Goal: Answer question/provide support: Share knowledge or assist other users

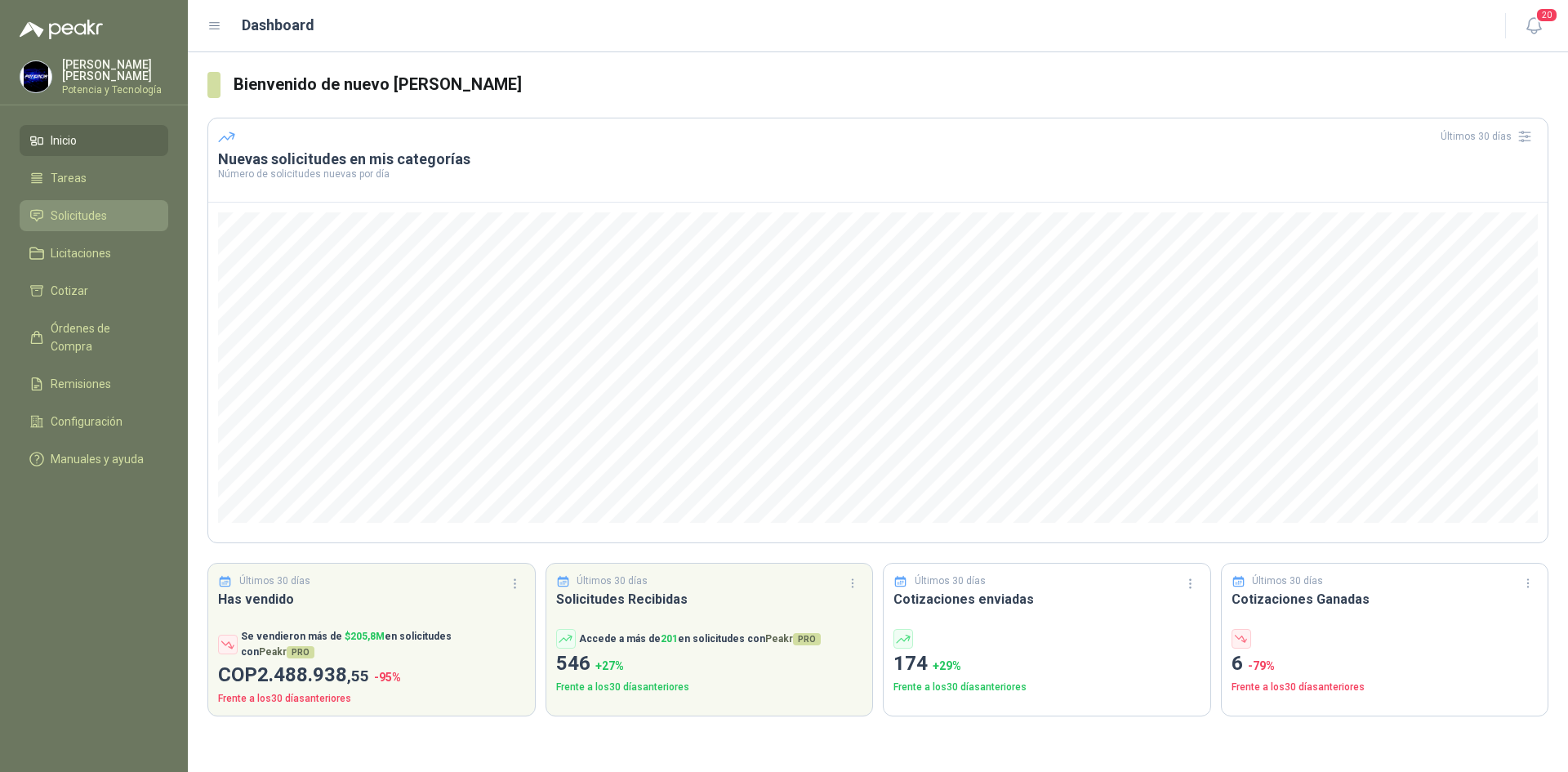
click at [105, 210] on span "Solicitudes" at bounding box center [79, 216] width 57 height 18
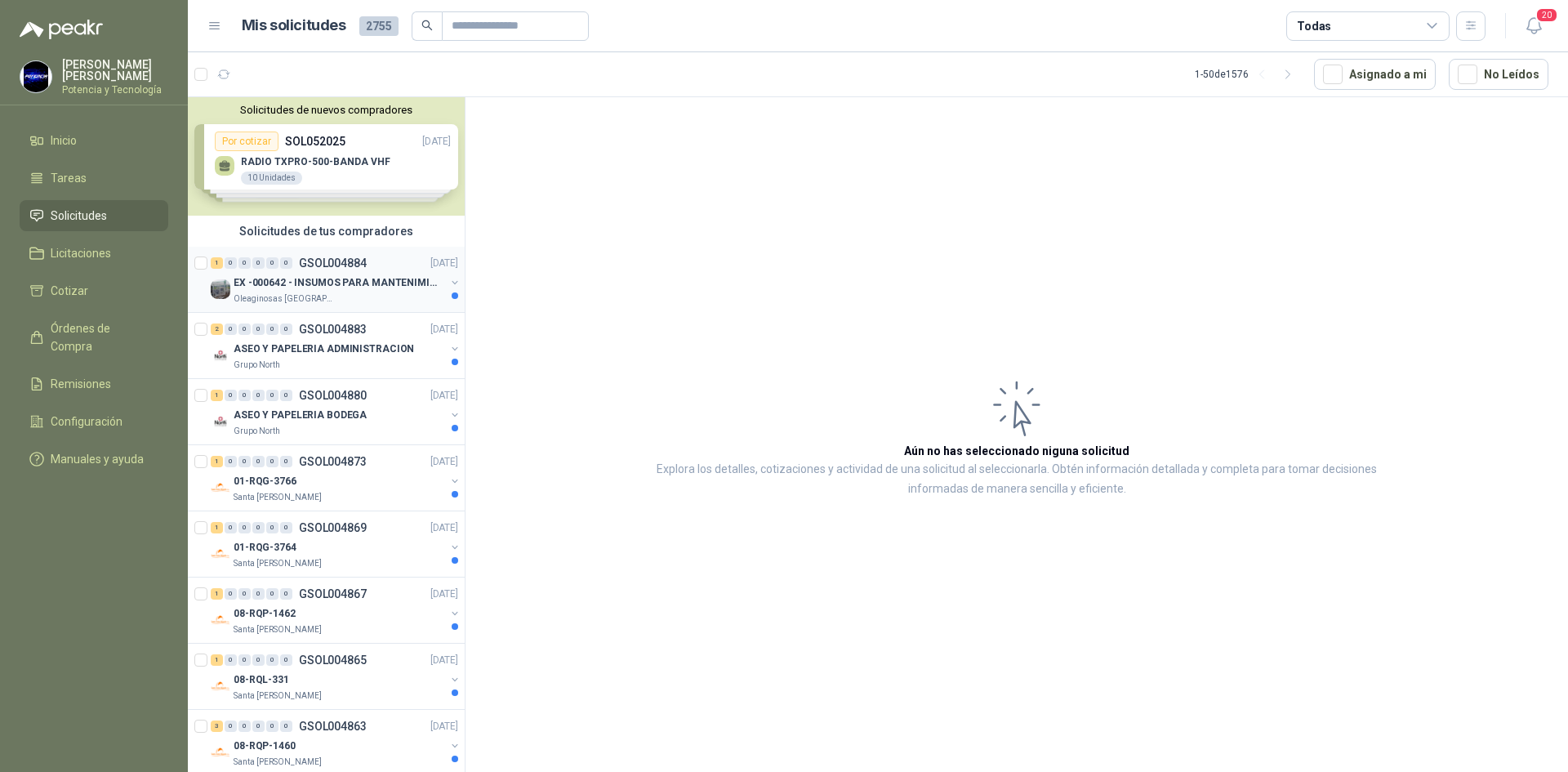
click at [353, 294] on div "Oleaginosas [GEOGRAPHIC_DATA][PERSON_NAME]" at bounding box center [339, 299] width 212 height 13
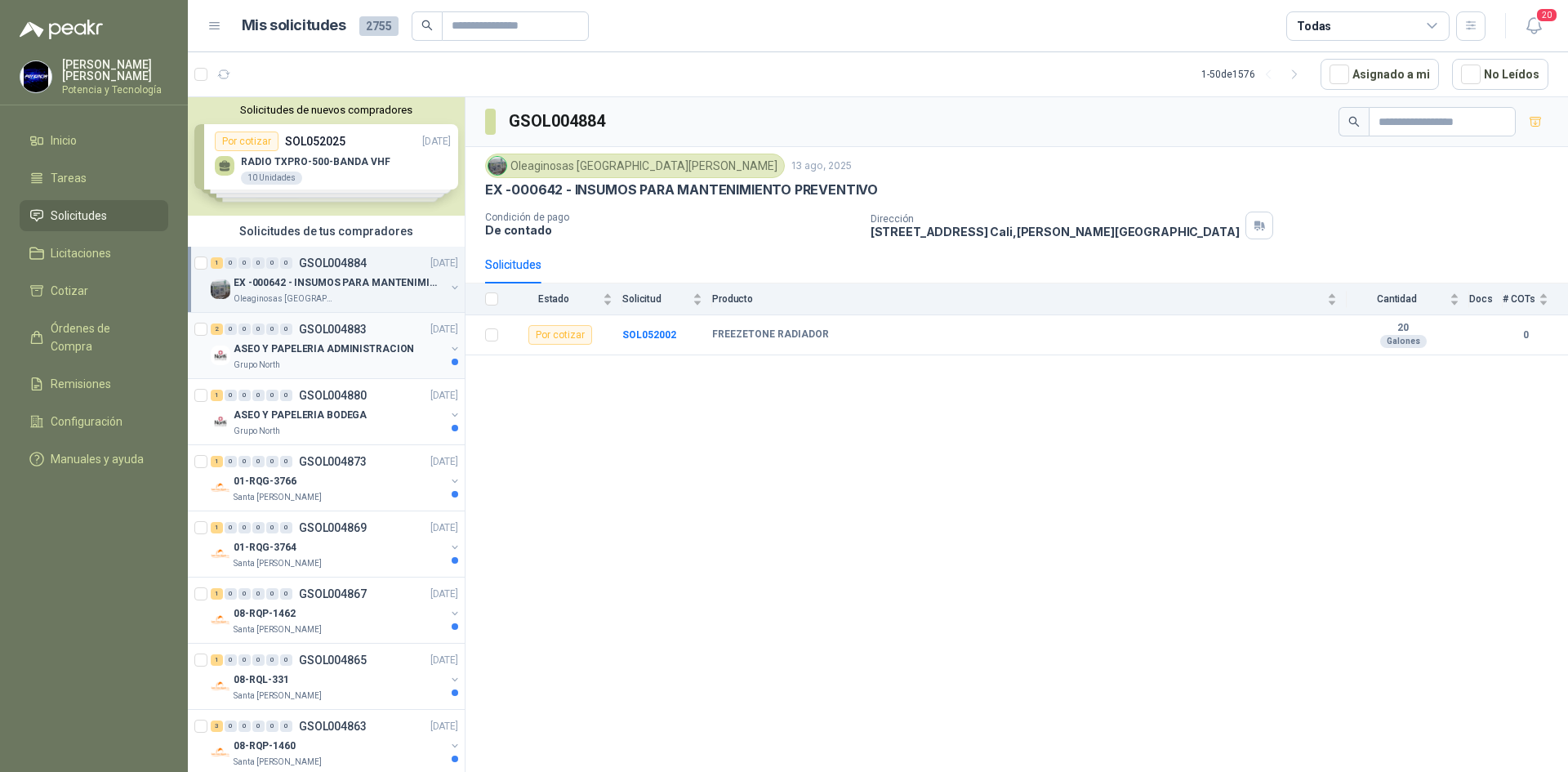
click at [297, 354] on p "ASEO Y PAPELERIA ADMINISTRACION" at bounding box center [324, 349] width 180 height 15
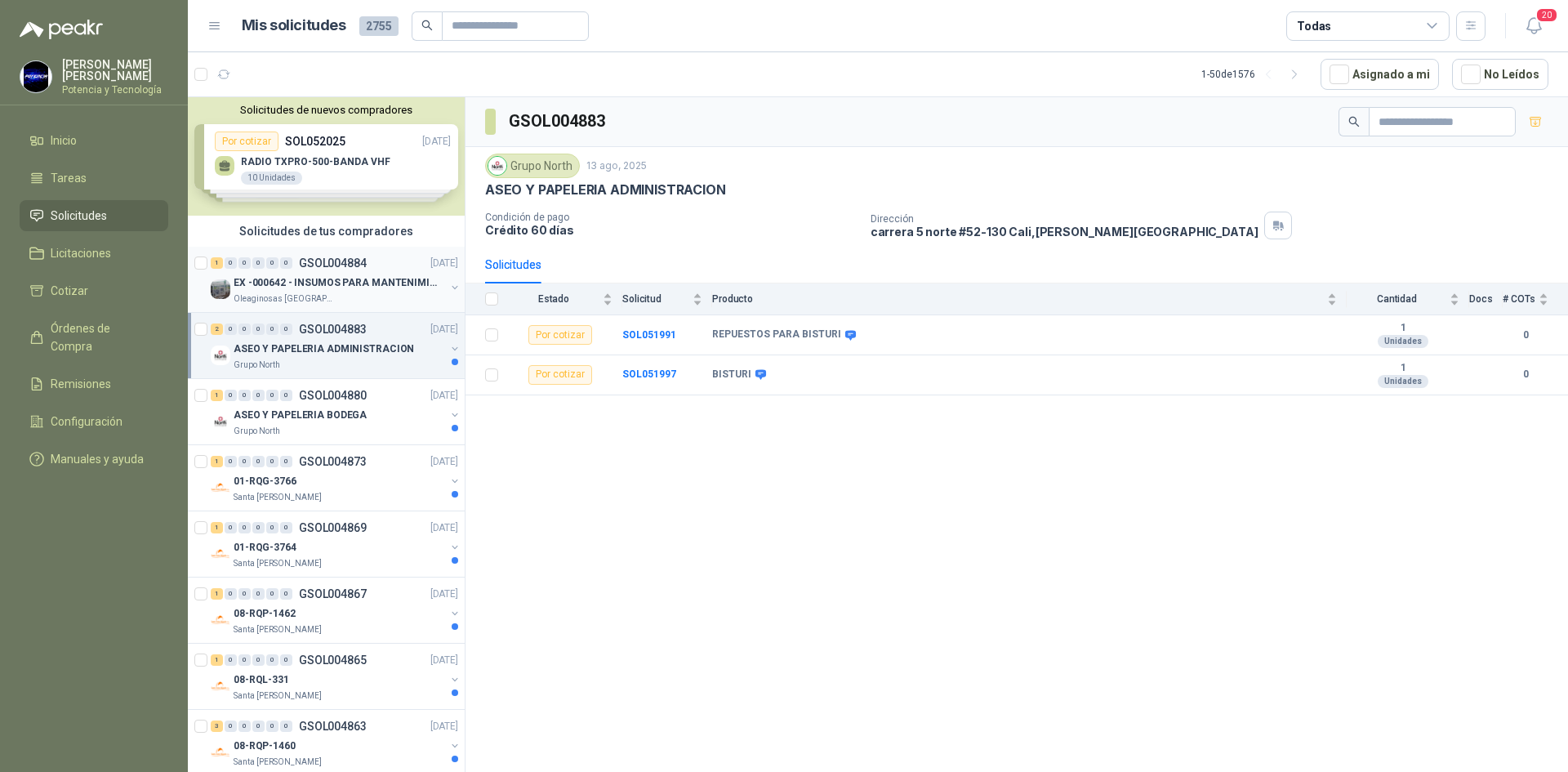
click at [299, 291] on div "EX -000642 - INSUMOS PARA MANTENIMIENTO PREVENTIVO" at bounding box center [339, 283] width 212 height 19
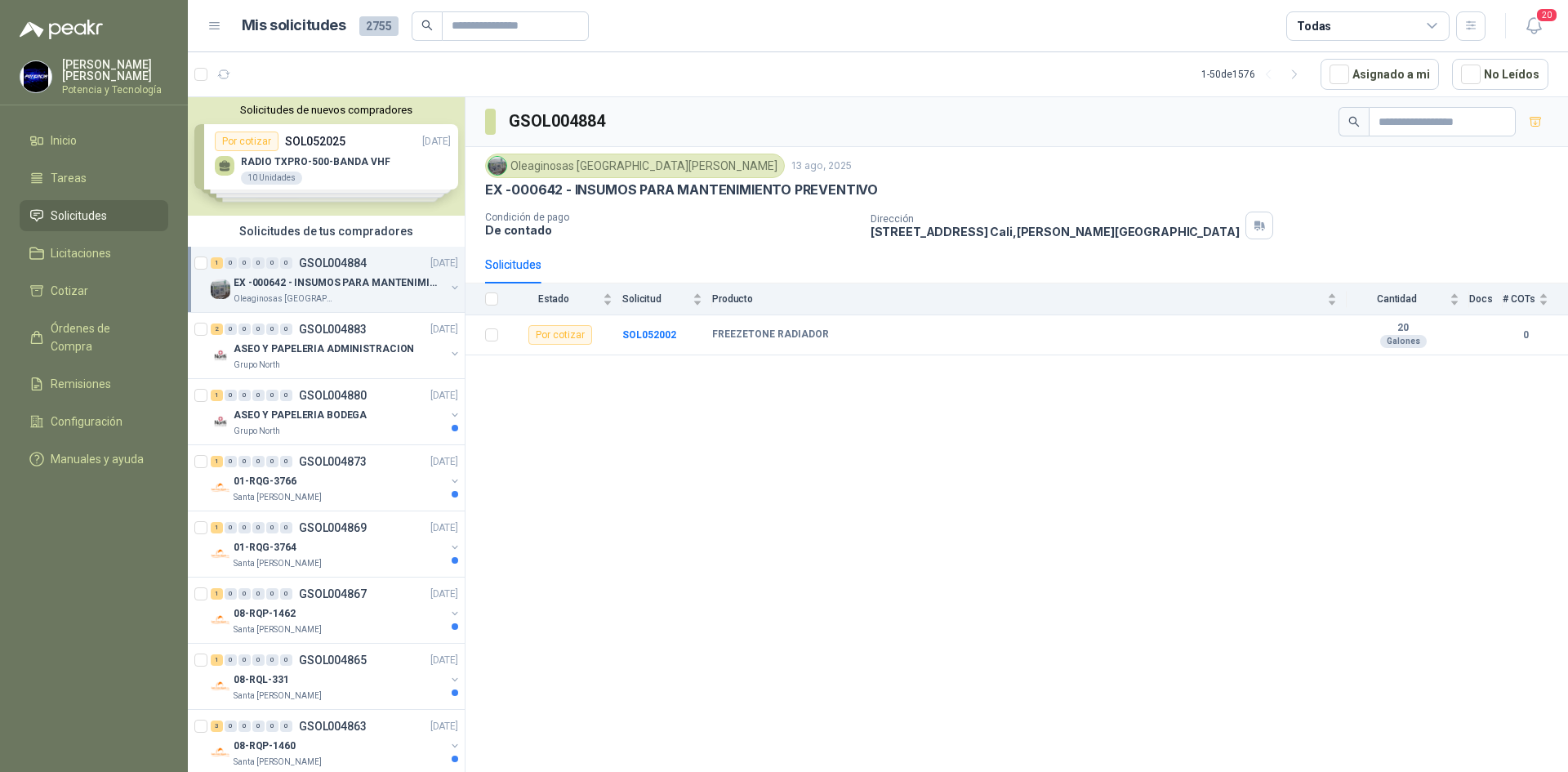
click at [269, 303] on p "Oleaginosas [GEOGRAPHIC_DATA][PERSON_NAME]" at bounding box center [284, 299] width 102 height 13
click at [249, 342] on p "FREEZETONE RADIADOR" at bounding box center [286, 349] width 115 height 15
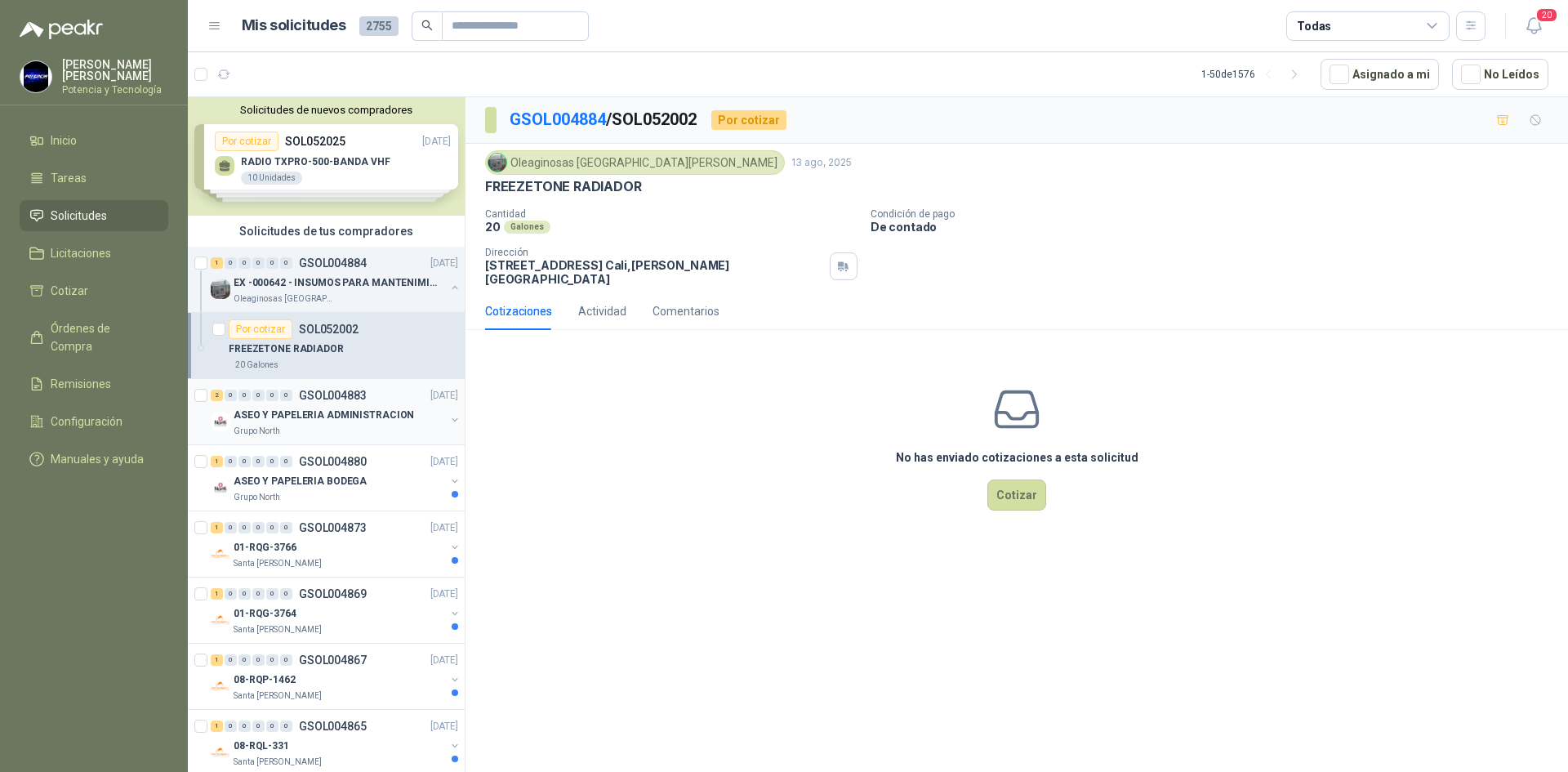
click at [280, 412] on p "ASEO Y PAPELERIA ADMINISTRACION" at bounding box center [324, 415] width 180 height 15
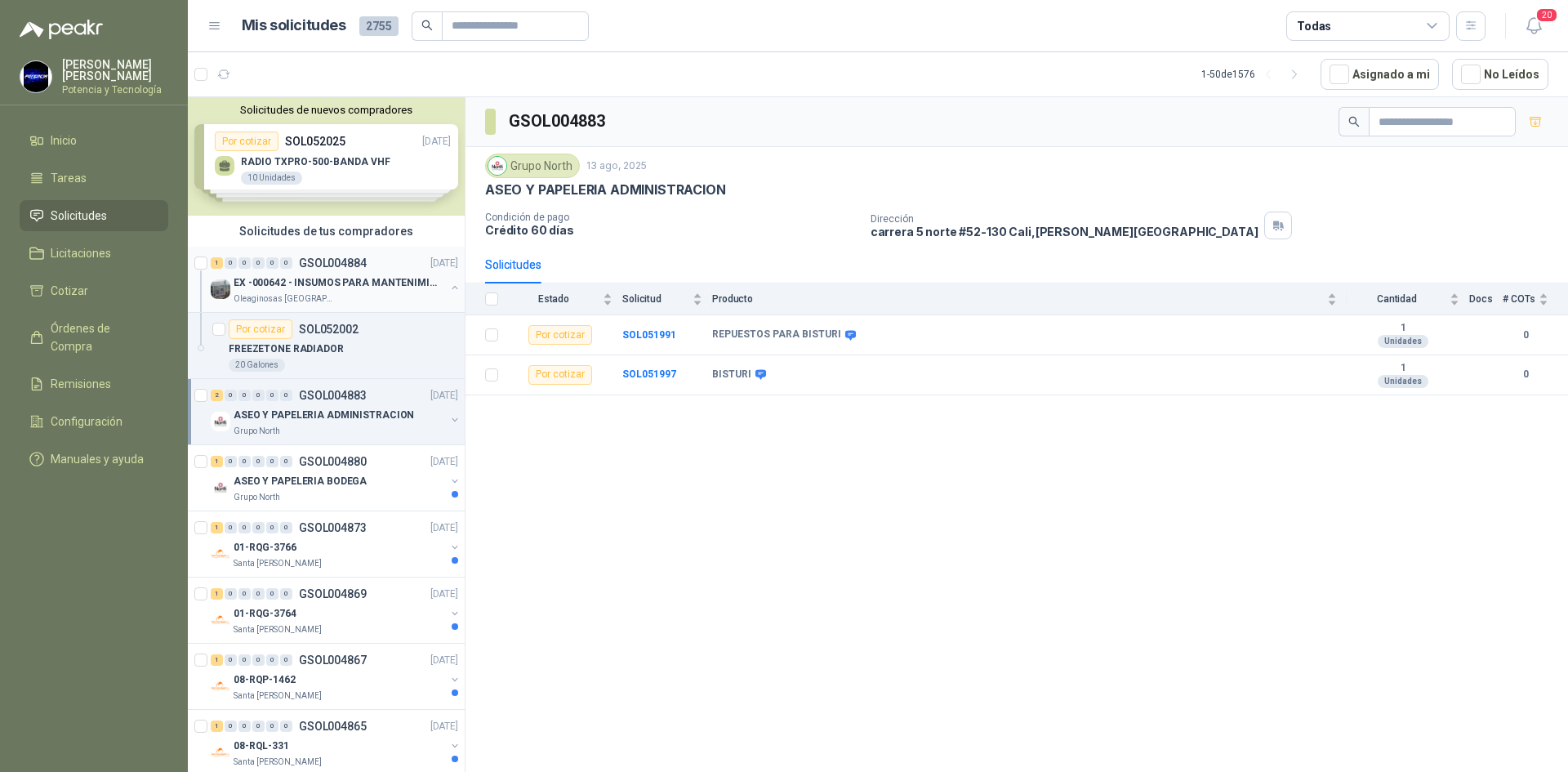
click at [282, 288] on p "EX -000642 - INSUMOS PARA MANTENIMIENTO PREVENTIVO" at bounding box center [335, 283] width 203 height 15
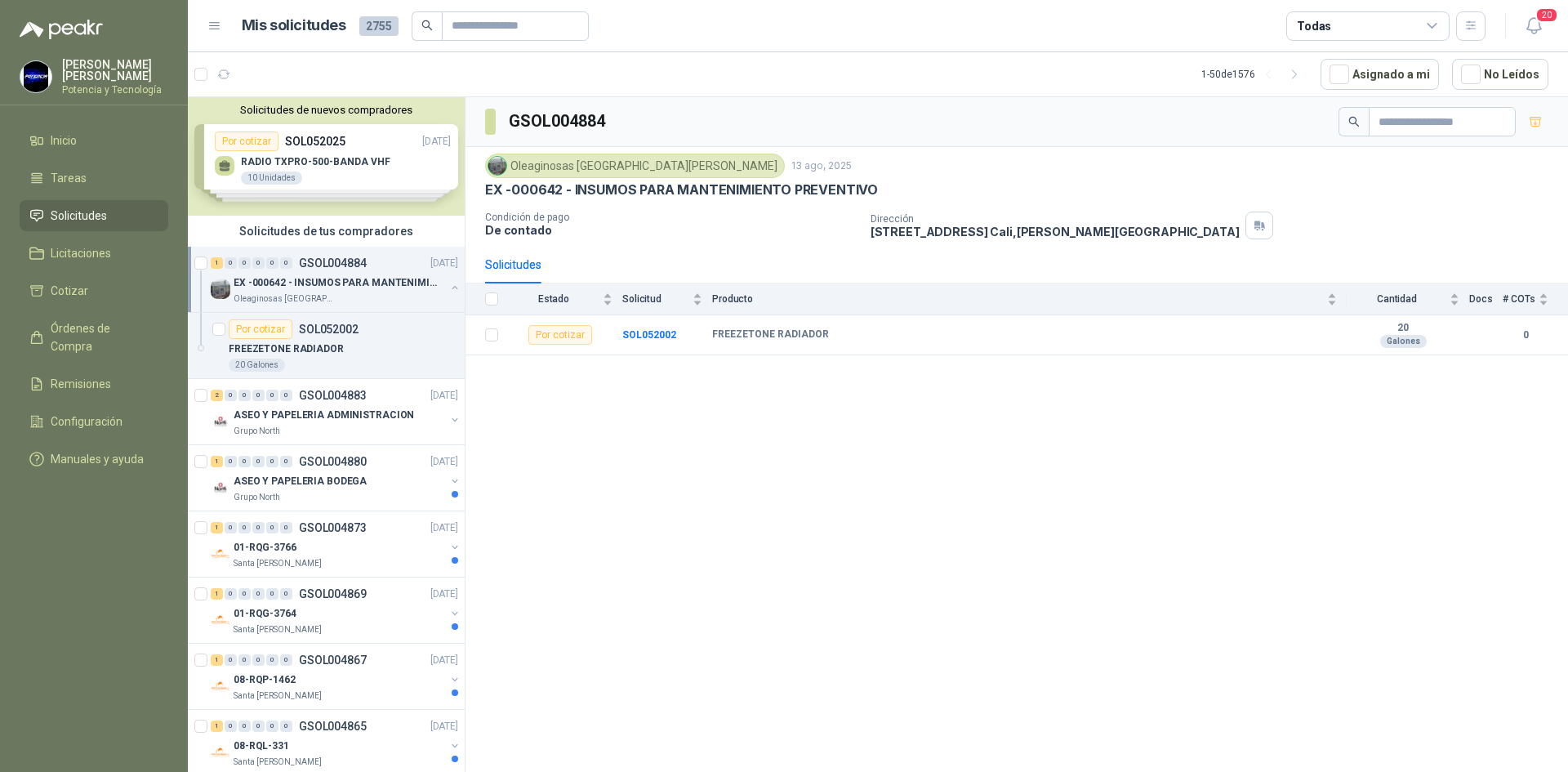
click at [314, 288] on p "EX -000642 - INSUMOS PARA MANTENIMIENTO PREVENTIVO" at bounding box center [335, 283] width 203 height 15
click at [320, 334] on p "GSOL004883" at bounding box center [332, 329] width 68 height 11
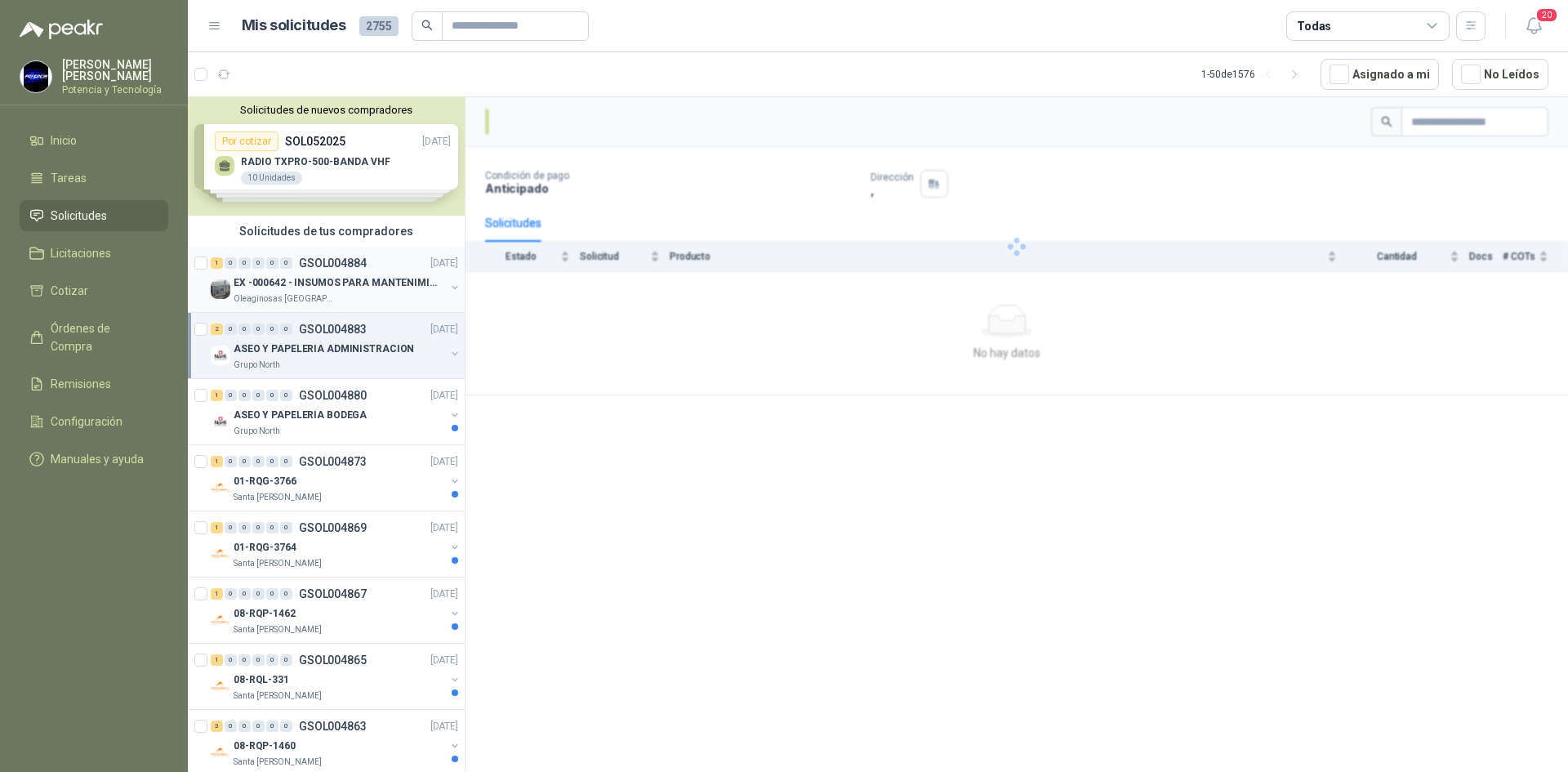
click at [302, 286] on p "EX -000642 - INSUMOS PARA MANTENIMIENTO PREVENTIVO" at bounding box center [335, 283] width 203 height 15
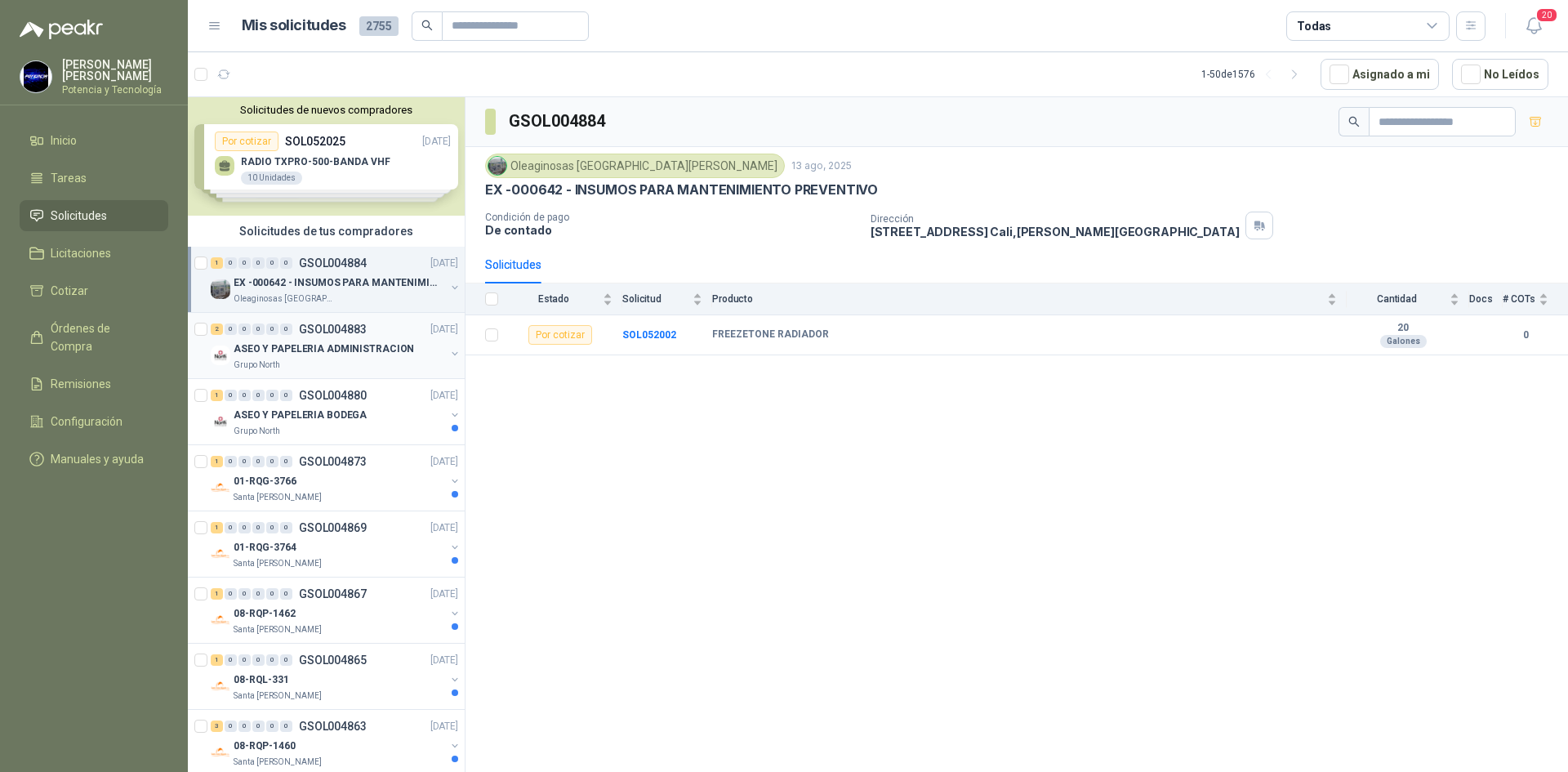
click at [324, 366] on div "Grupo North" at bounding box center [339, 365] width 212 height 13
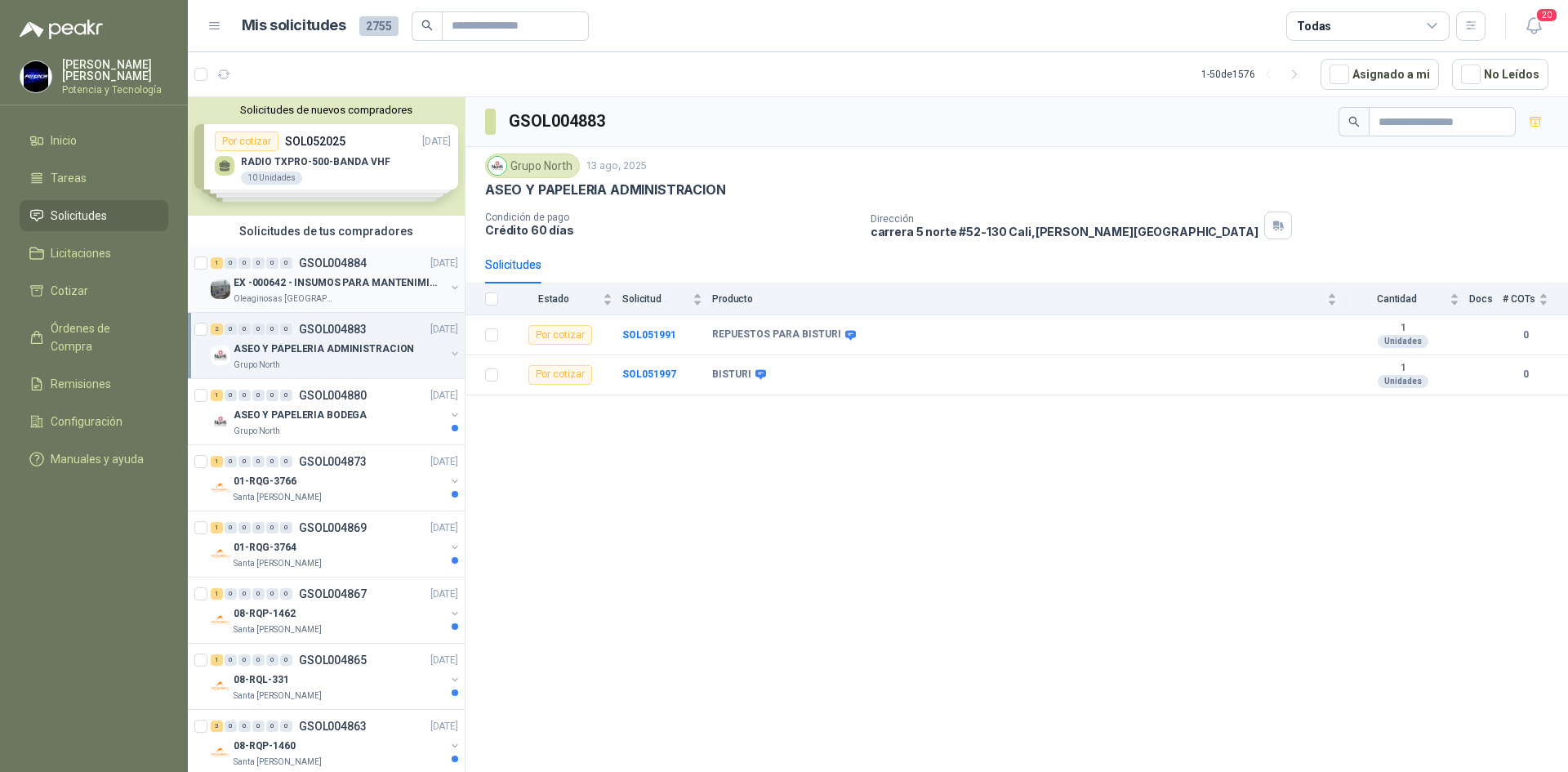
click at [362, 300] on div "Oleaginosas [GEOGRAPHIC_DATA][PERSON_NAME]" at bounding box center [339, 299] width 212 height 13
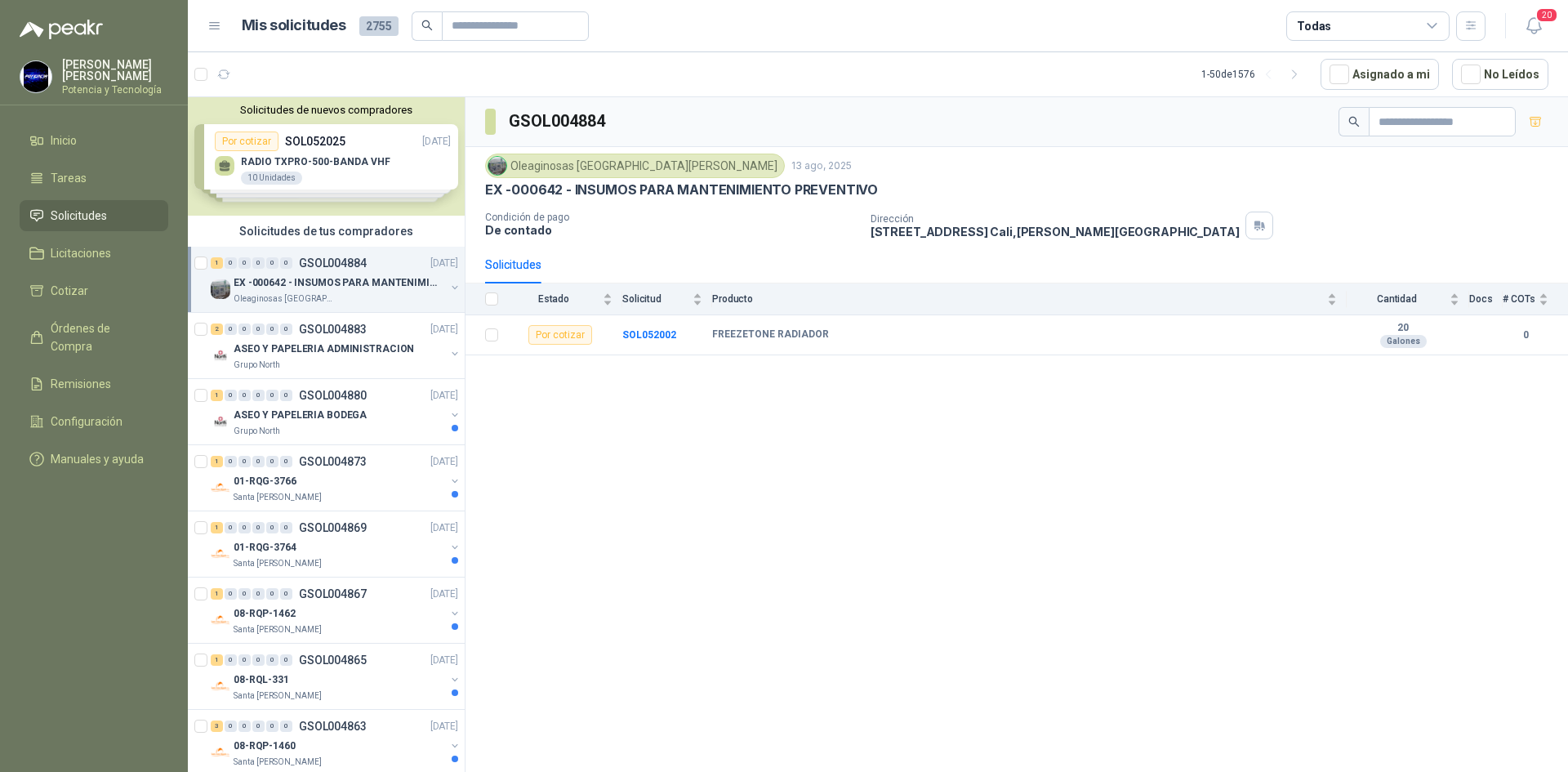
click at [308, 292] on p "Oleaginosas [GEOGRAPHIC_DATA][PERSON_NAME]" at bounding box center [284, 299] width 102 height 13
click at [316, 351] on p "FREEZETONE RADIADOR" at bounding box center [286, 349] width 115 height 15
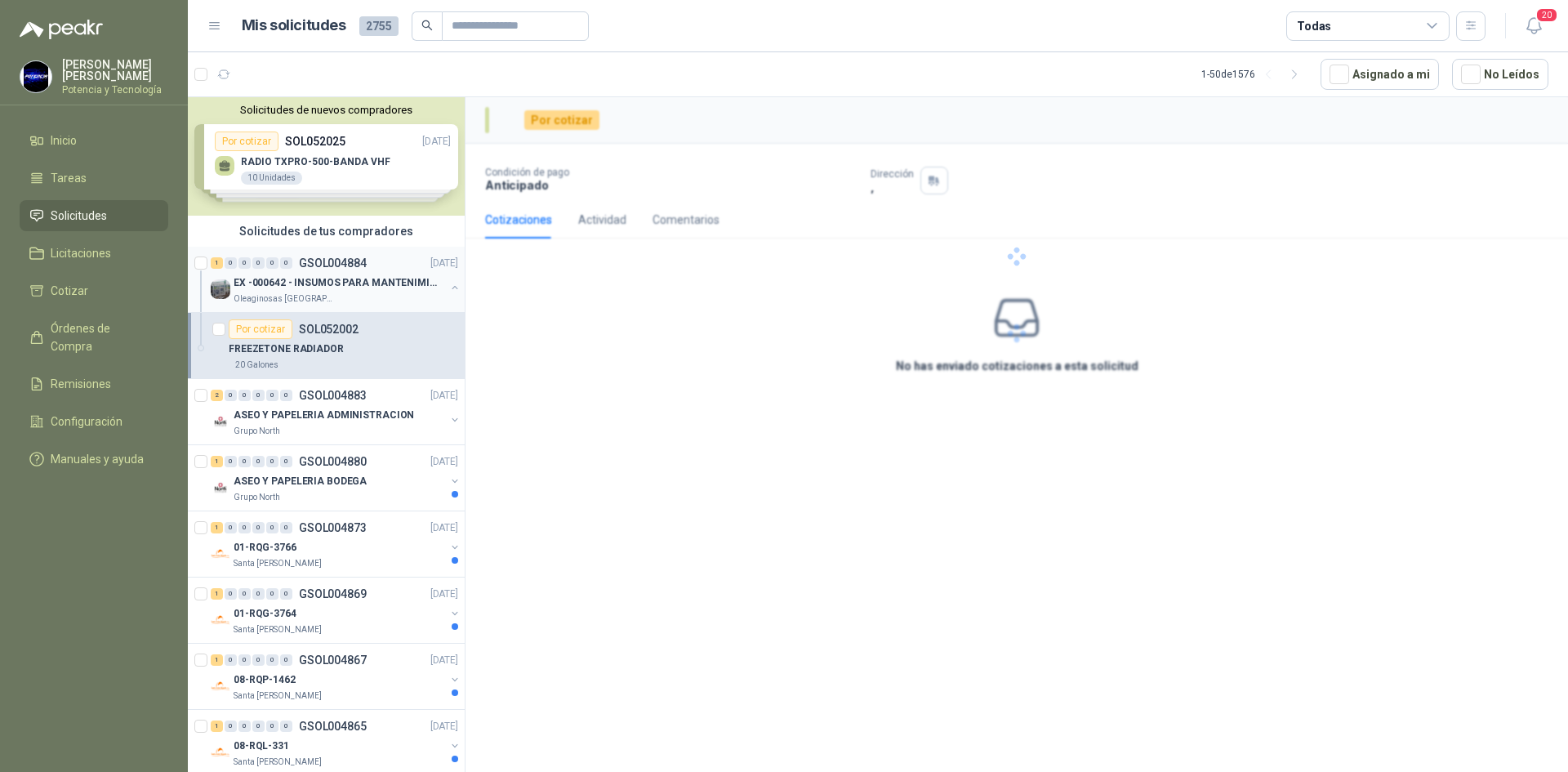
click at [346, 284] on p "EX -000642 - INSUMOS PARA MANTENIMIENTO PREVENTIVO" at bounding box center [335, 283] width 203 height 15
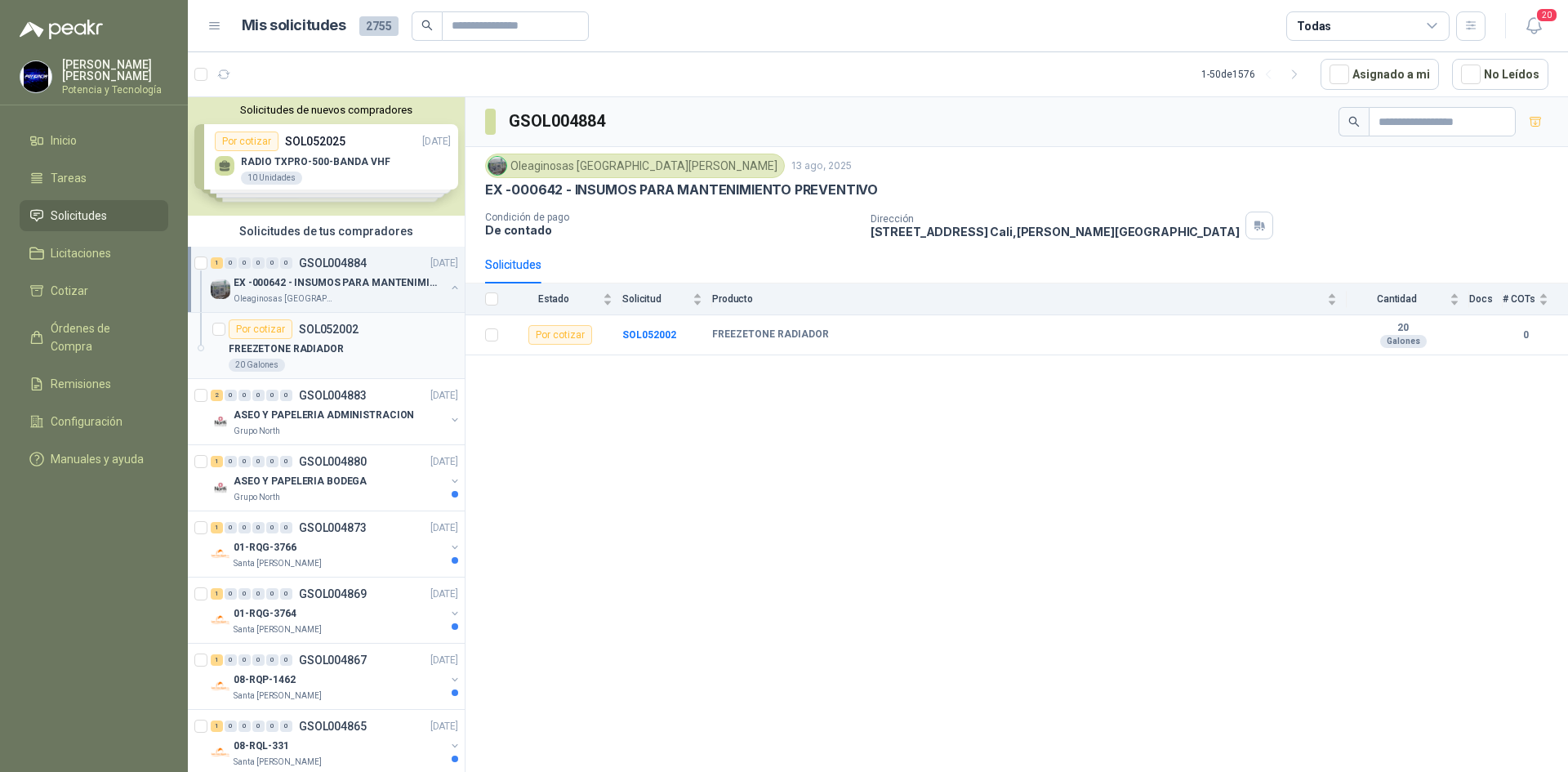
click at [350, 343] on div "FREEZETONE RADIADOR" at bounding box center [344, 349] width 230 height 19
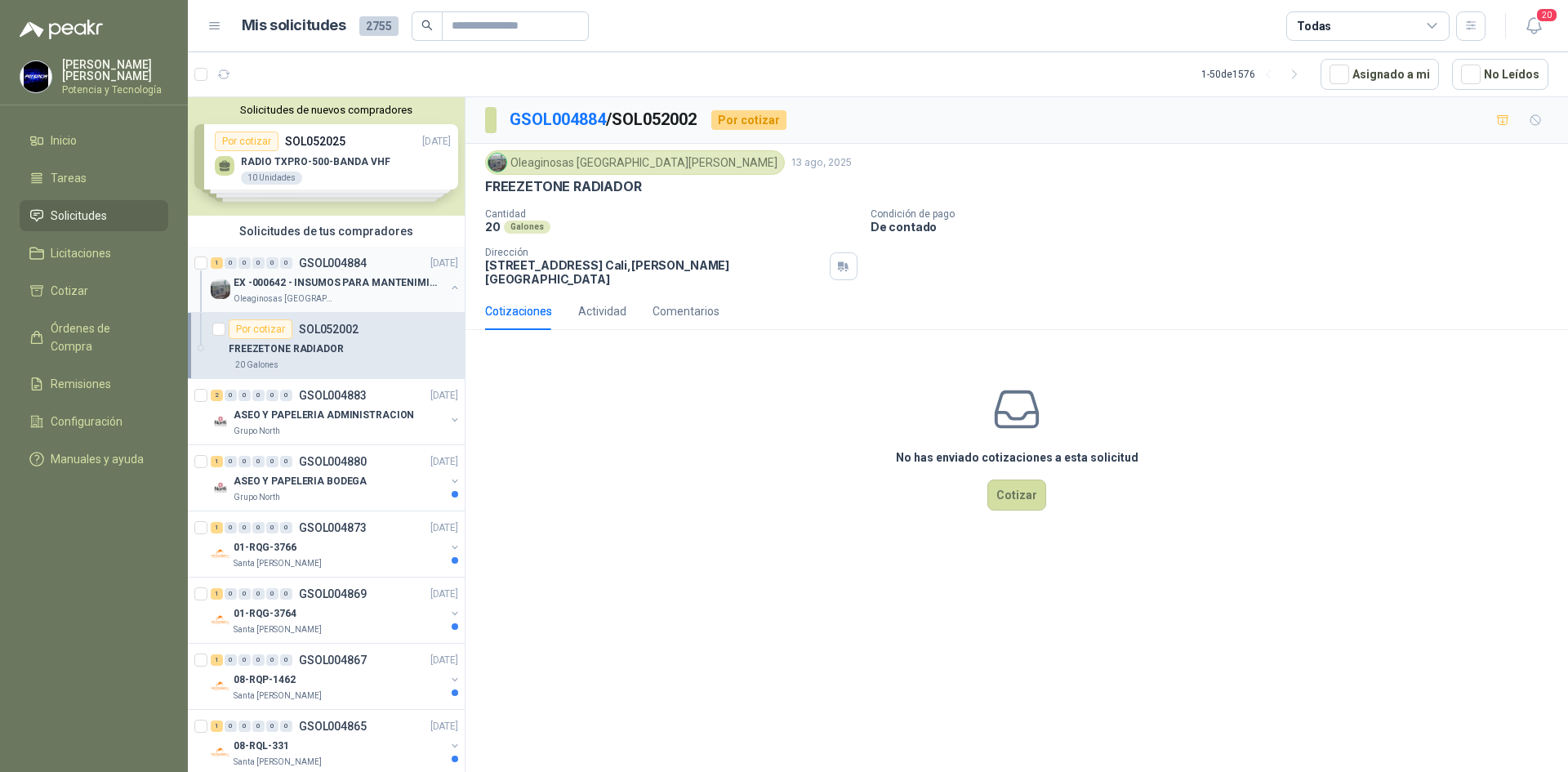
click at [358, 287] on p "EX -000642 - INSUMOS PARA MANTENIMIENTO PREVENTIVO" at bounding box center [335, 283] width 203 height 15
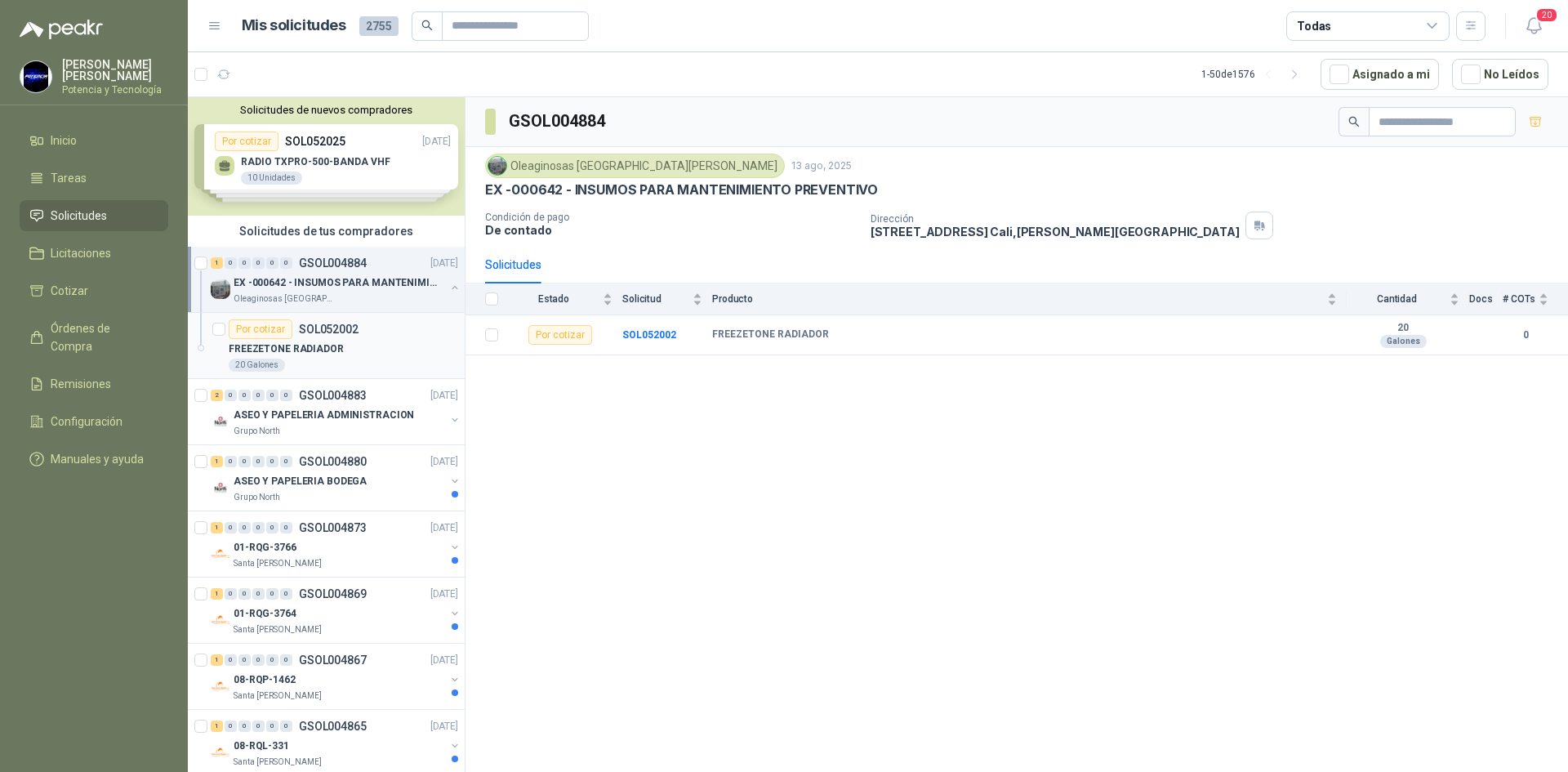
click at [369, 351] on div "FREEZETONE RADIADOR" at bounding box center [344, 349] width 230 height 19
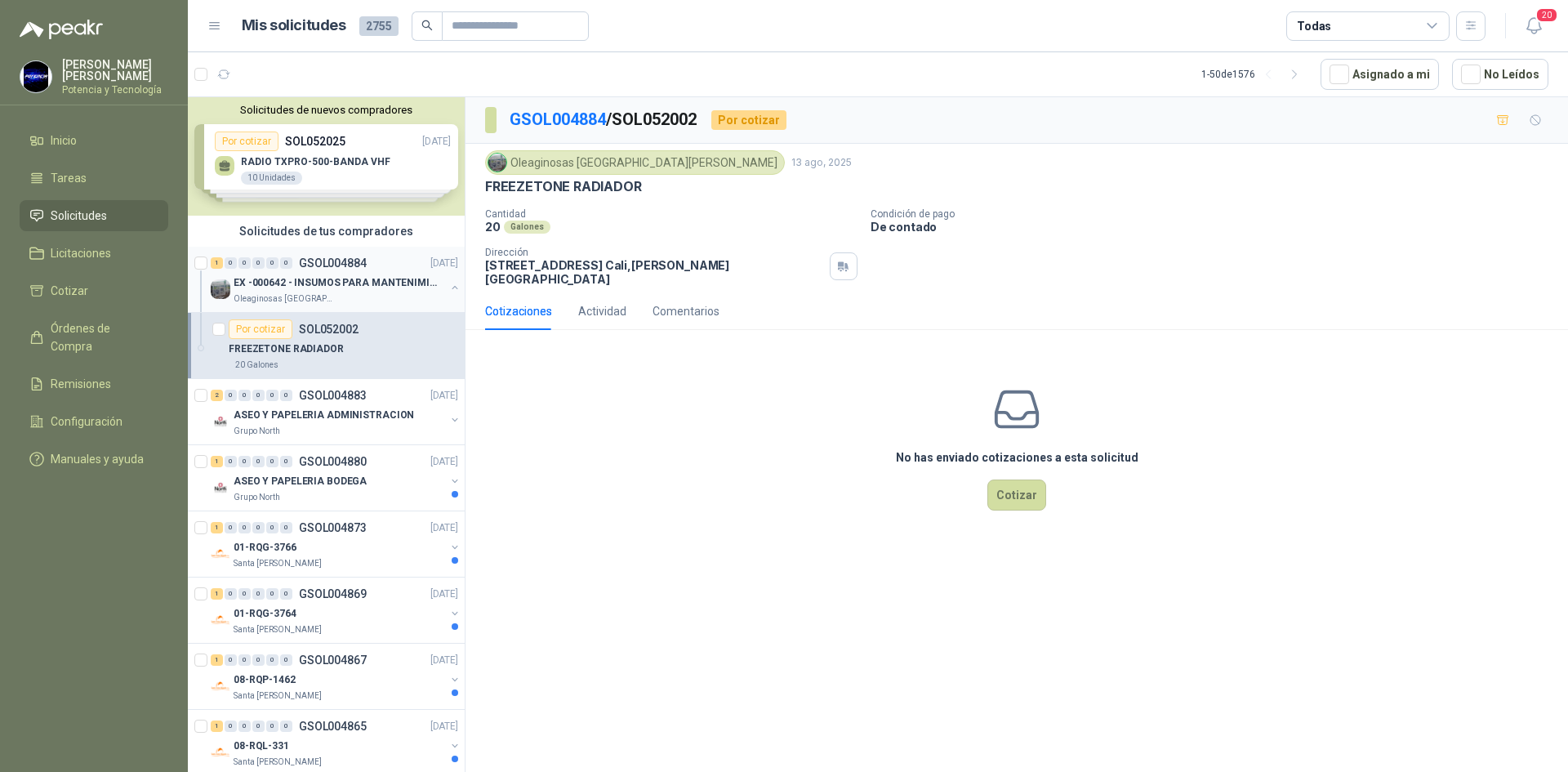
click at [309, 292] on p "Oleaginosas [GEOGRAPHIC_DATA][PERSON_NAME]" at bounding box center [284, 299] width 102 height 13
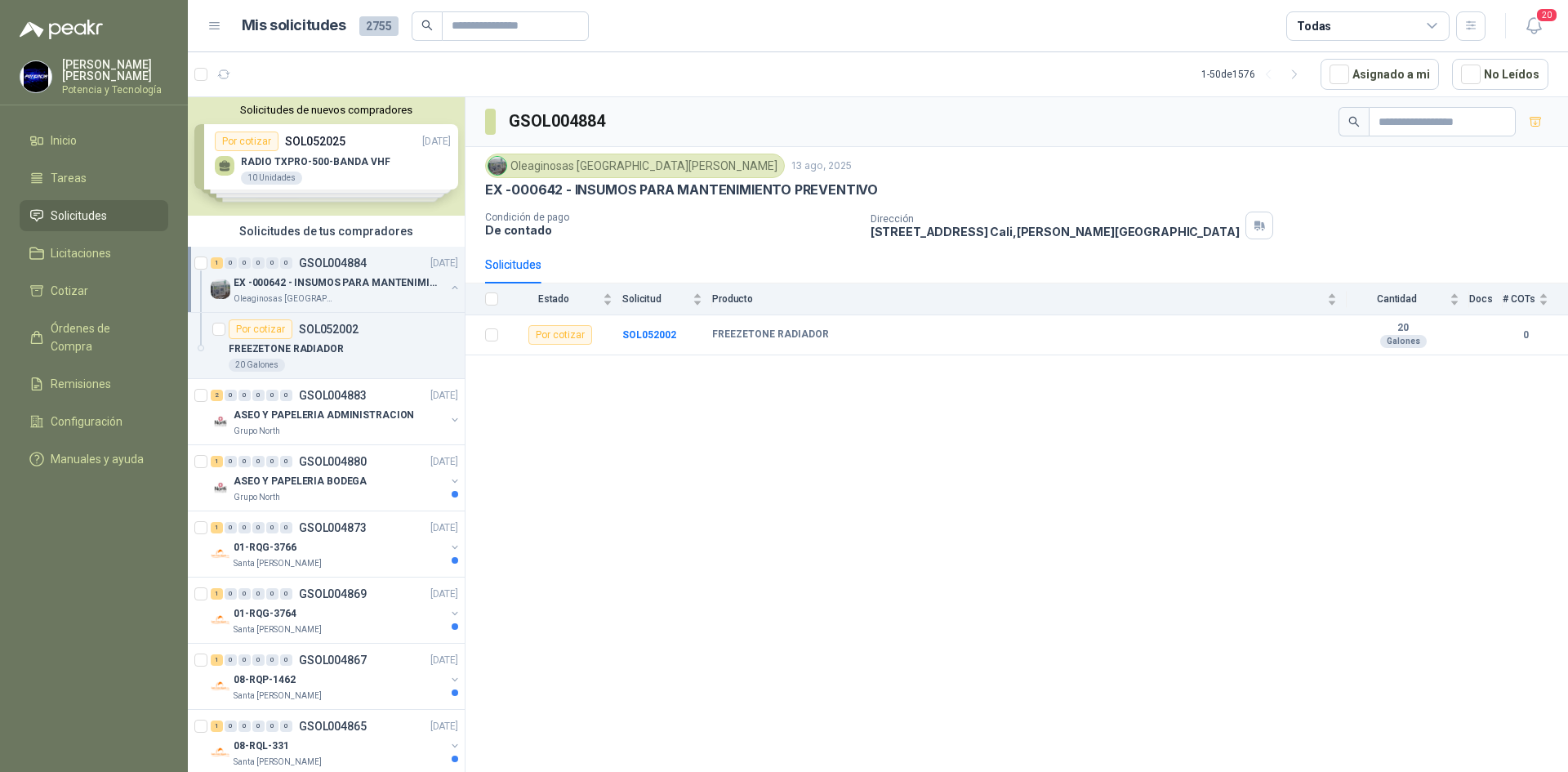
click at [318, 292] on p "Oleaginosas [GEOGRAPHIC_DATA][PERSON_NAME]" at bounding box center [284, 299] width 102 height 13
click at [326, 355] on p "ASEO Y PAPELERIA ADMINISTRACION" at bounding box center [324, 349] width 180 height 15
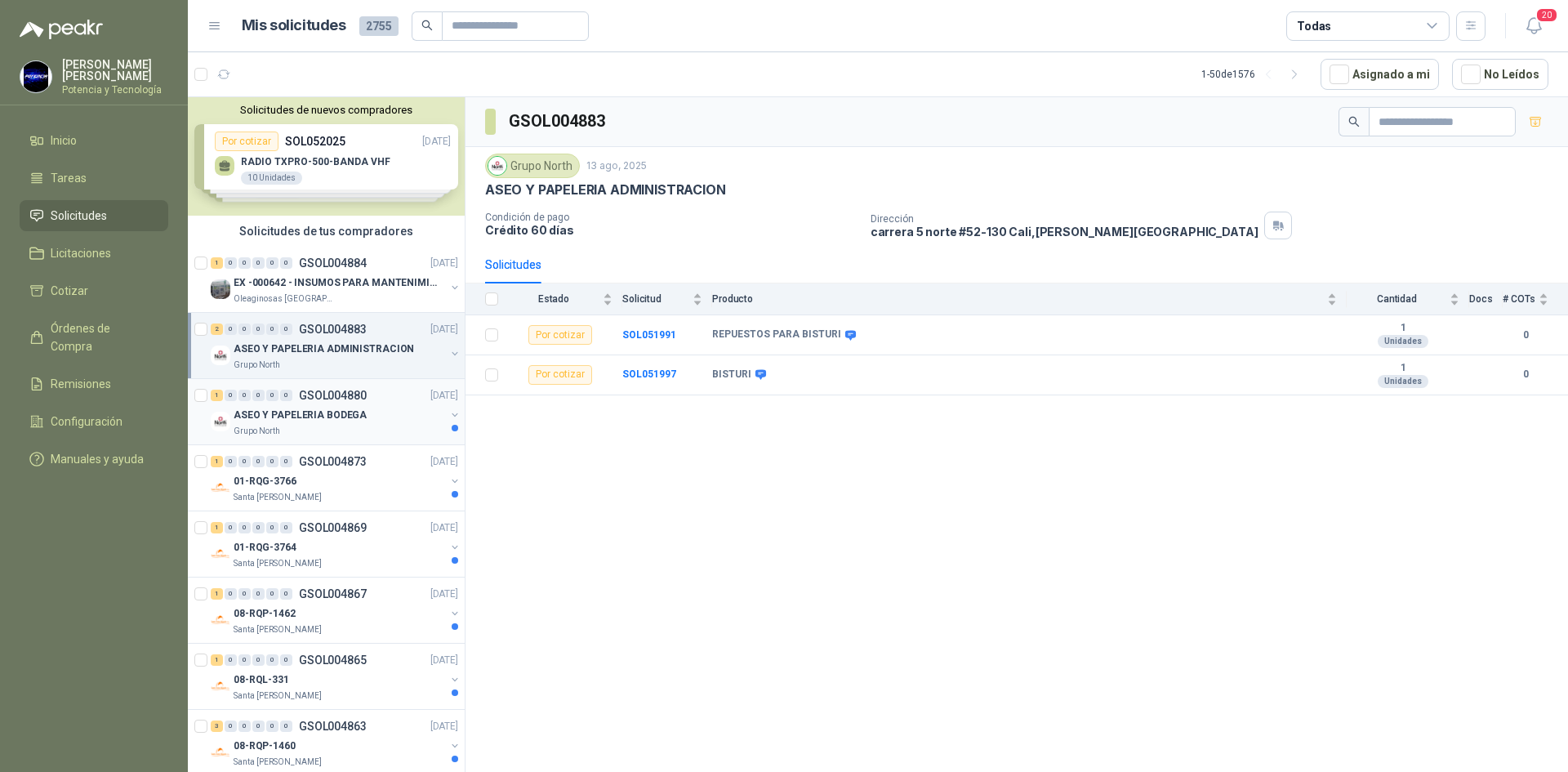
click at [284, 430] on div "Grupo North" at bounding box center [339, 431] width 212 height 13
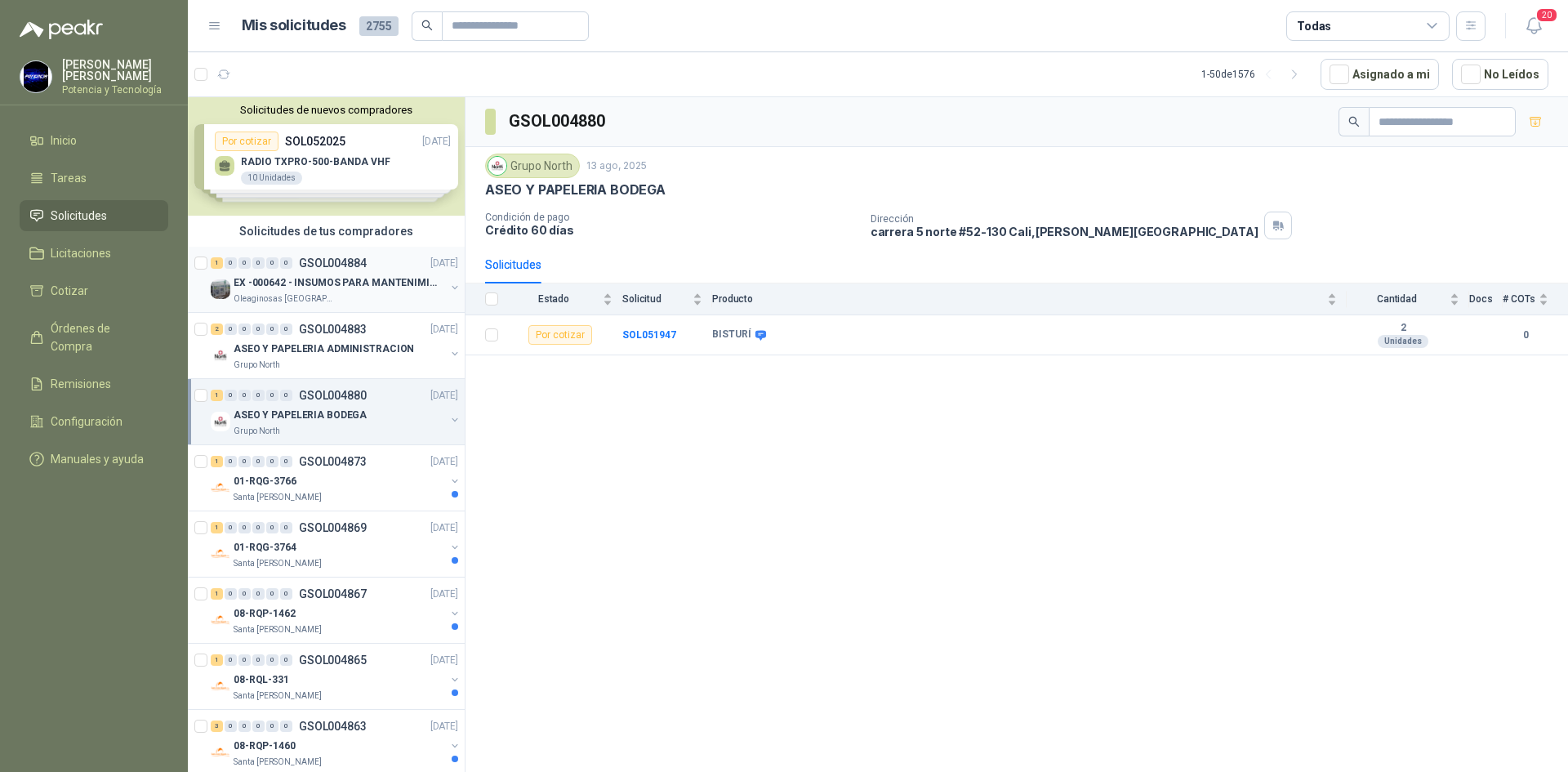
click at [306, 291] on div "EX -000642 - INSUMOS PARA MANTENIMIENTO PREVENTIVO" at bounding box center [339, 283] width 212 height 19
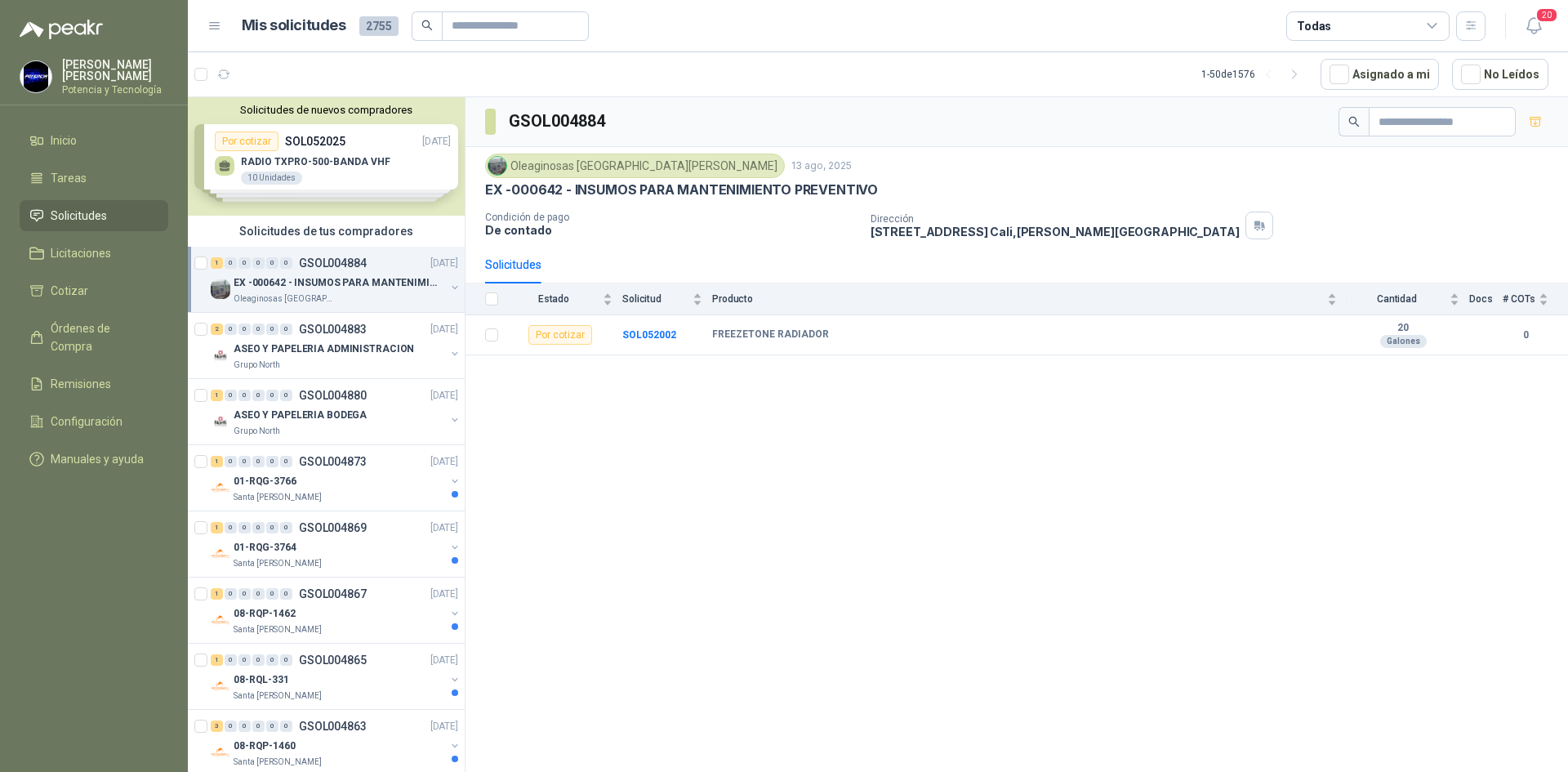
click at [302, 284] on p "EX -000642 - INSUMOS PARA MANTENIMIENTO PREVENTIVO" at bounding box center [335, 283] width 203 height 15
click at [347, 363] on div "20 Galones" at bounding box center [344, 365] width 230 height 13
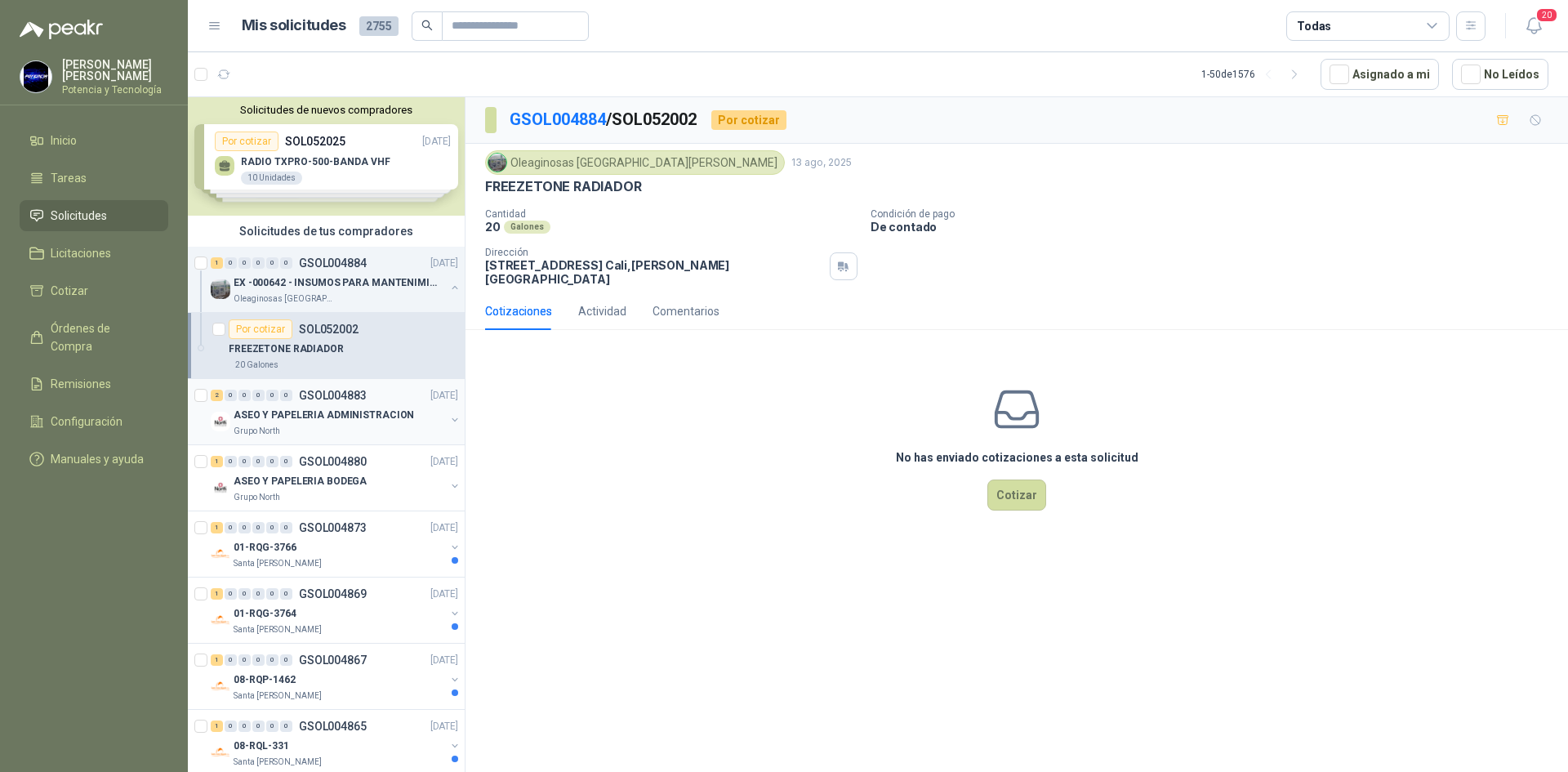
click at [328, 433] on div "Grupo North" at bounding box center [339, 431] width 212 height 13
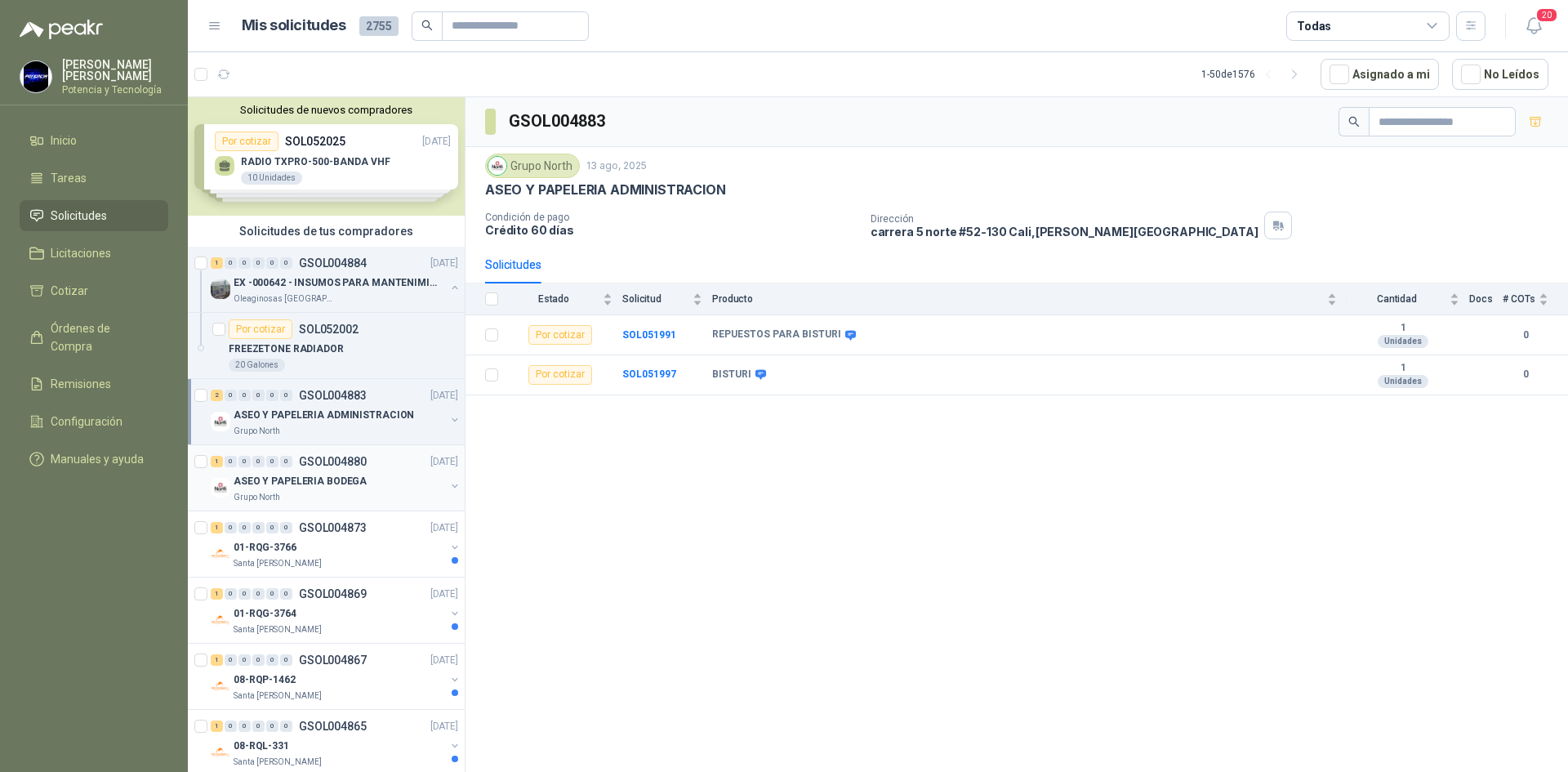
click at [285, 500] on div "Grupo North" at bounding box center [339, 497] width 212 height 13
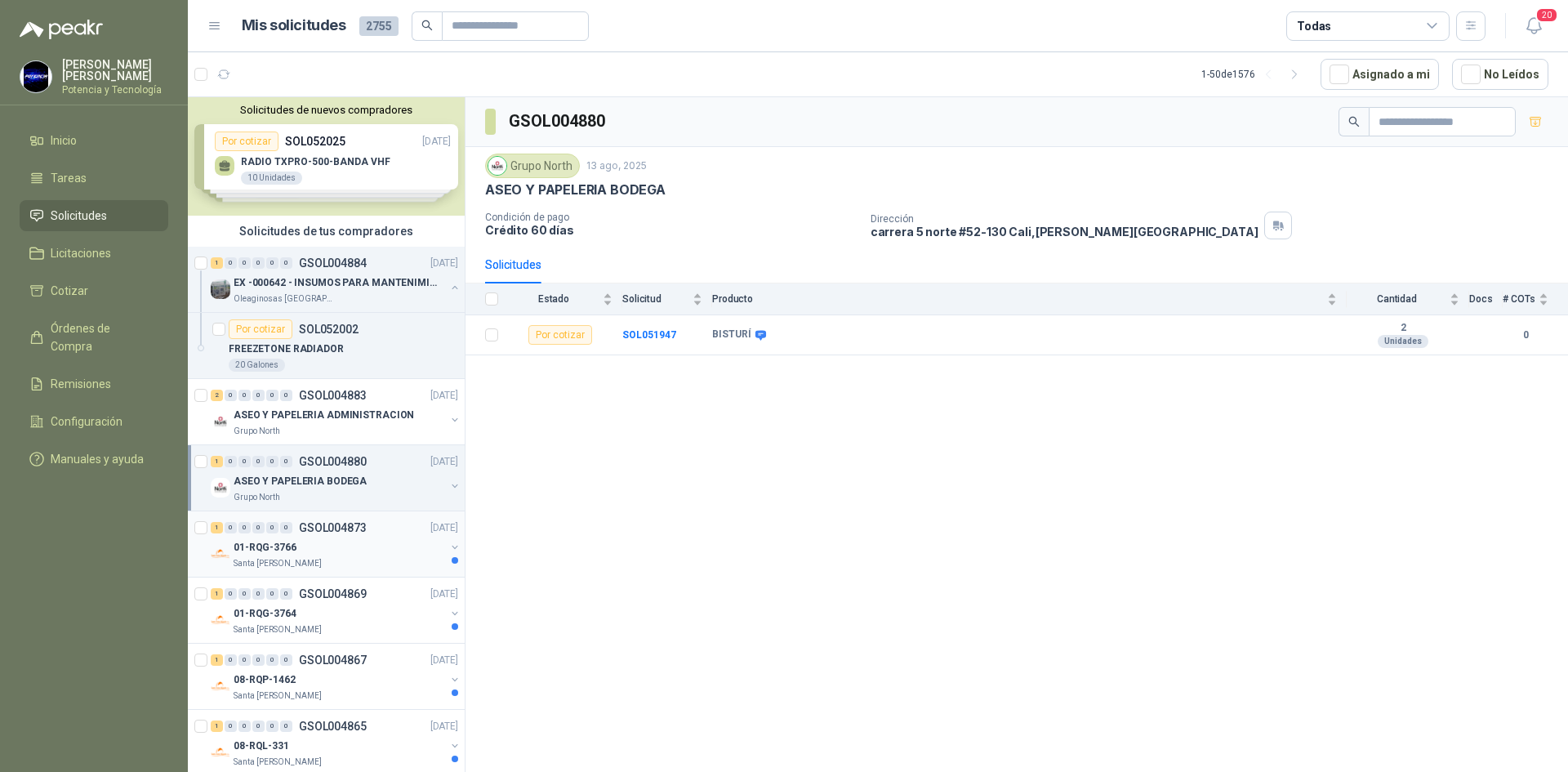
click at [298, 550] on div "01-RQG-3766" at bounding box center [339, 547] width 212 height 19
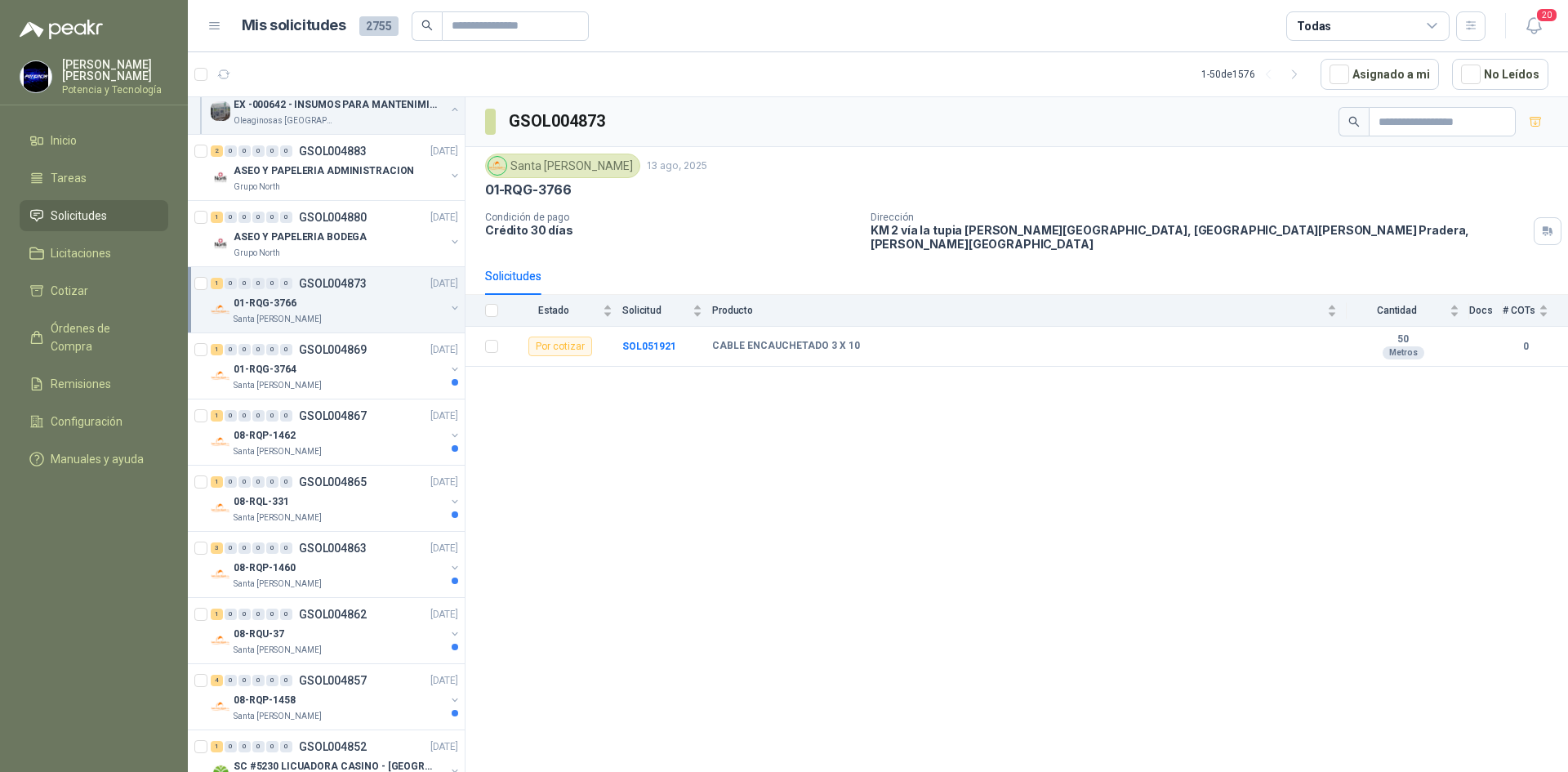
scroll to position [245, 0]
click at [651, 341] on b "SOL051921" at bounding box center [649, 347] width 54 height 11
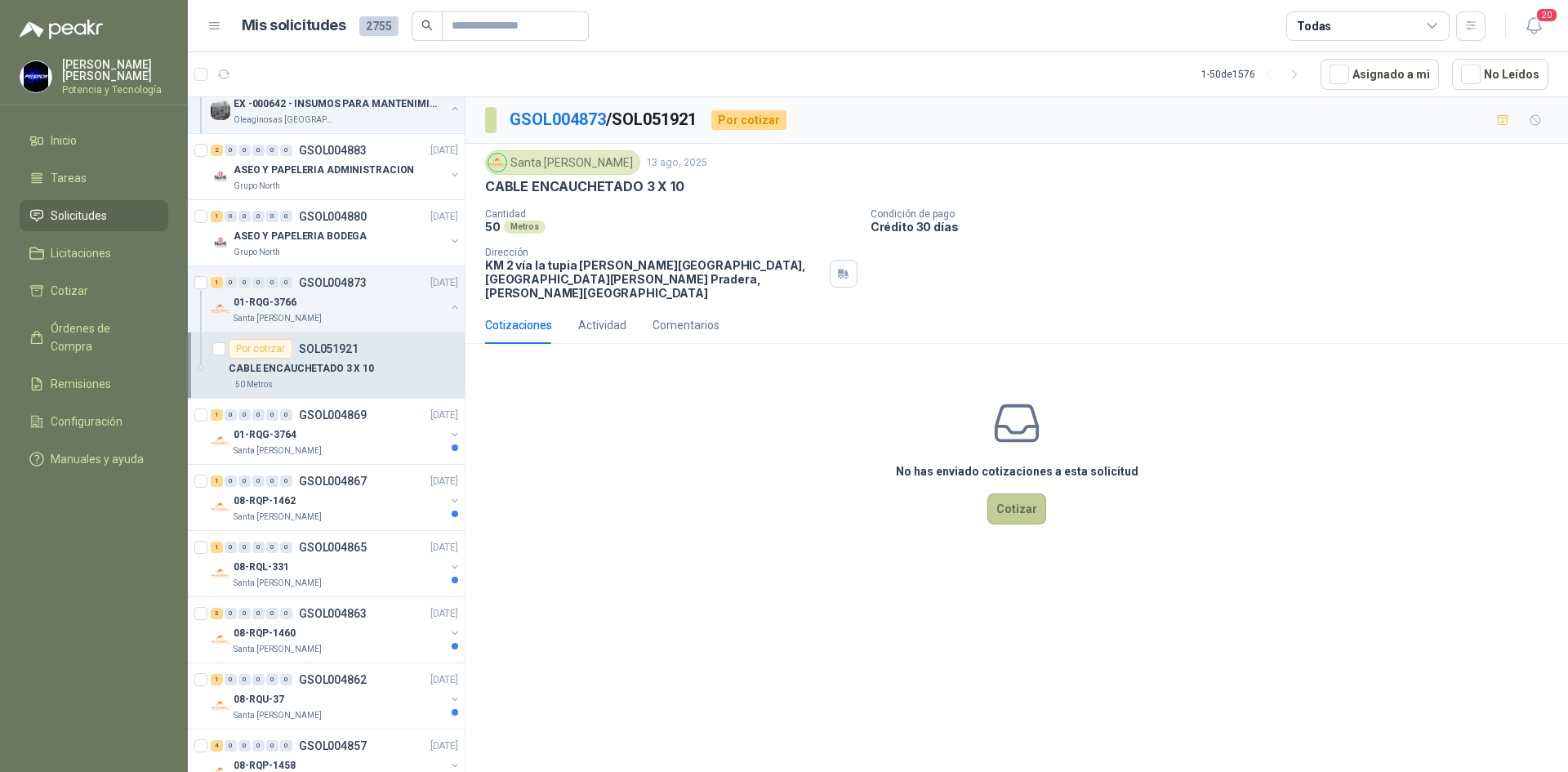
click at [1019, 502] on button "Cotizar" at bounding box center [1016, 509] width 58 height 31
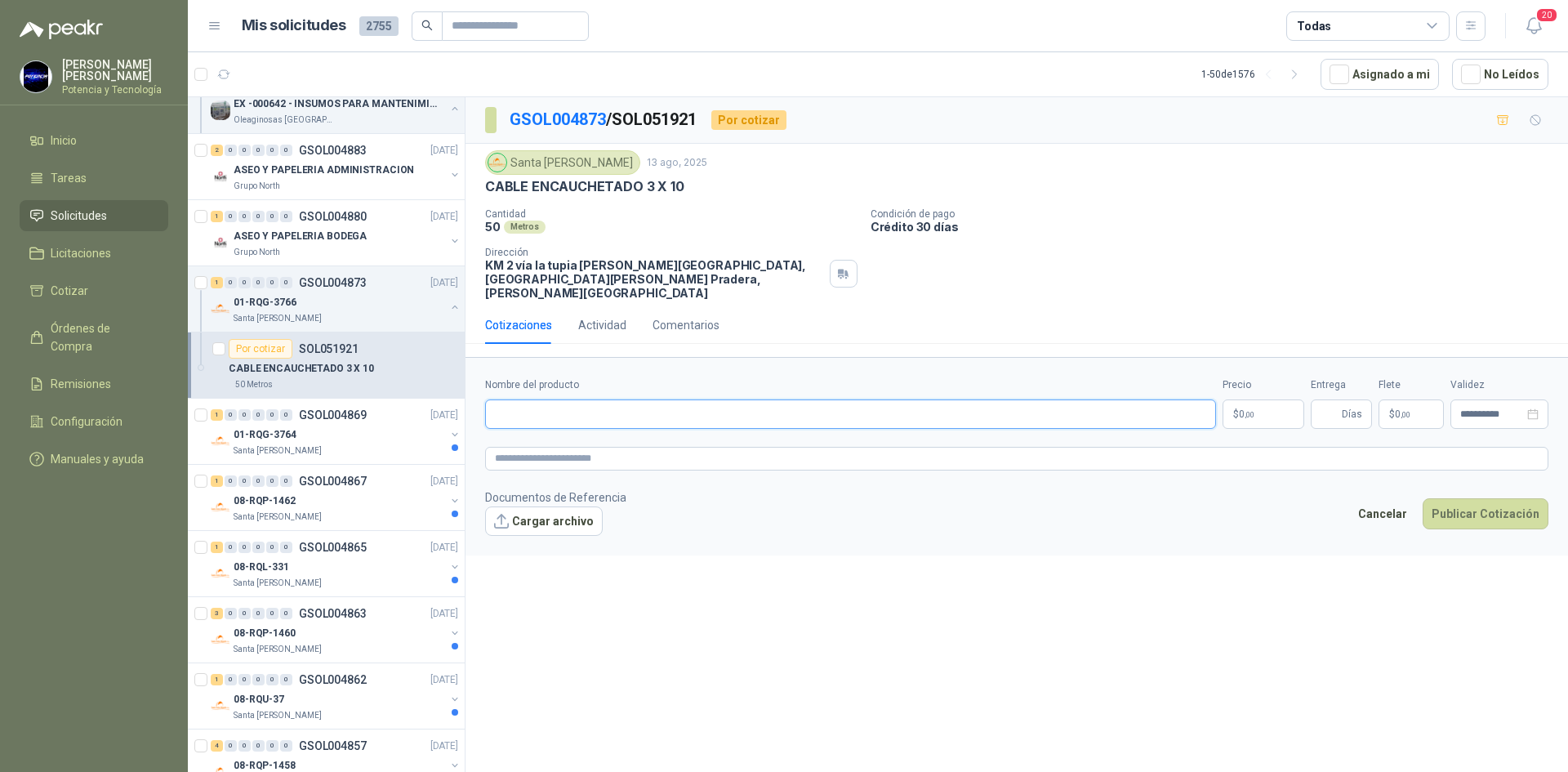
paste input "**********"
type input "**********"
click at [1278, 402] on p "$ 0 ,00" at bounding box center [1262, 414] width 81 height 30
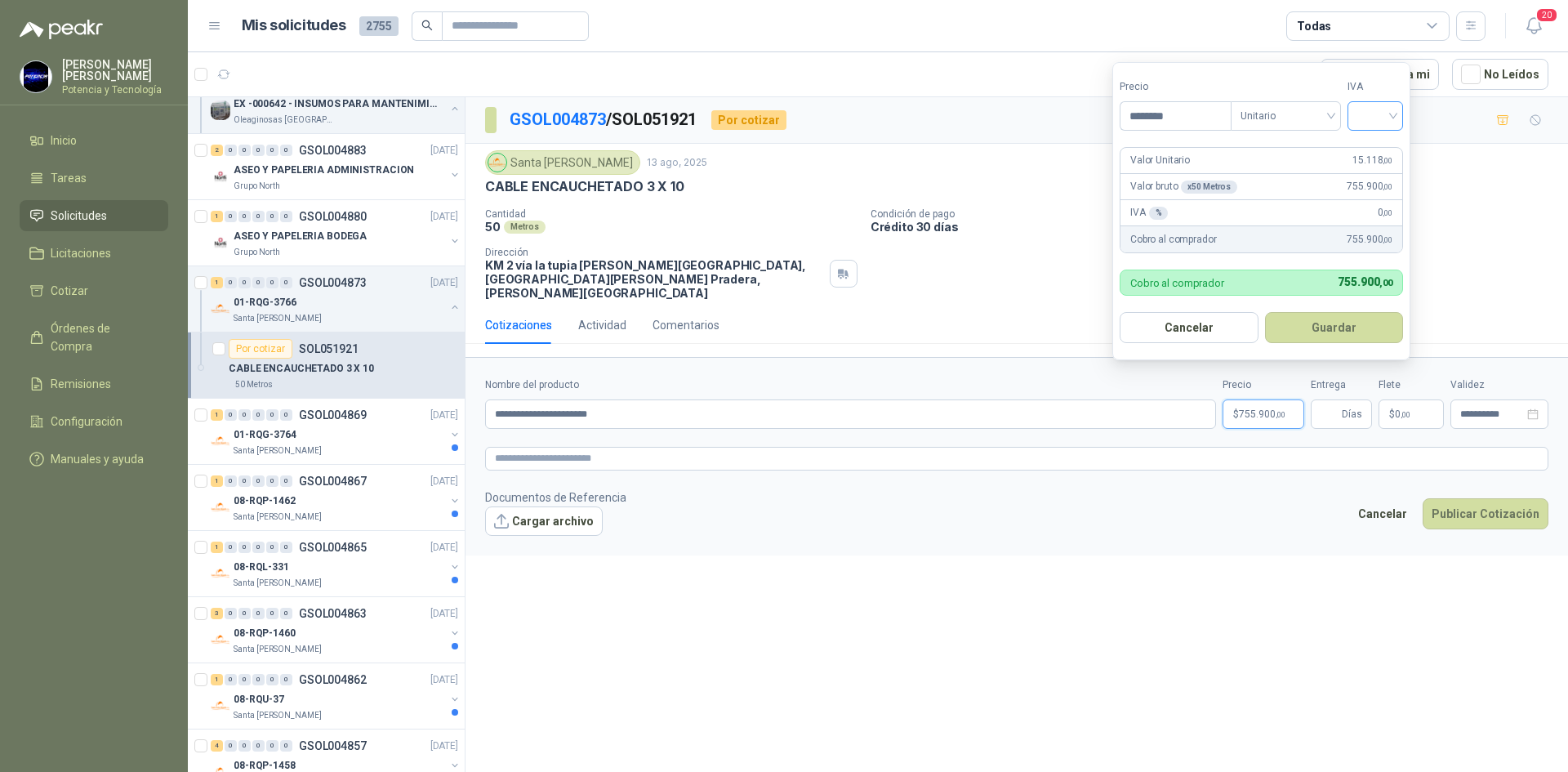
type input "********"
click at [1383, 113] on input "search" at bounding box center [1375, 115] width 36 height 25
click at [1369, 145] on div "19%" at bounding box center [1379, 149] width 31 height 18
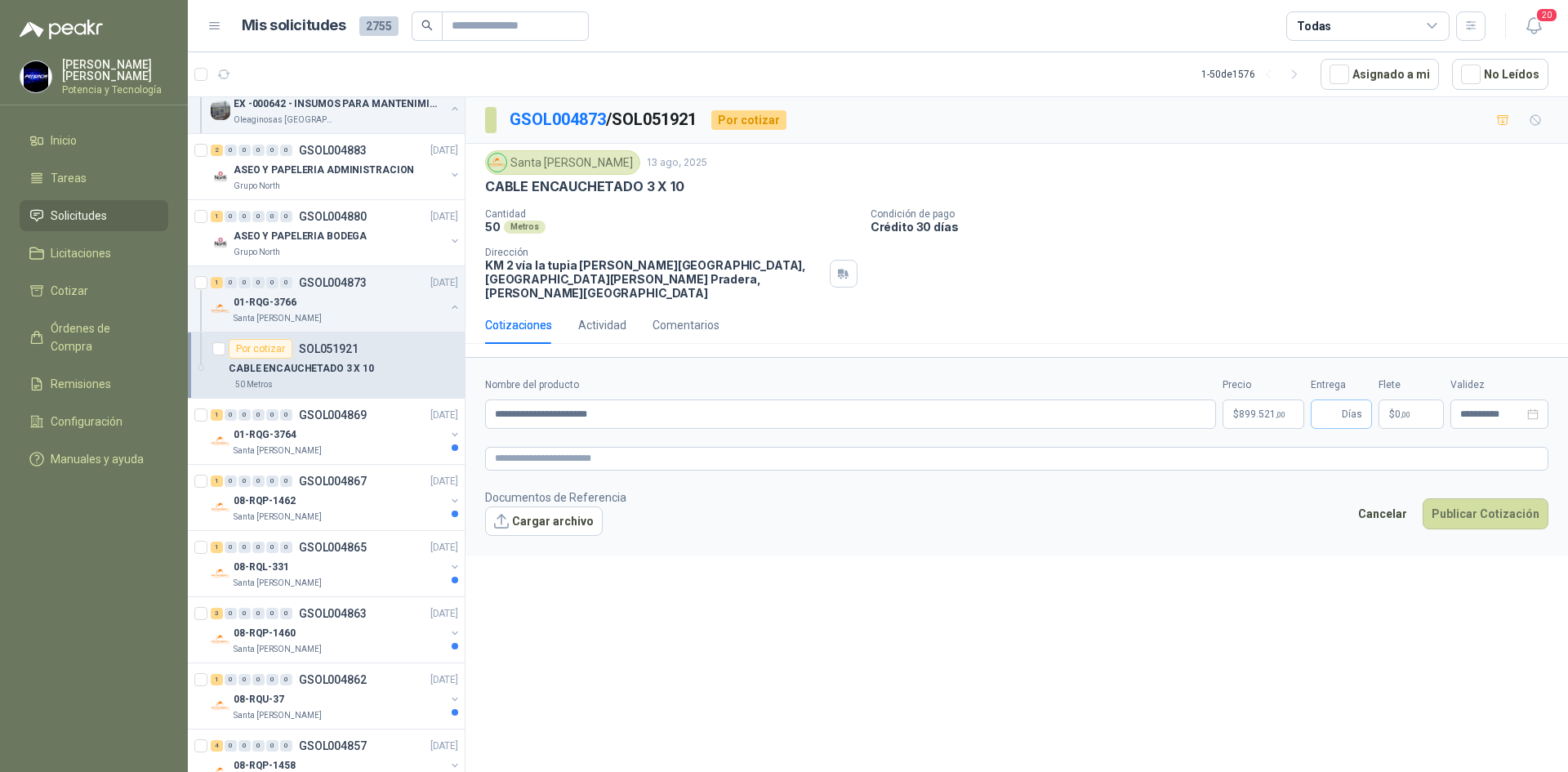
click at [1346, 400] on span "Días" at bounding box center [1352, 414] width 20 height 28
click at [1338, 406] on input "Entrega" at bounding box center [1329, 414] width 18 height 28
type input "*"
click at [1399, 409] on span "0 ,00" at bounding box center [1402, 414] width 15 height 10
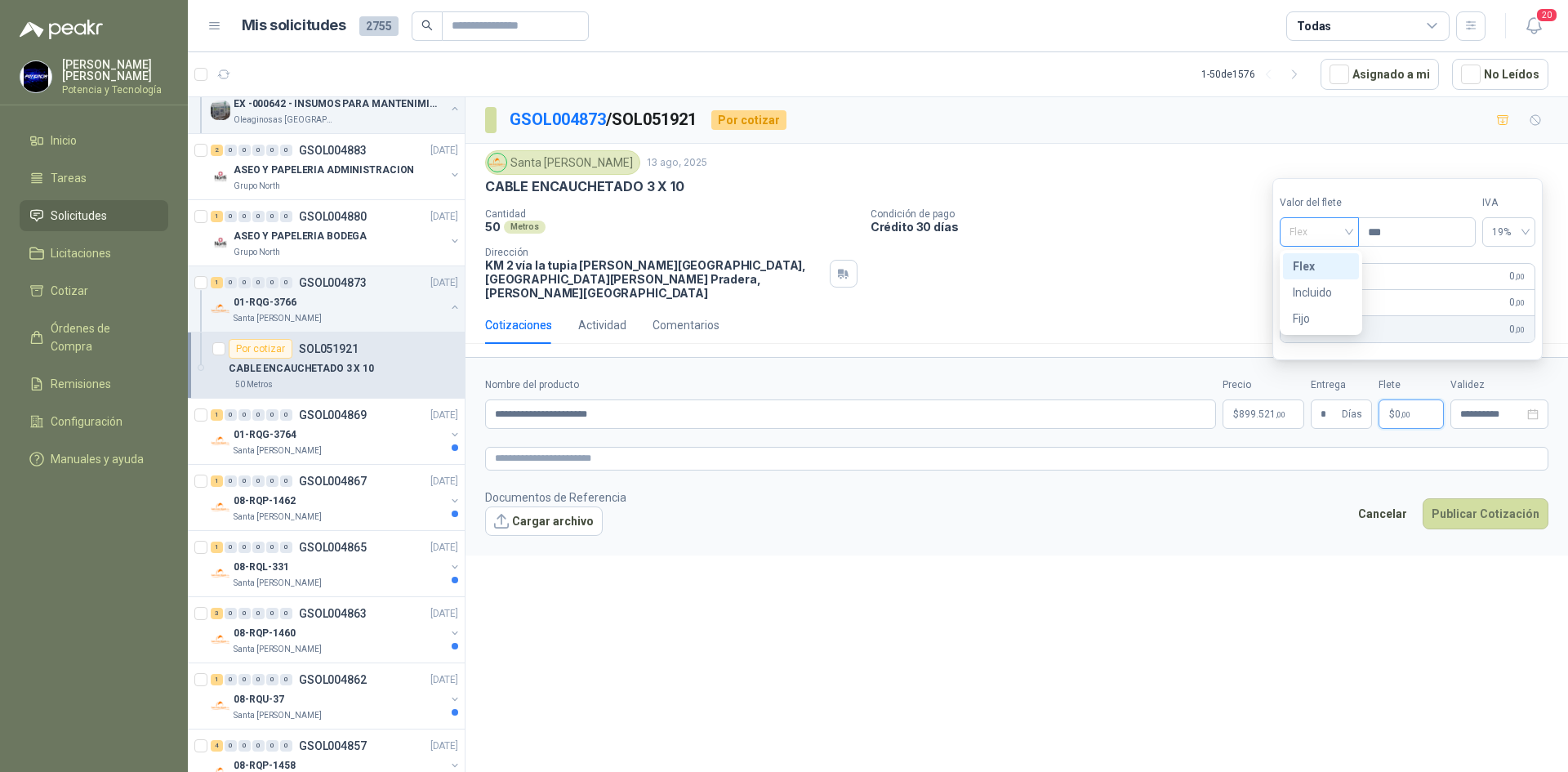
click at [1323, 238] on span "Flex" at bounding box center [1319, 232] width 59 height 25
click at [1328, 285] on div "Incluido" at bounding box center [1321, 292] width 57 height 18
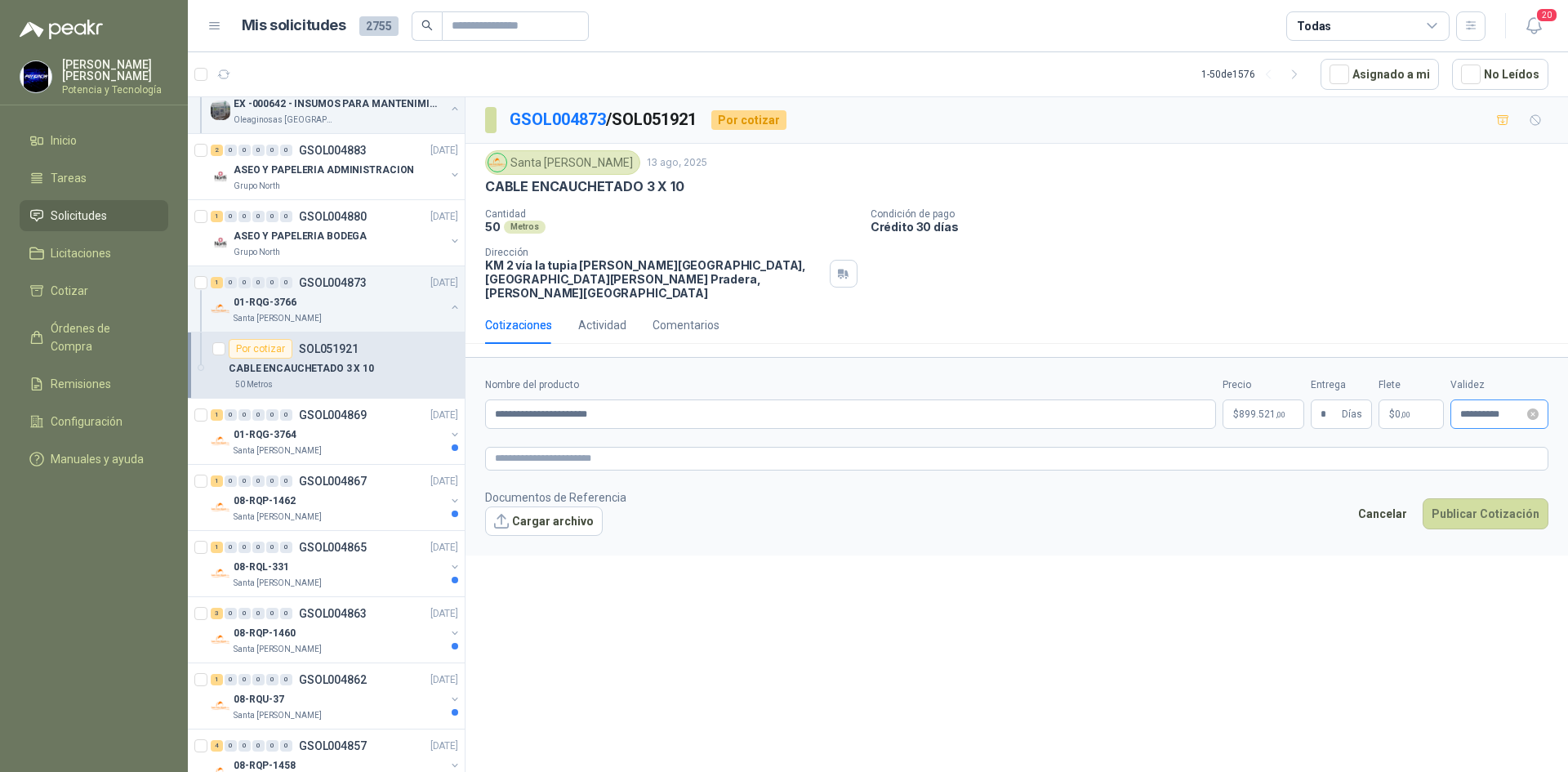
click at [1457, 401] on div "**********" at bounding box center [1499, 414] width 98 height 30
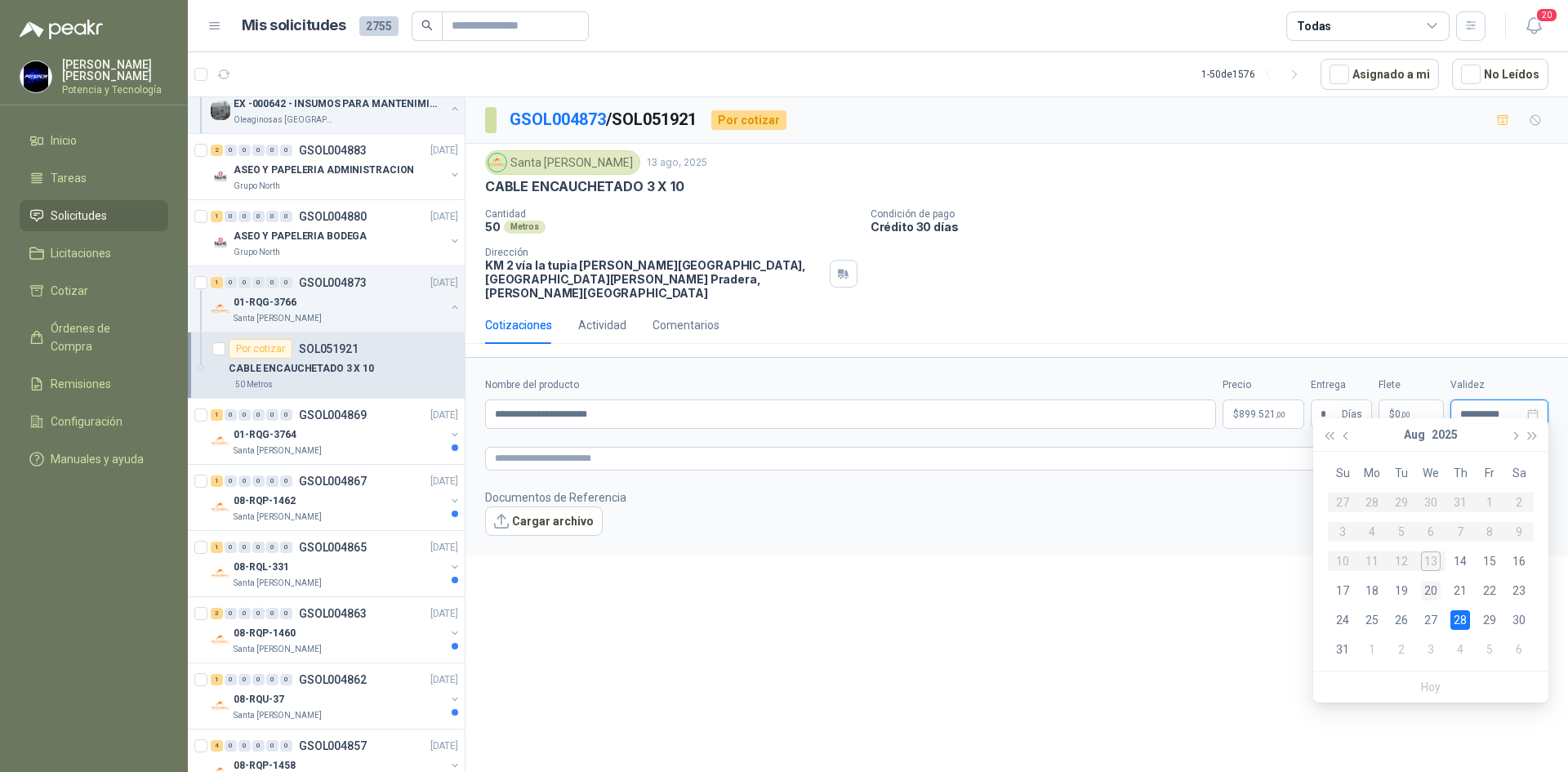
type input "**********"
click at [1436, 590] on div "20" at bounding box center [1431, 590] width 19 height 19
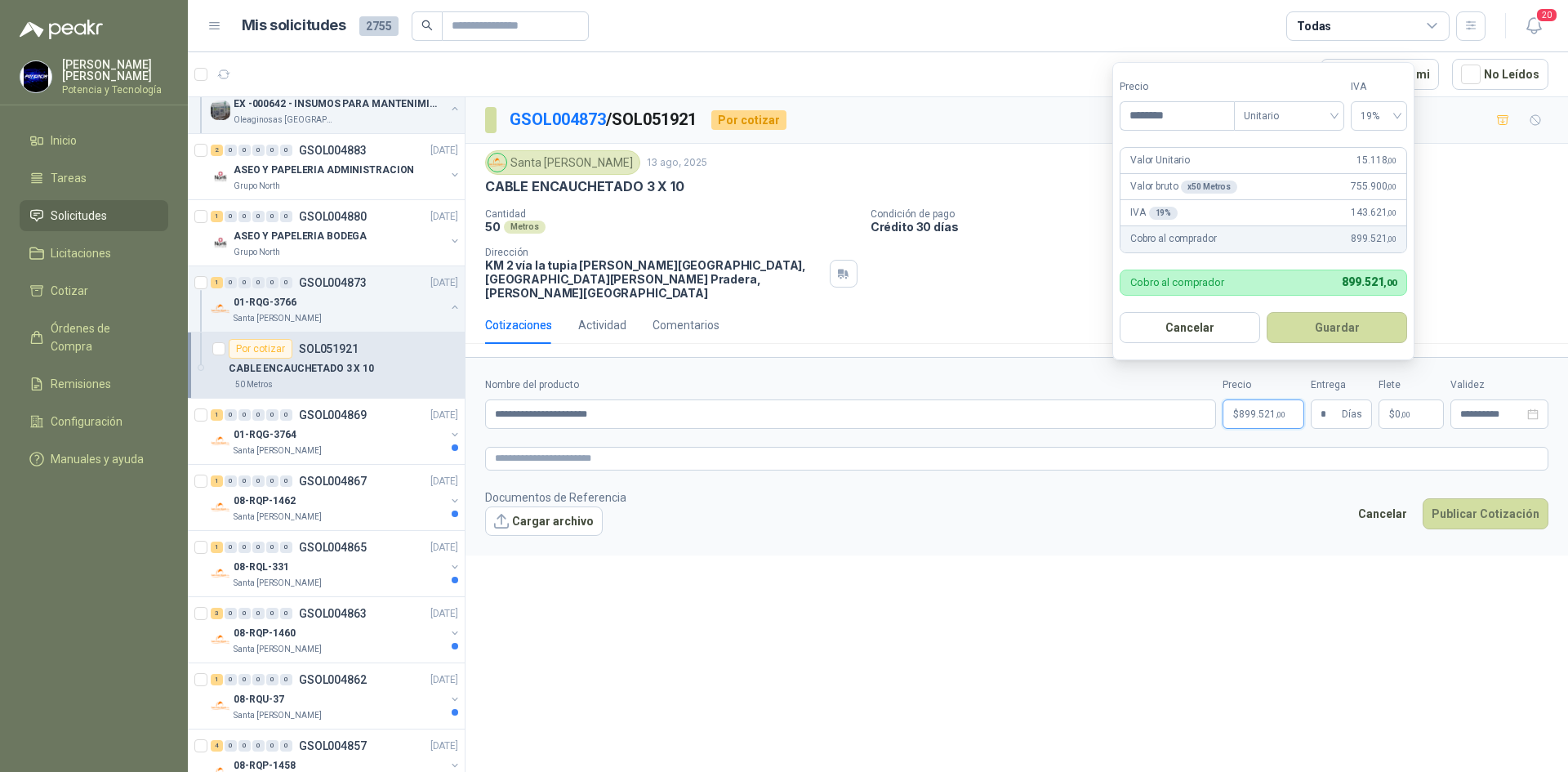
click at [1280, 410] on span ",00" at bounding box center [1281, 414] width 10 height 9
click at [1478, 500] on button "Publicar Cotización" at bounding box center [1485, 513] width 125 height 31
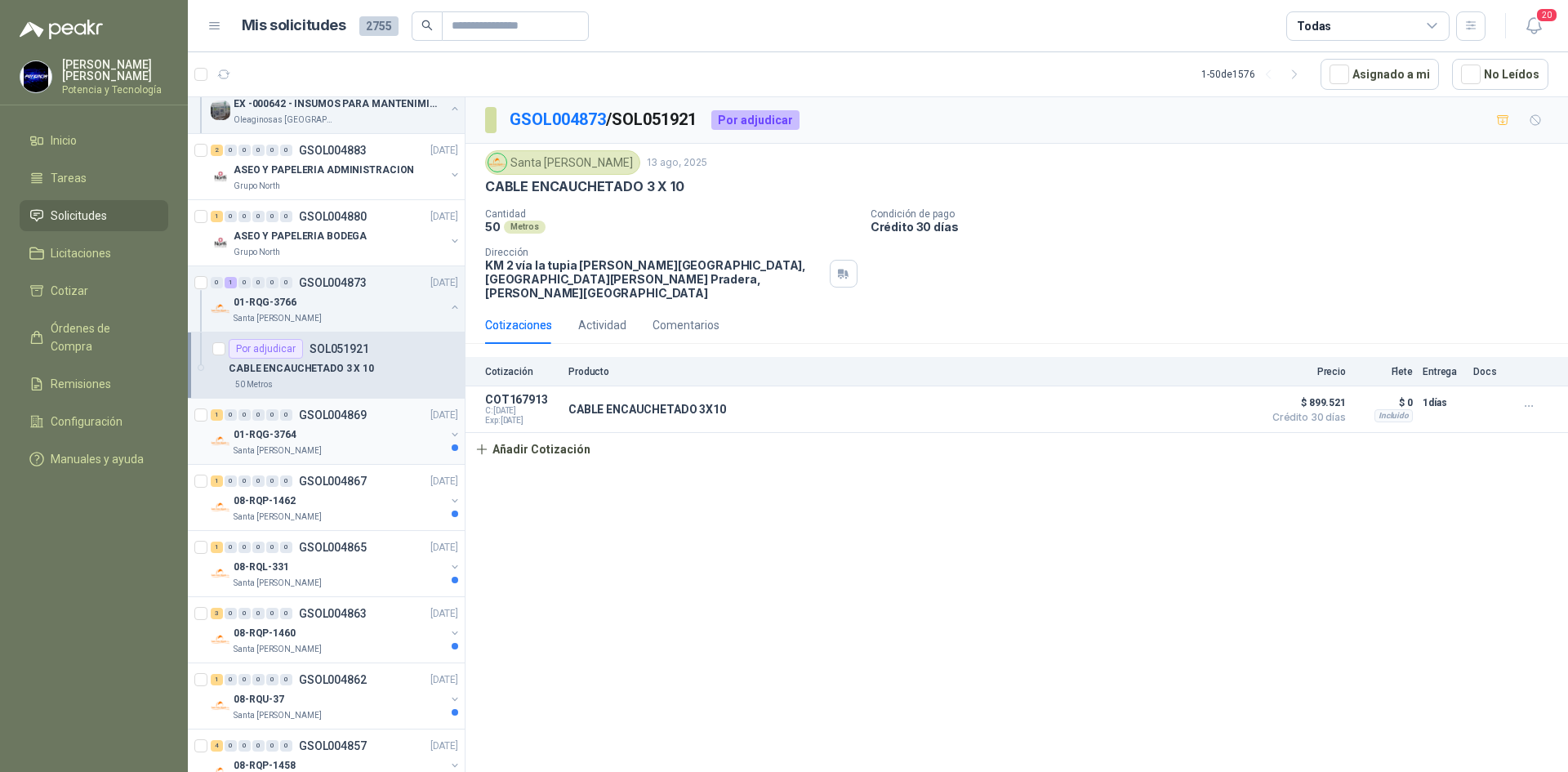
click at [307, 452] on p "Santa [PERSON_NAME]" at bounding box center [278, 451] width 88 height 13
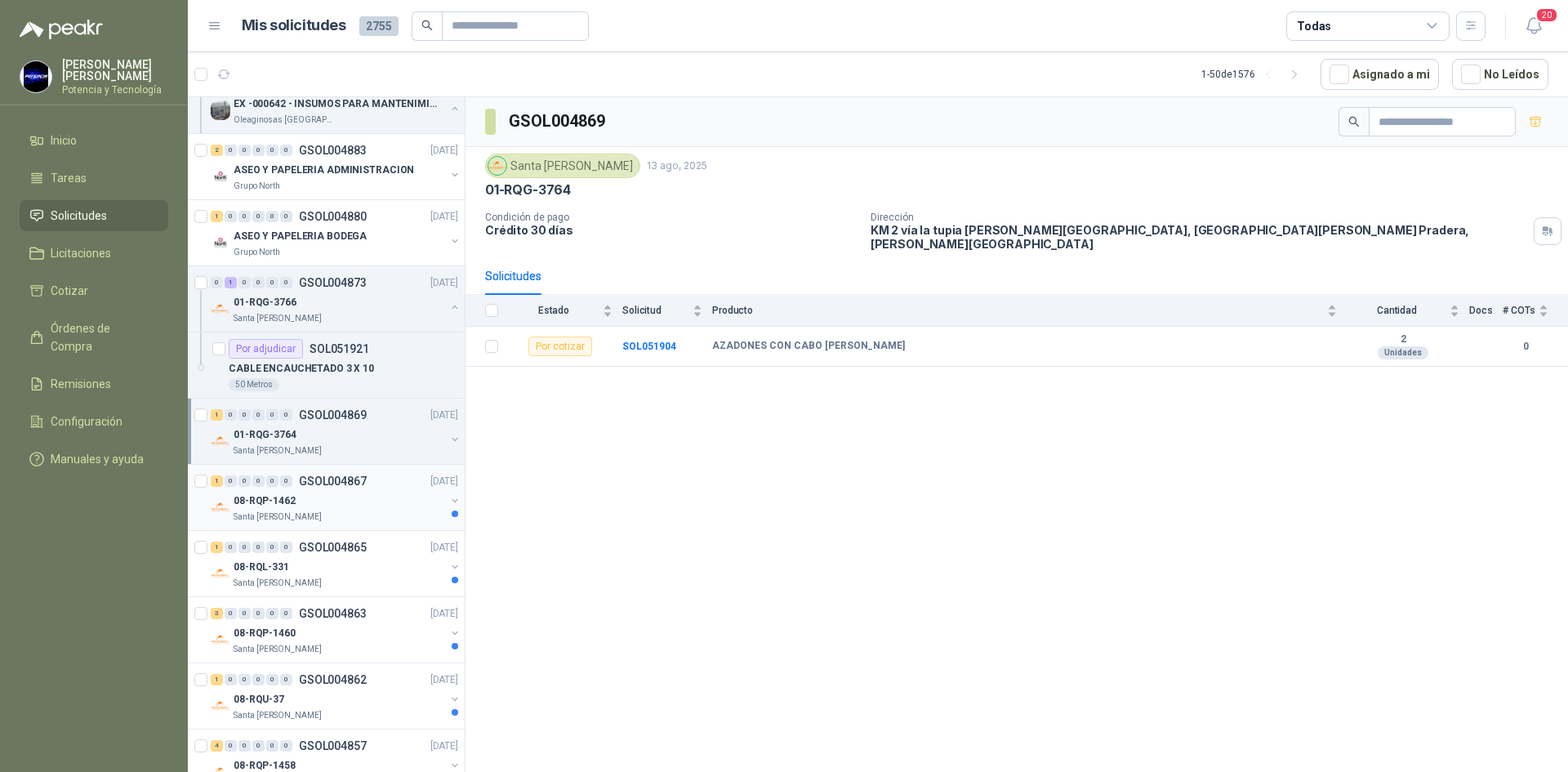
click at [271, 509] on div "08-RQP-1462" at bounding box center [339, 500] width 212 height 19
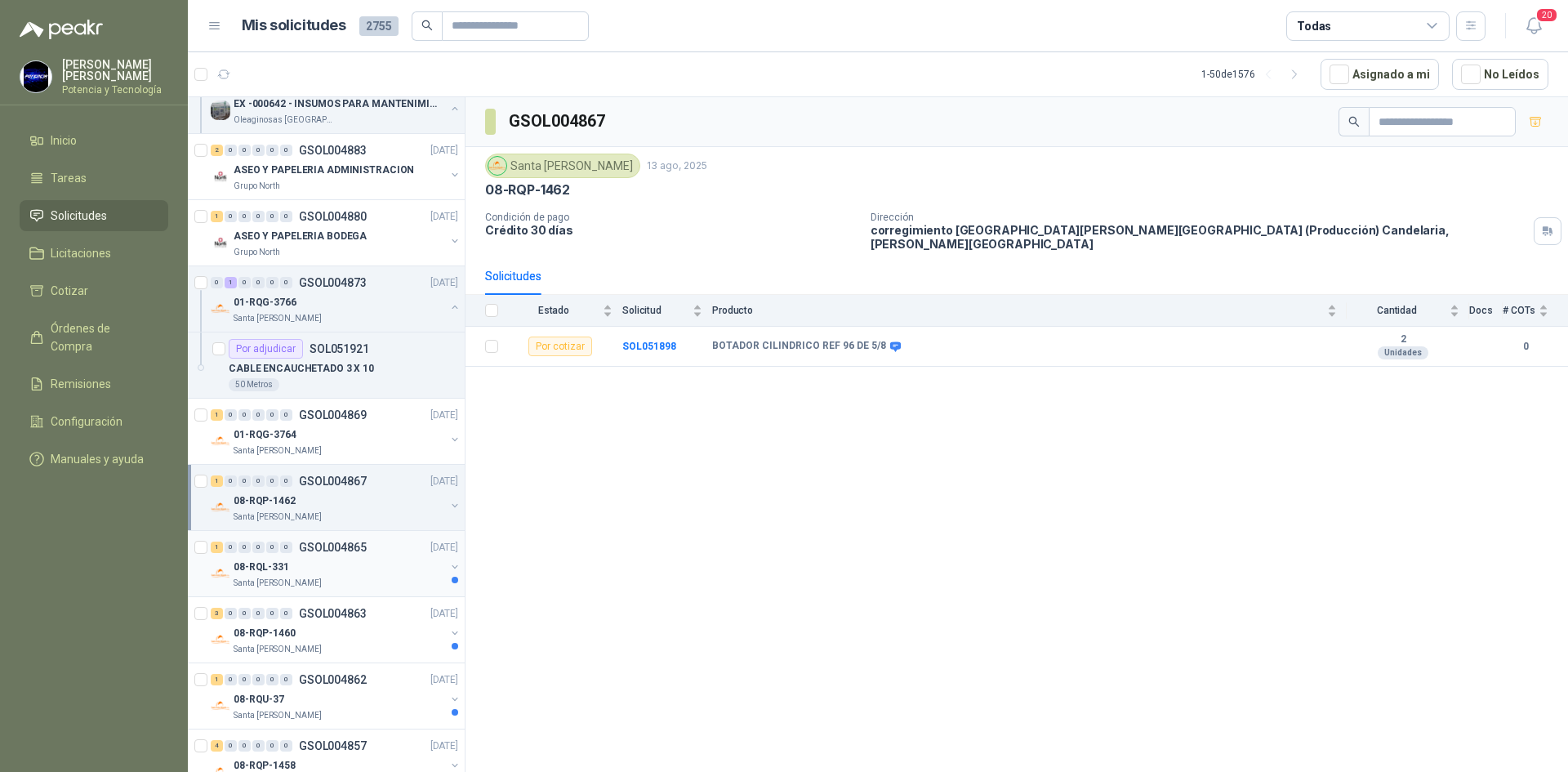
click at [307, 575] on div "08-RQL-331" at bounding box center [339, 567] width 212 height 19
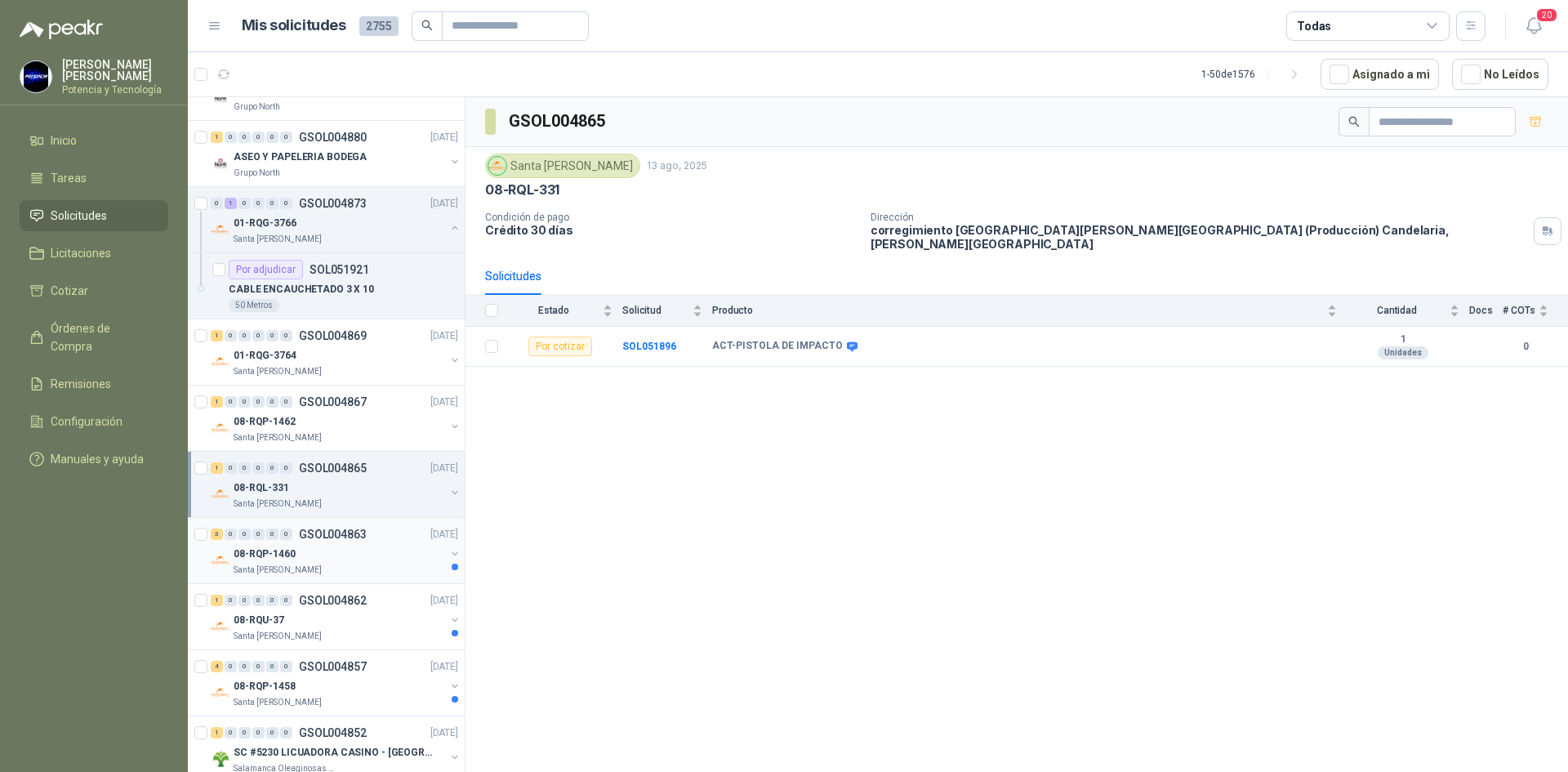
scroll to position [327, 0]
click at [304, 565] on p "Santa [PERSON_NAME]" at bounding box center [278, 568] width 88 height 13
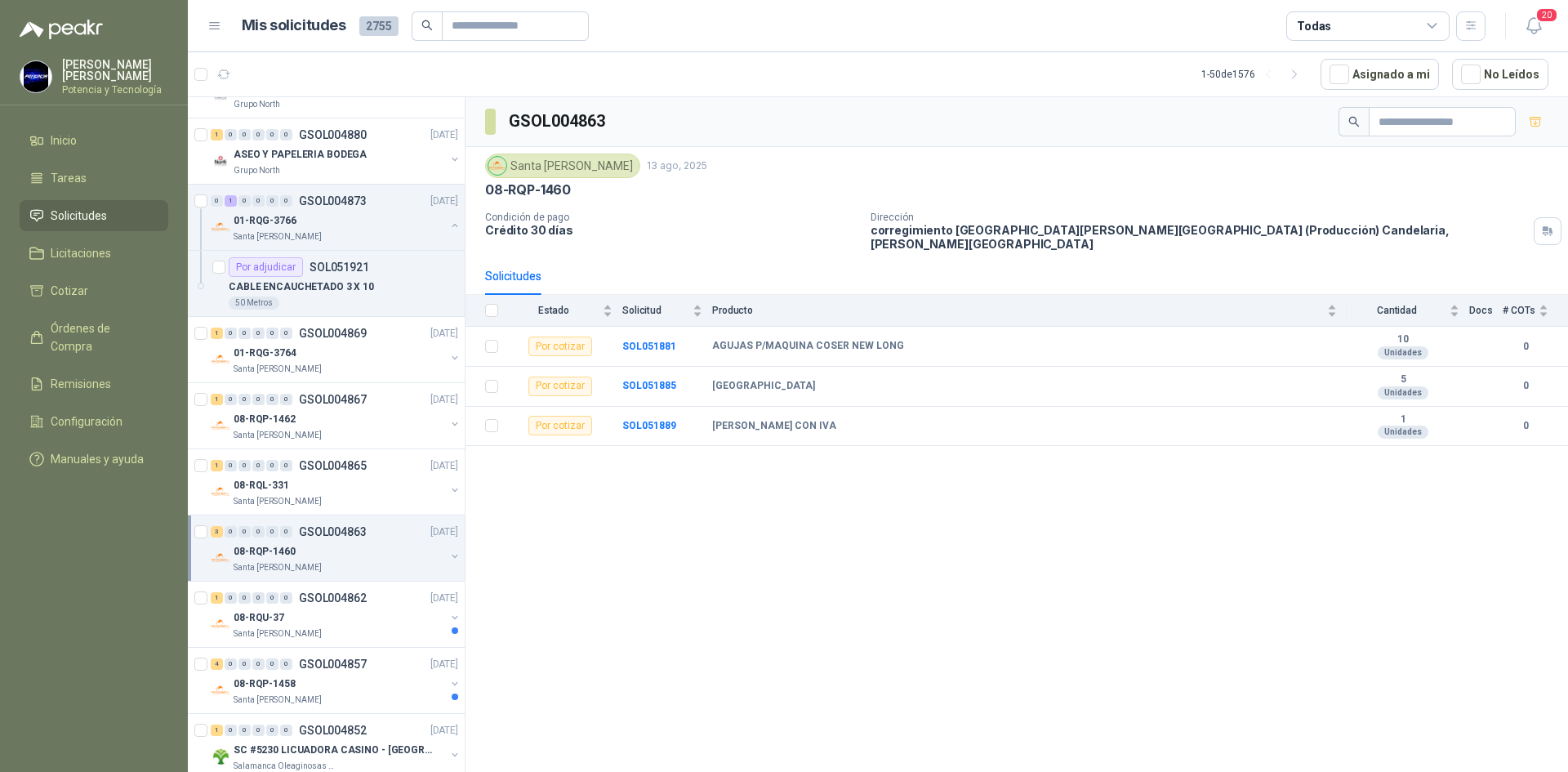
scroll to position [408, 0]
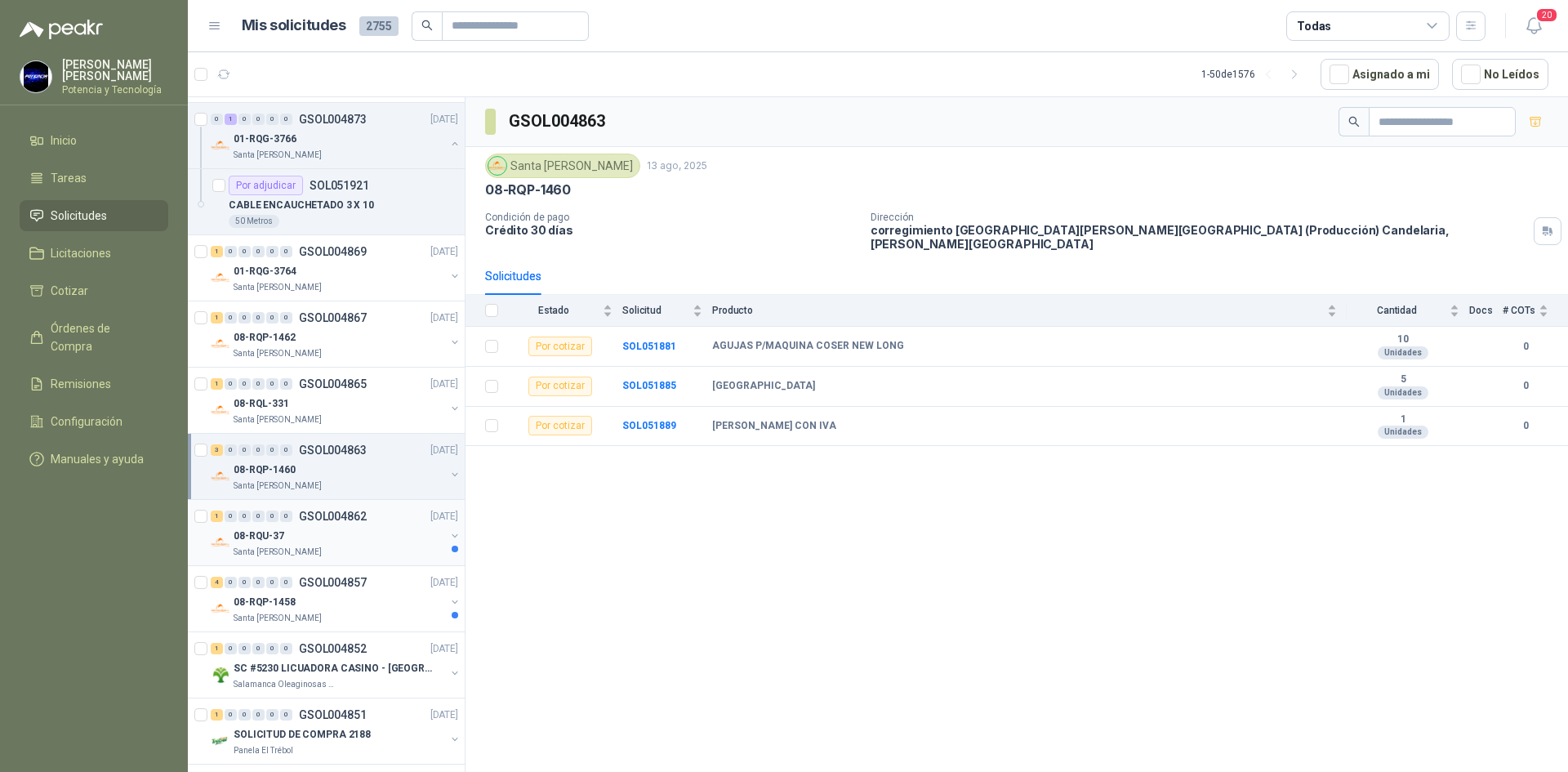
click at [307, 554] on p "Santa [PERSON_NAME]" at bounding box center [278, 553] width 88 height 13
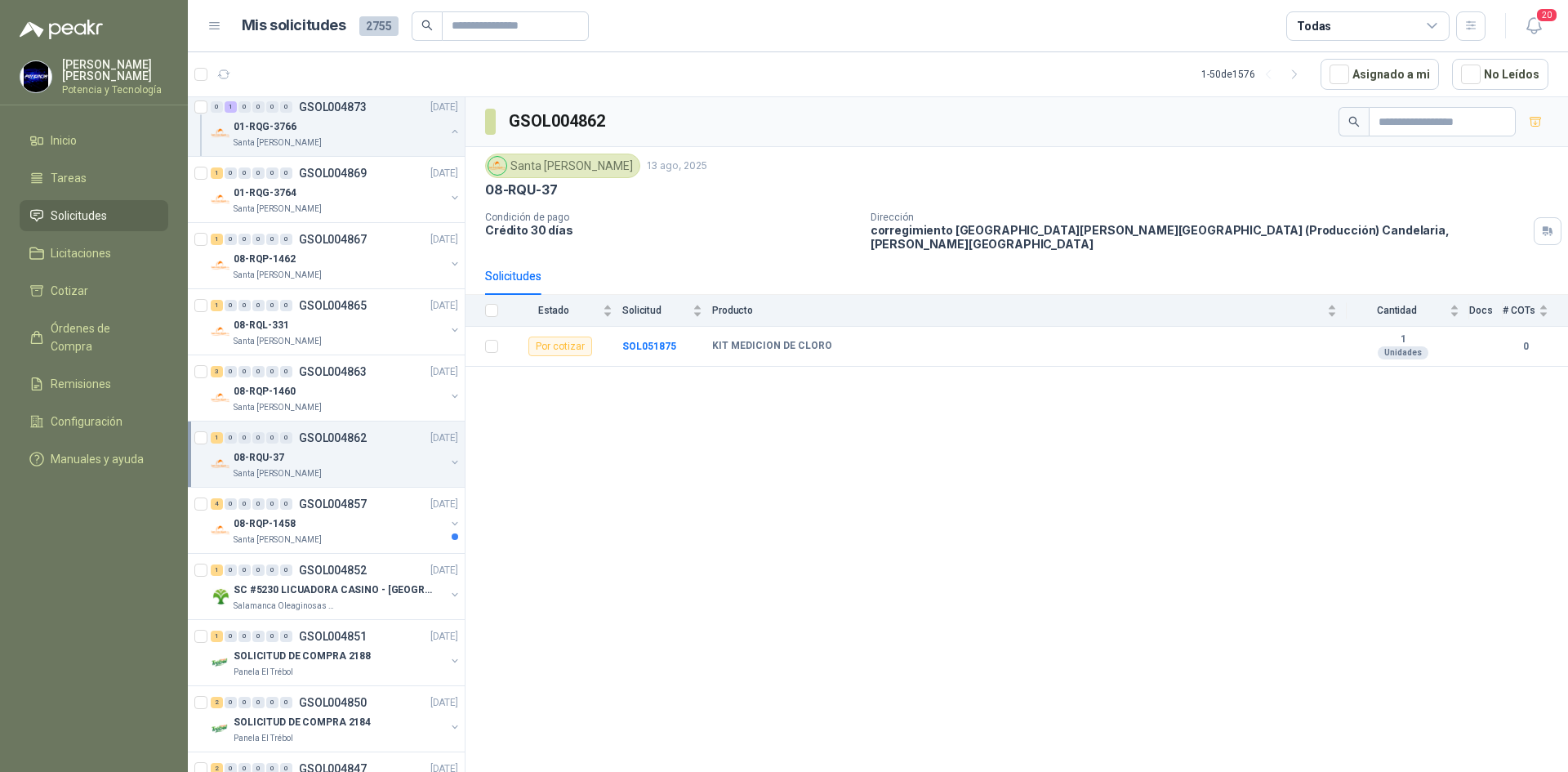
scroll to position [490, 0]
click at [313, 520] on div "08-RQP-1458" at bounding box center [339, 520] width 212 height 19
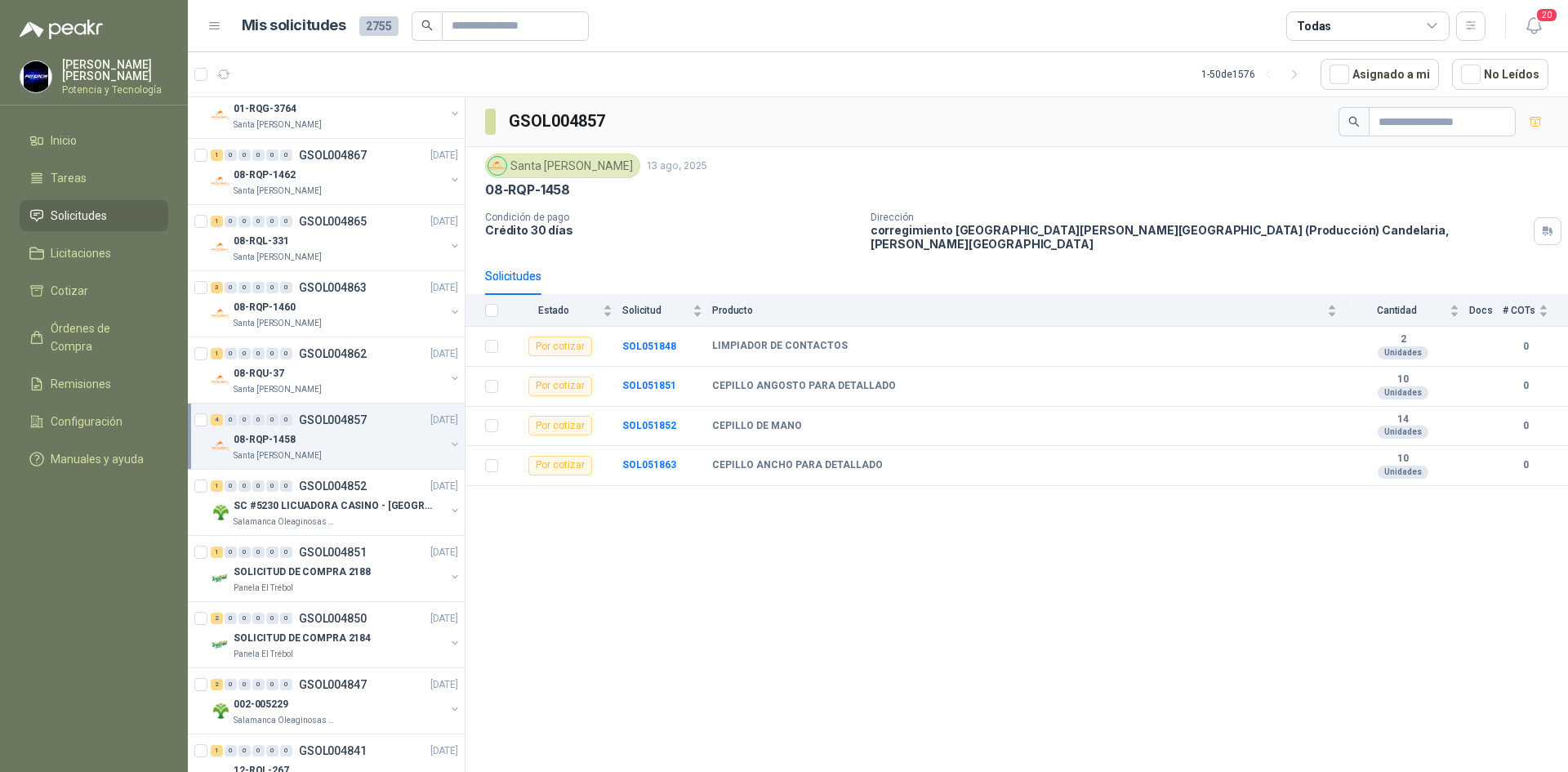
scroll to position [572, 0]
click at [313, 520] on p "Salamanca Oleaginosas SAS" at bounding box center [284, 521] width 102 height 13
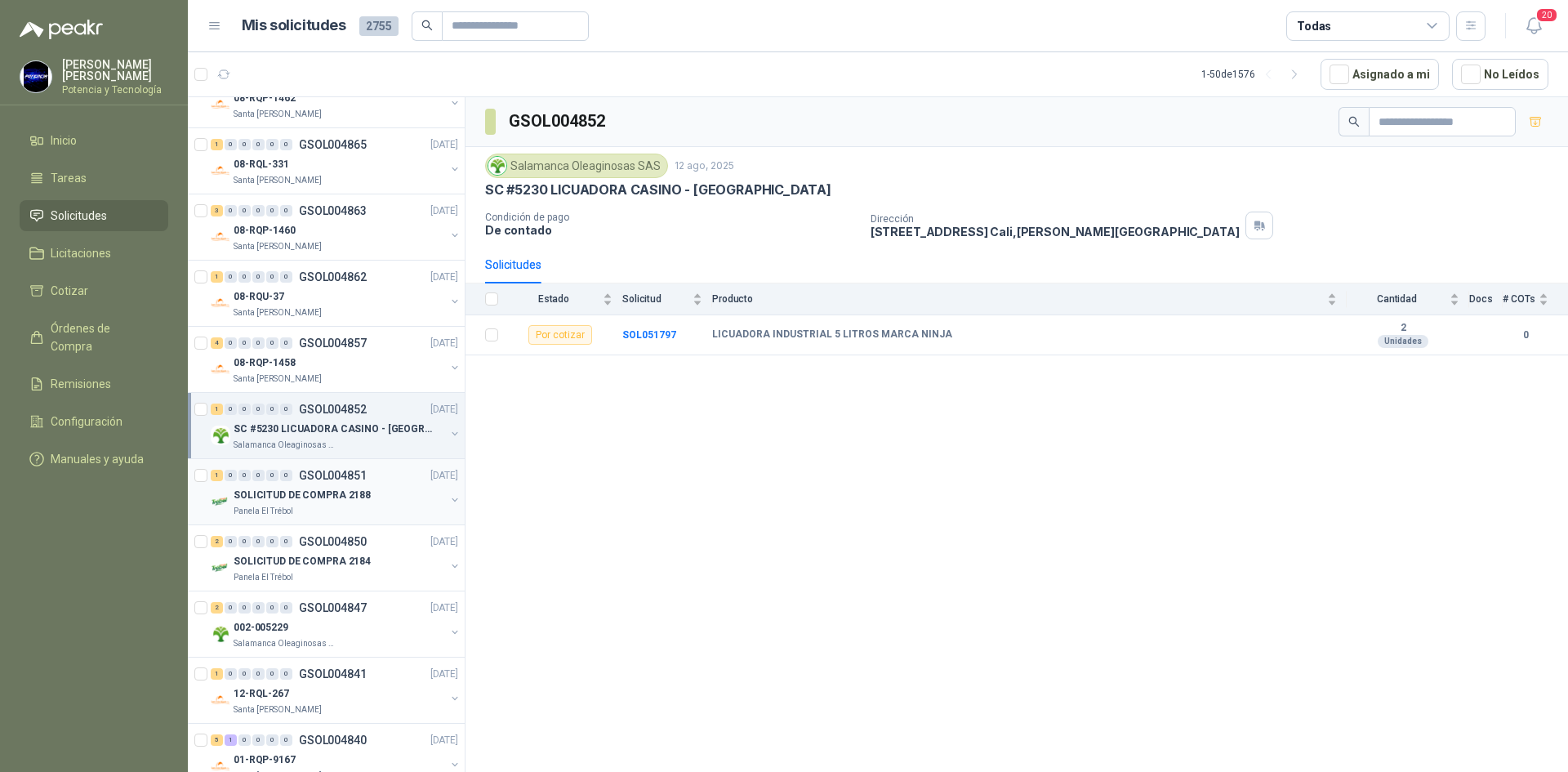
scroll to position [653, 0]
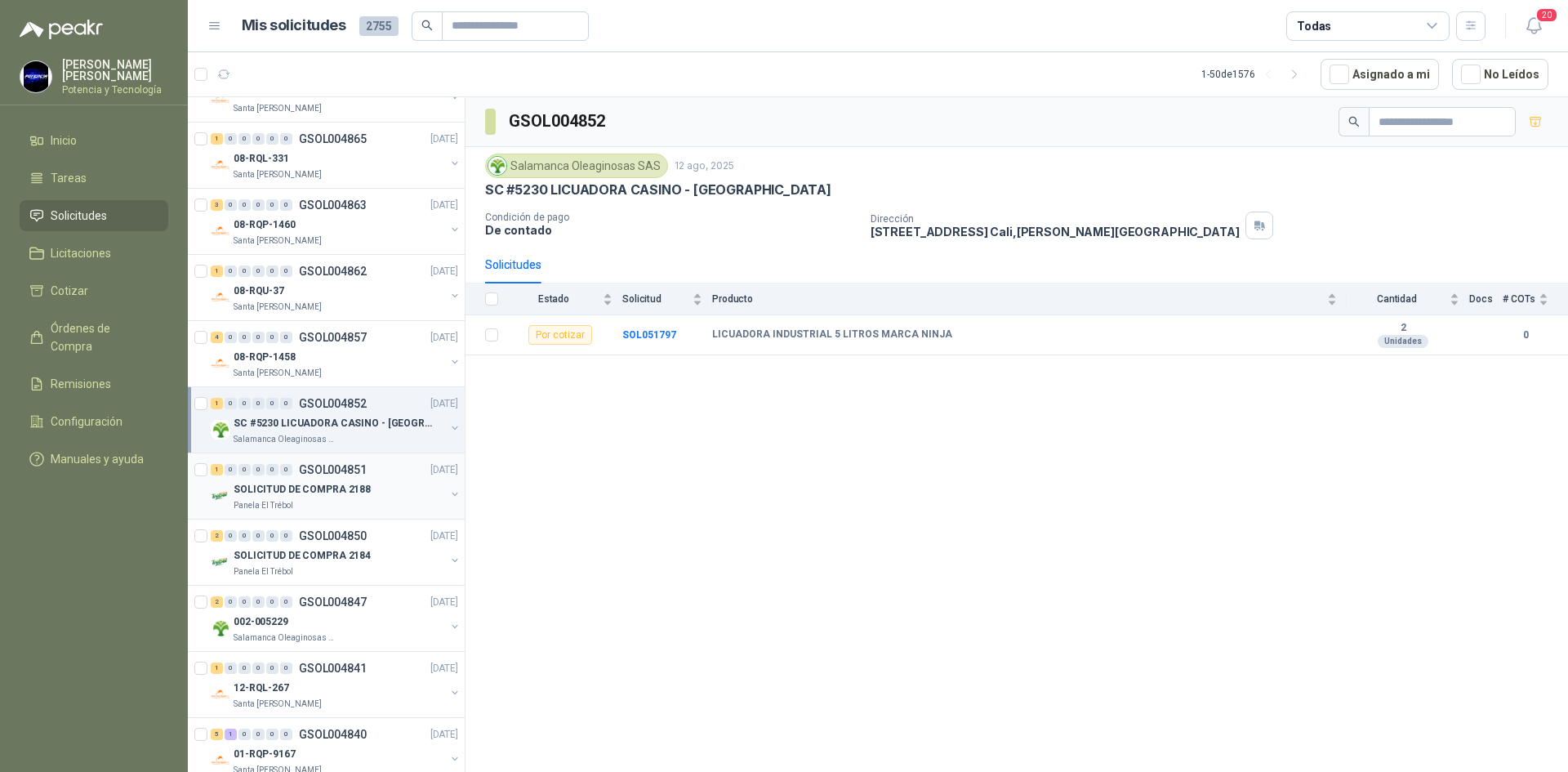
click at [313, 491] on p "SOLICITUD DE COMPRA 2188" at bounding box center [302, 489] width 137 height 15
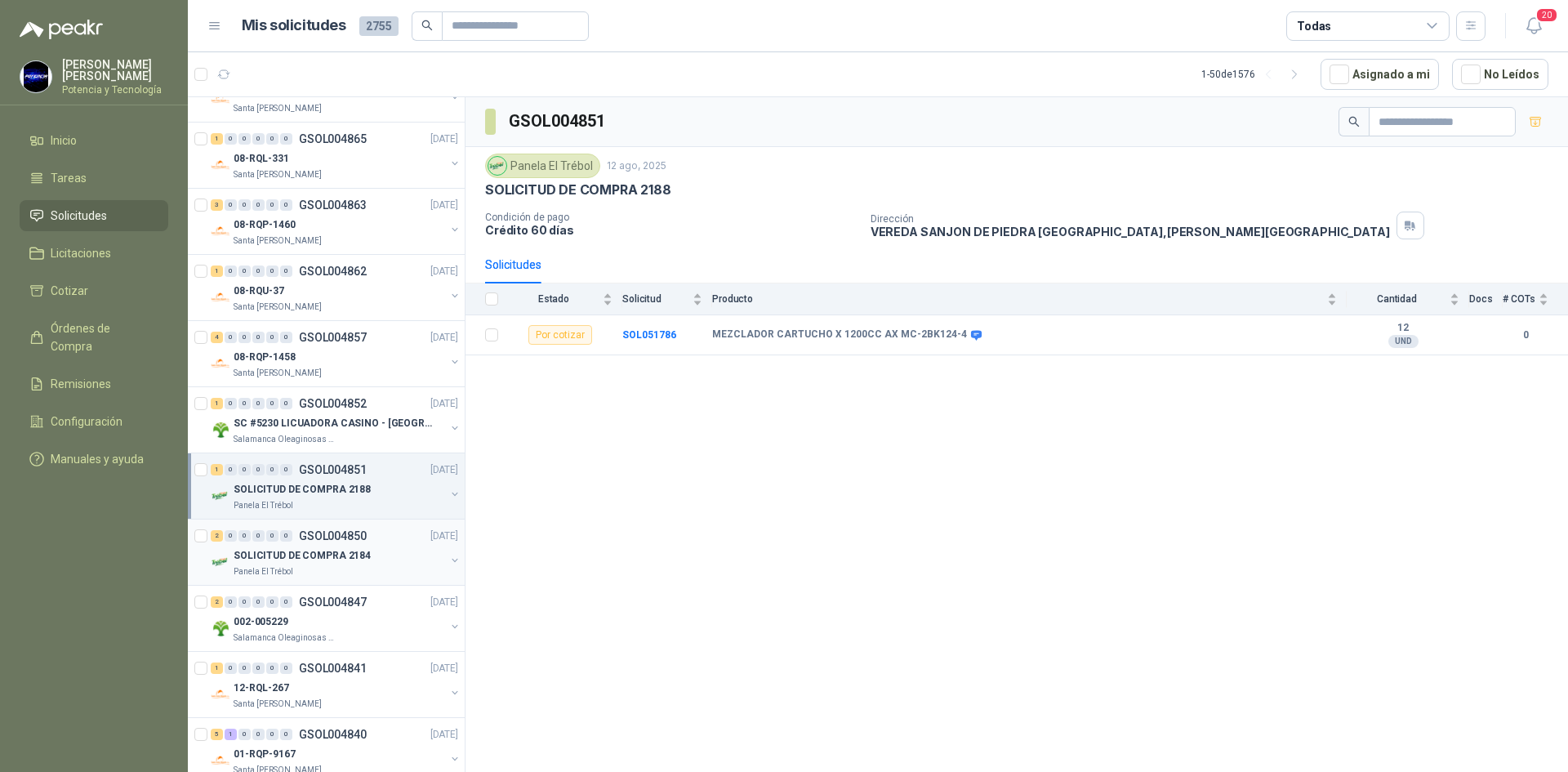
click at [313, 574] on div "Panela El Trébol" at bounding box center [339, 572] width 212 height 13
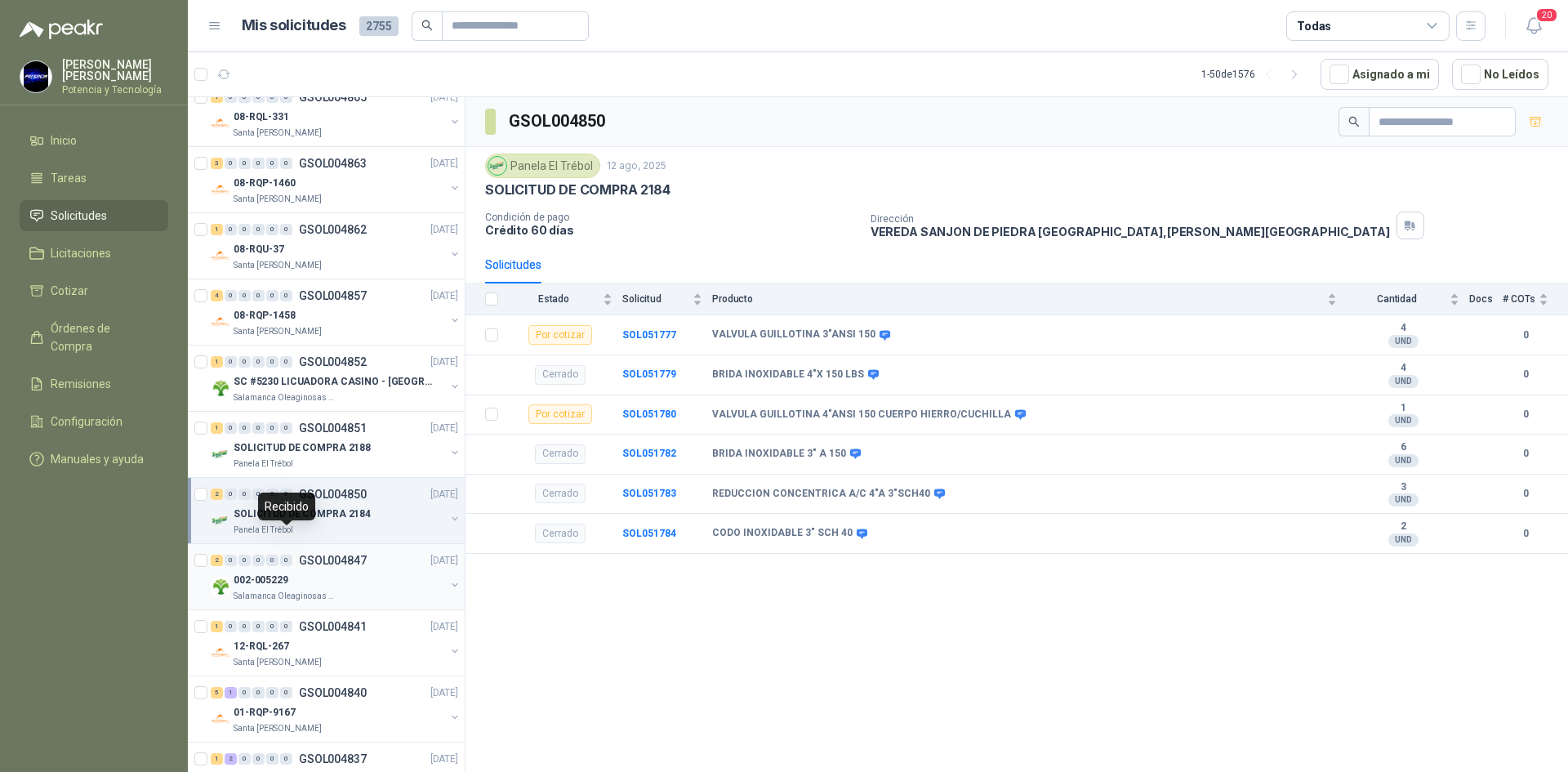
scroll to position [735, 0]
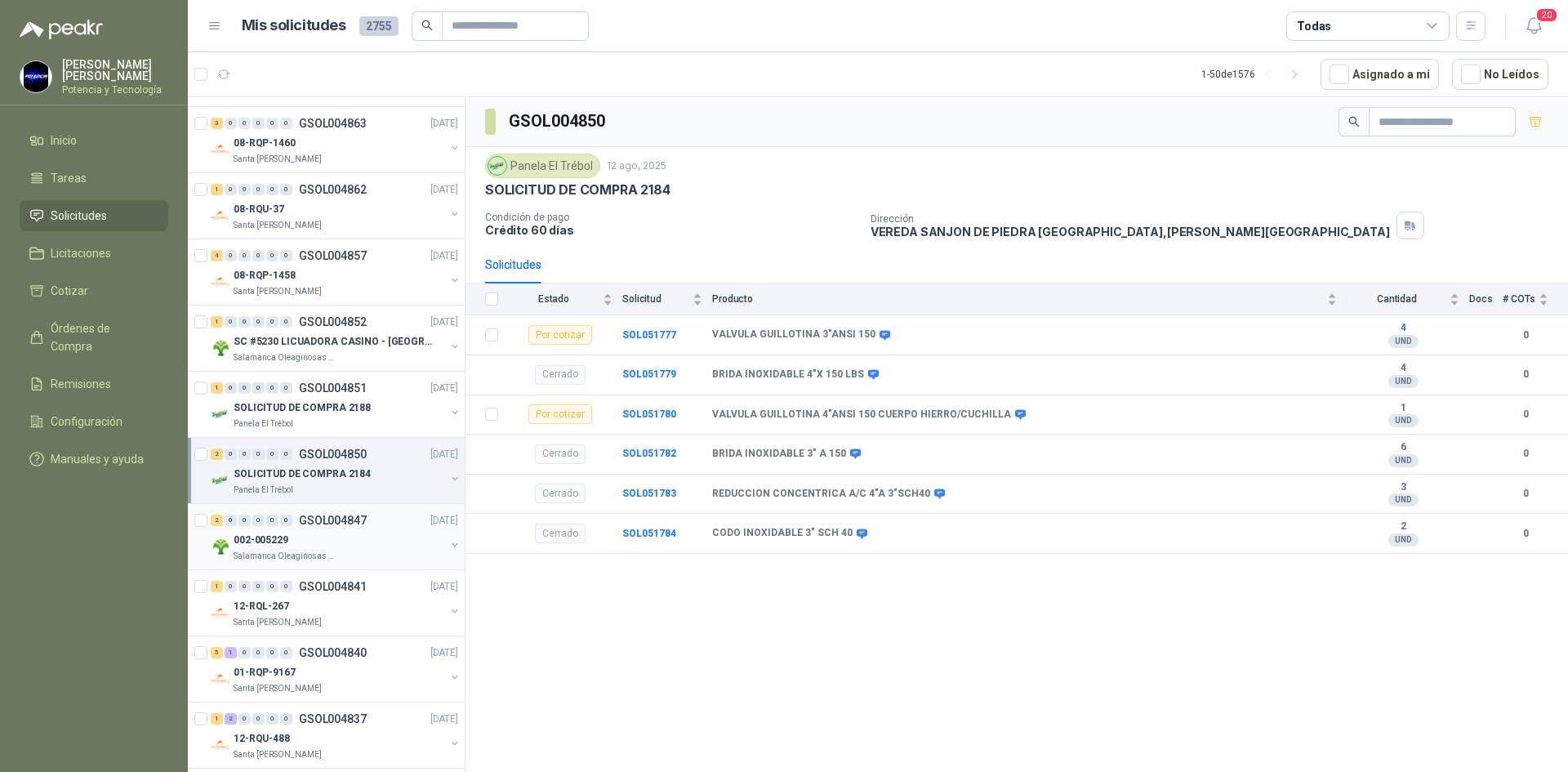
click at [285, 557] on p "Salamanca Oleaginosas SAS" at bounding box center [284, 556] width 102 height 13
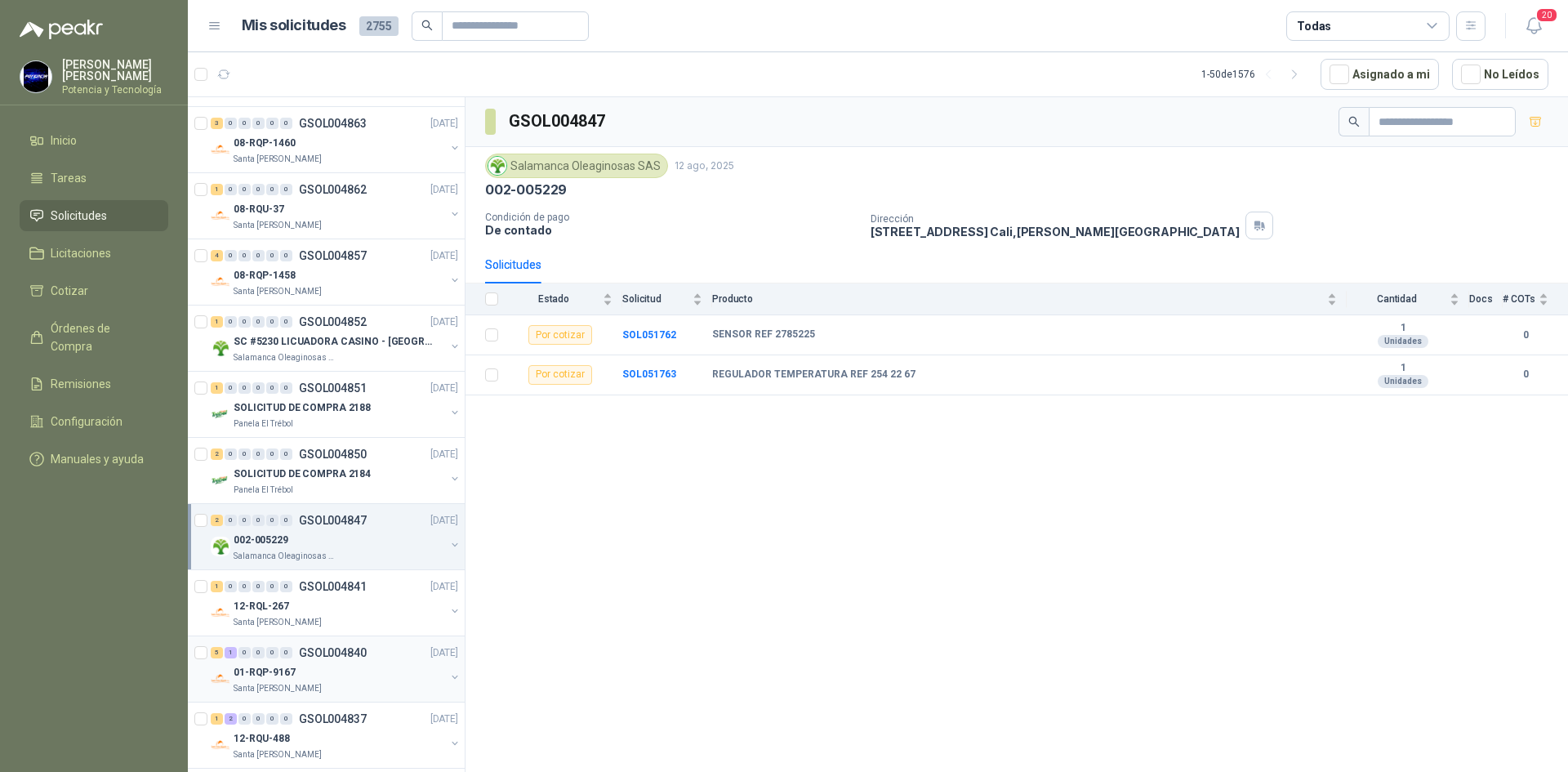
scroll to position [817, 0]
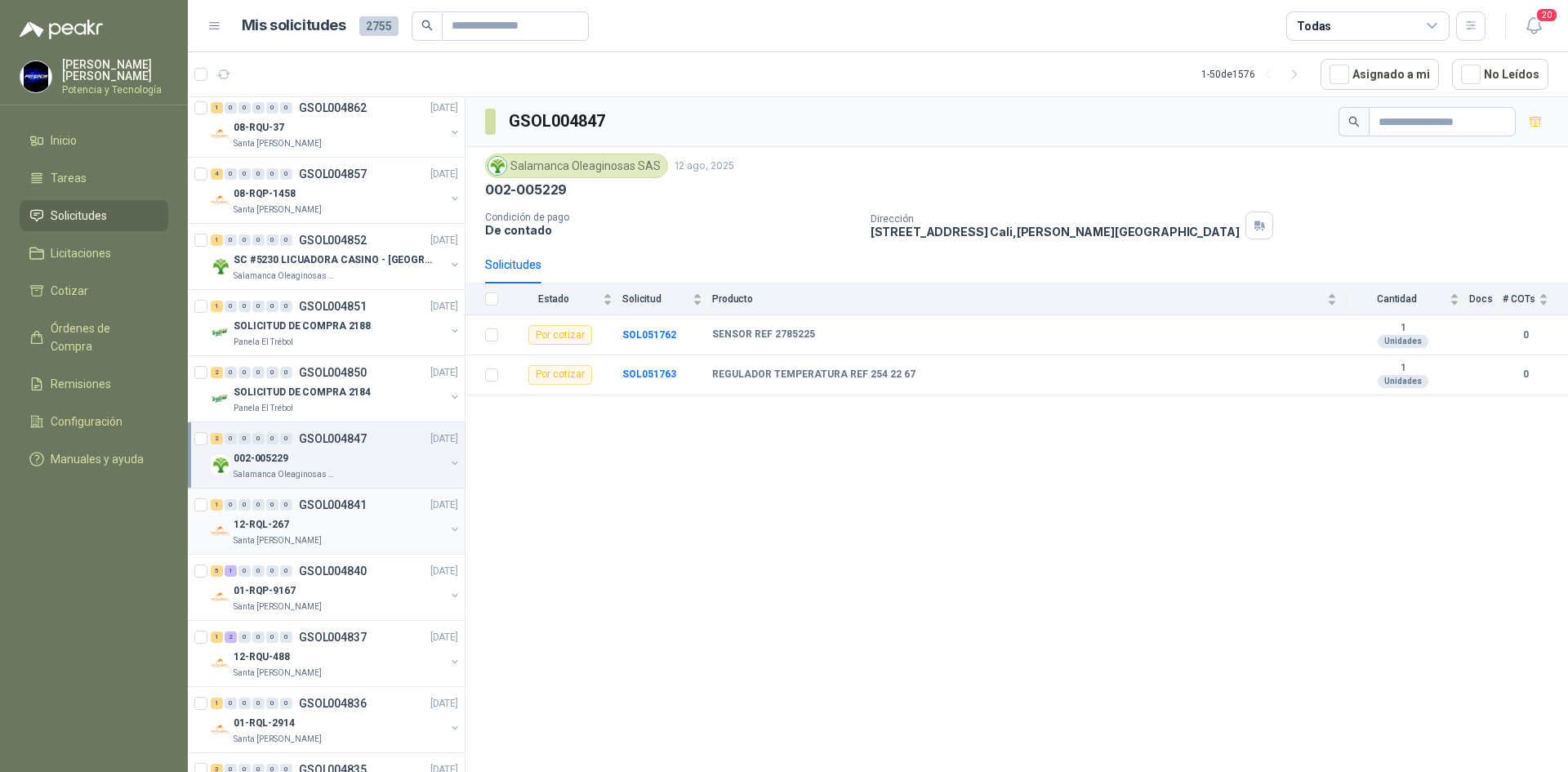
click at [334, 534] on div "Santa [PERSON_NAME]" at bounding box center [339, 541] width 212 height 13
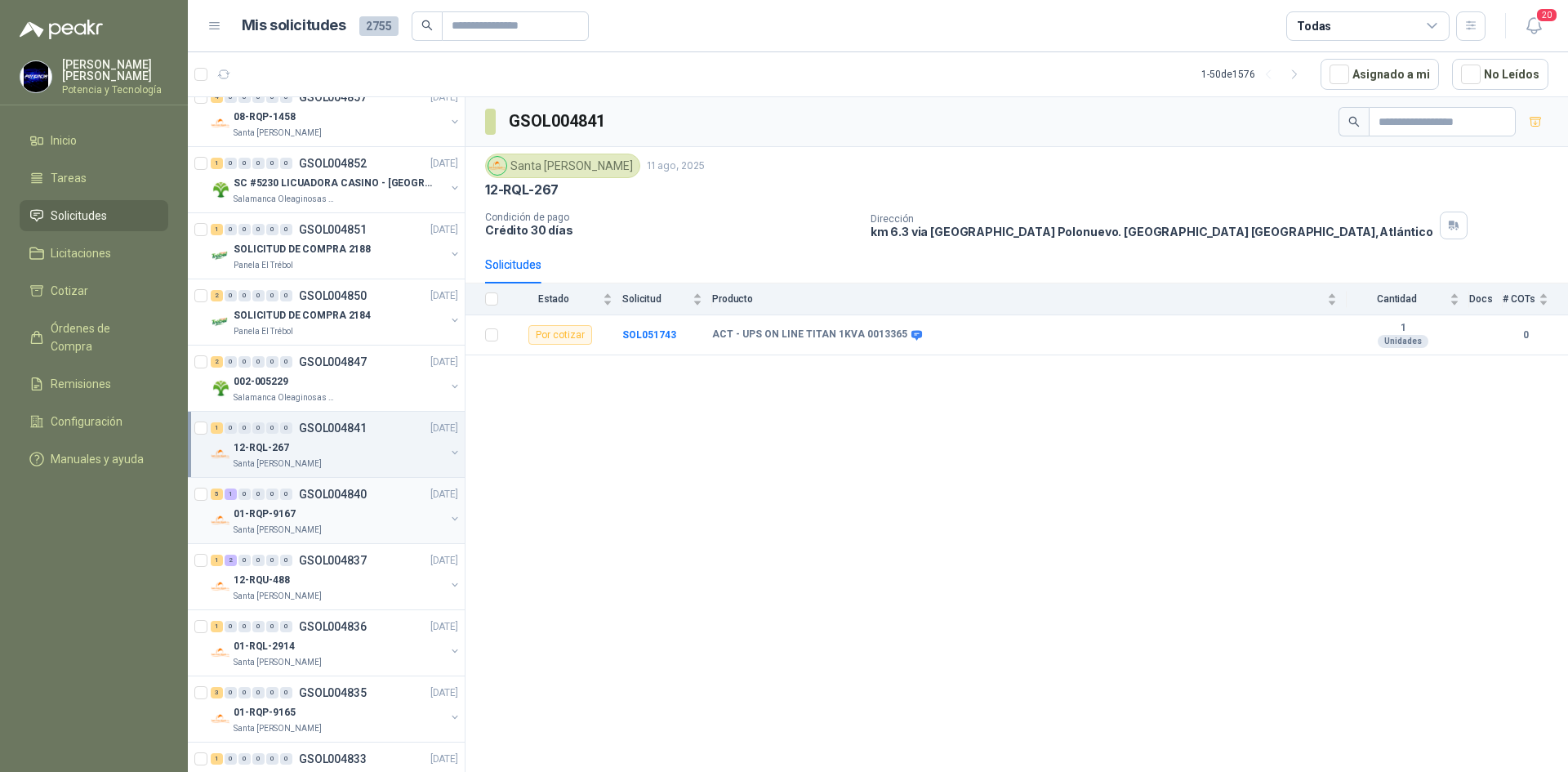
scroll to position [898, 0]
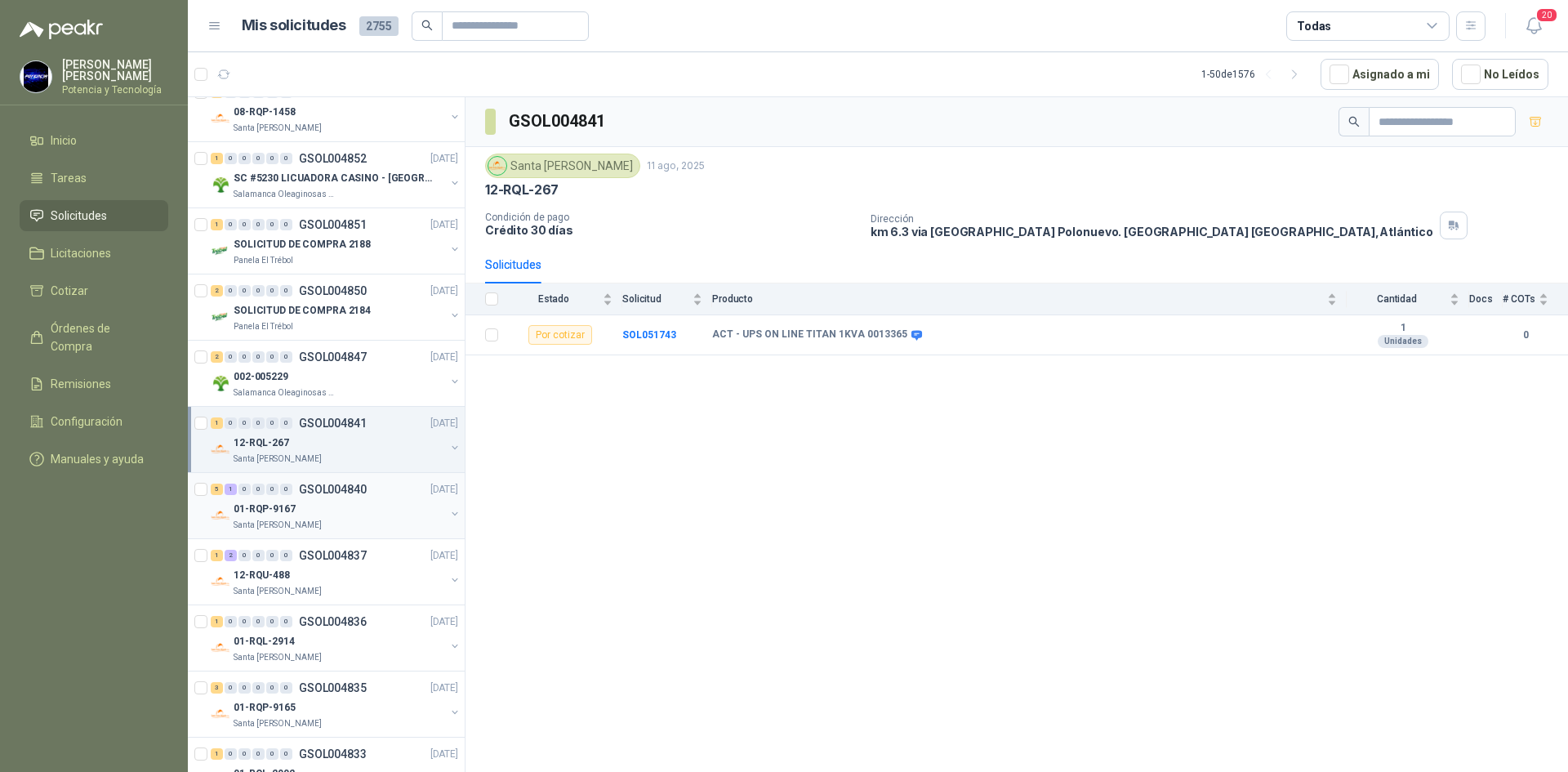
click at [317, 528] on div "Santa [PERSON_NAME]" at bounding box center [339, 525] width 212 height 13
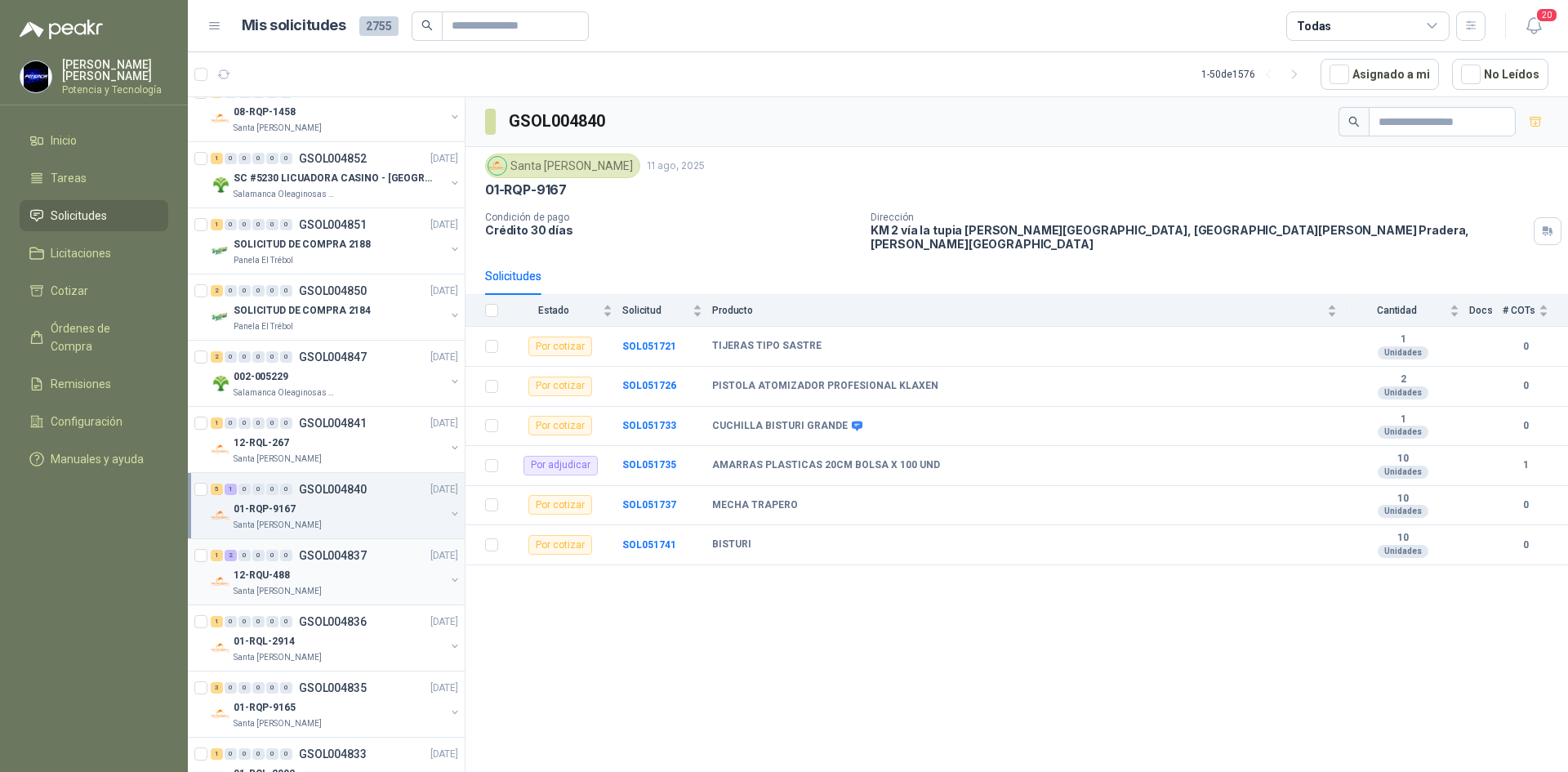
click at [308, 590] on div "Santa [PERSON_NAME]" at bounding box center [339, 591] width 212 height 13
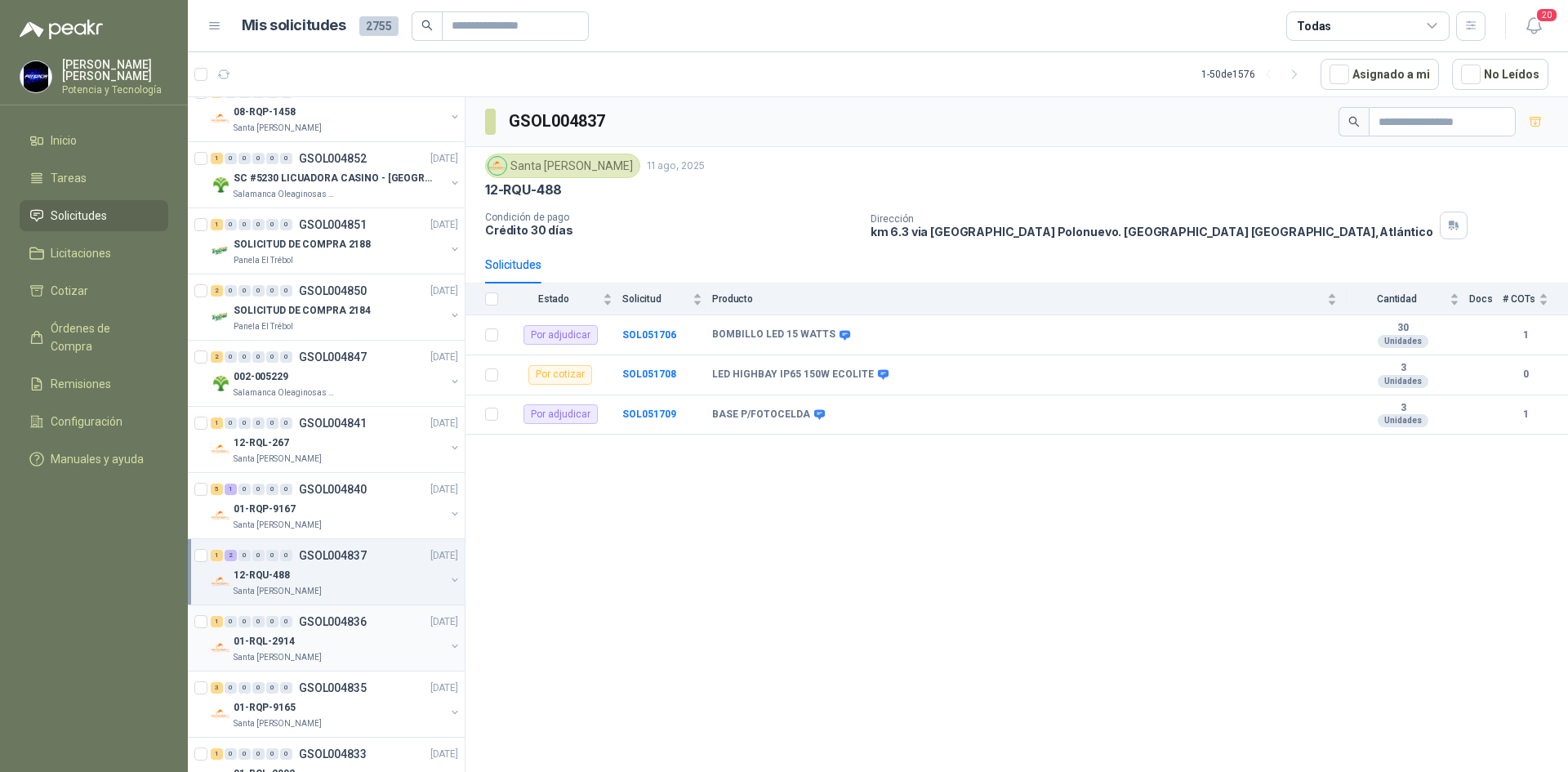
click at [297, 651] on p "Santa [PERSON_NAME]" at bounding box center [278, 658] width 88 height 13
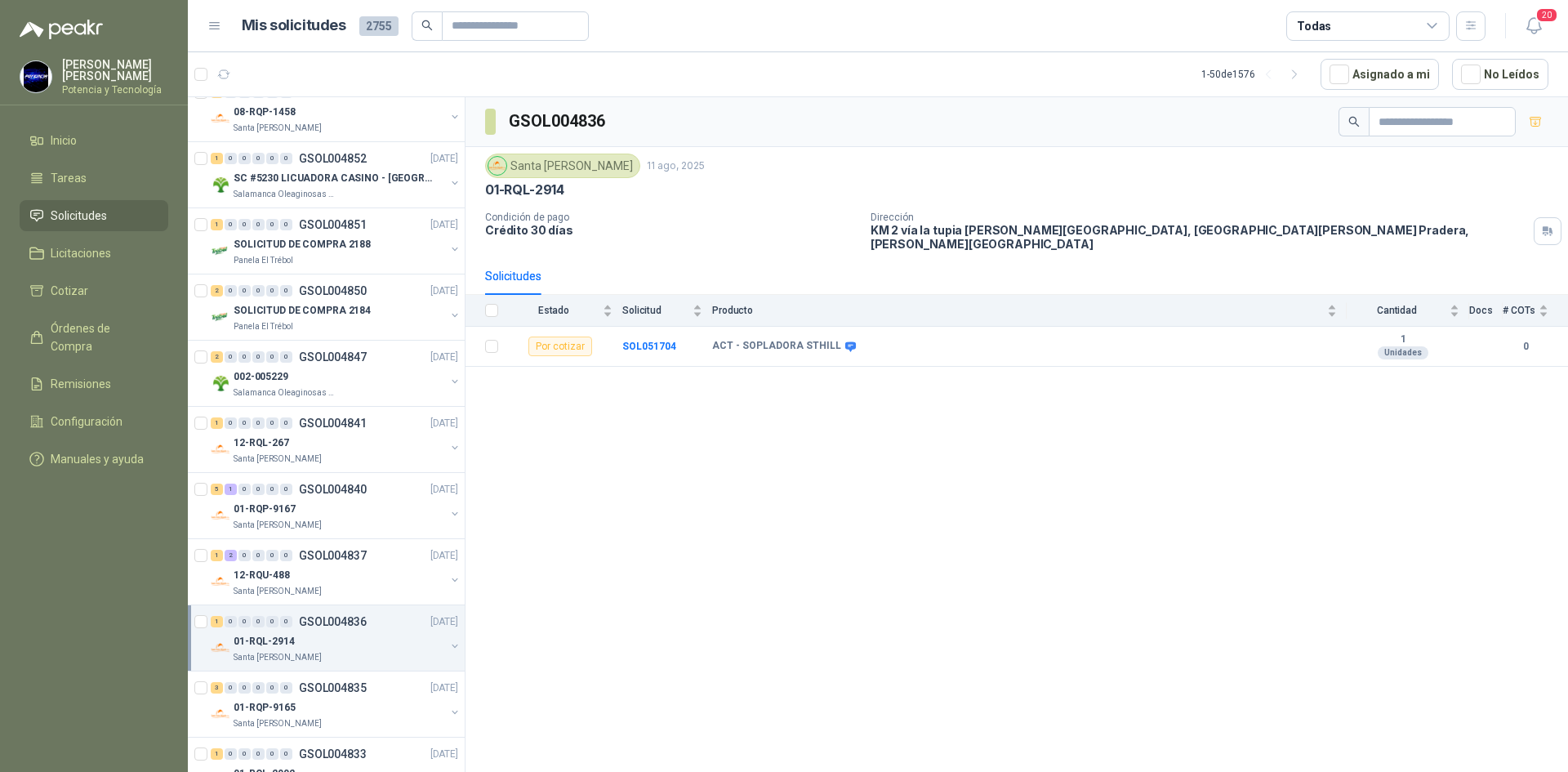
scroll to position [980, 0]
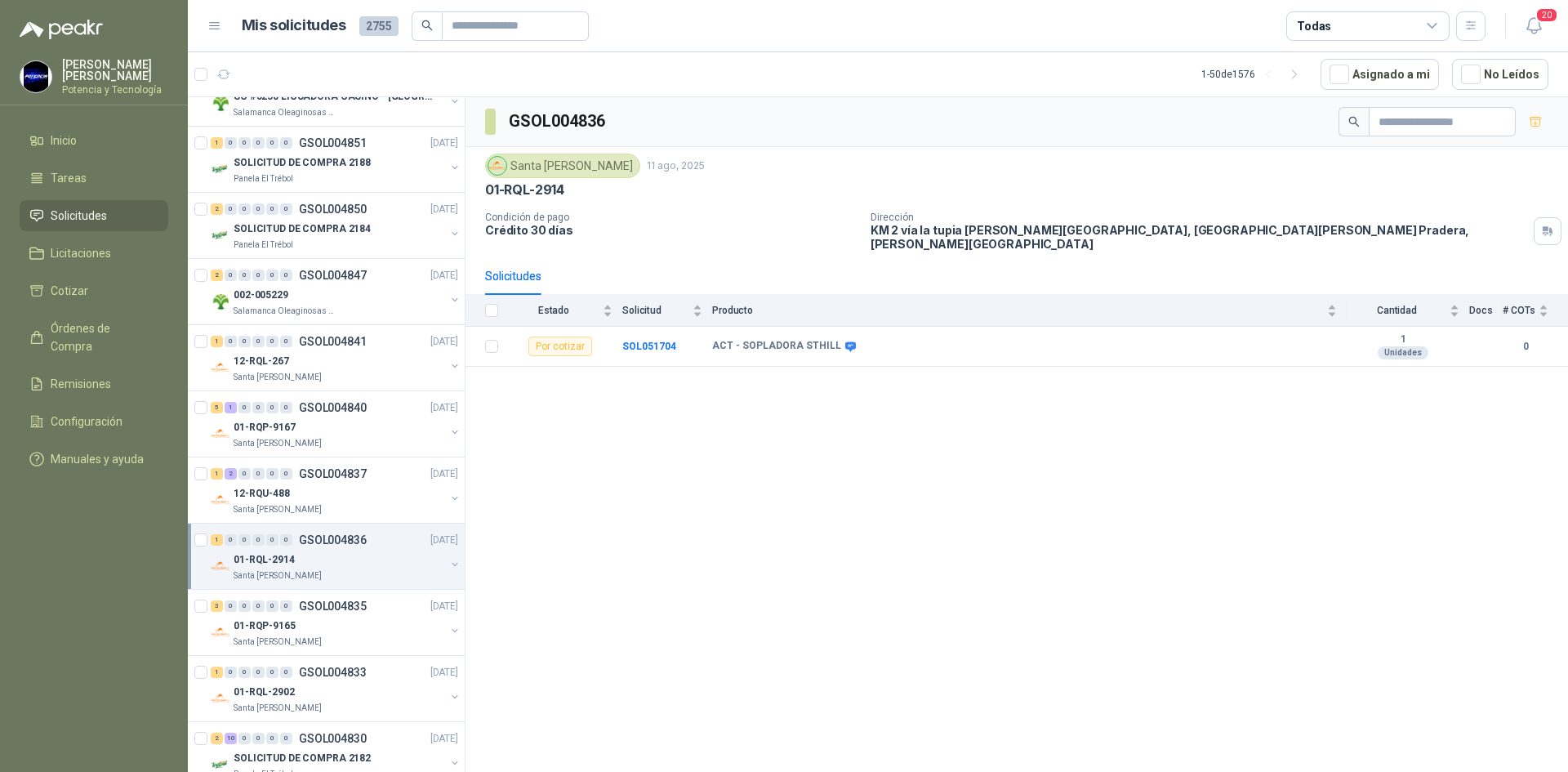
click at [309, 573] on div "Santa [PERSON_NAME]" at bounding box center [339, 576] width 212 height 13
click at [309, 561] on div "01-RQL-2914" at bounding box center [339, 559] width 212 height 19
click at [320, 618] on div "01-RQP-9165" at bounding box center [339, 625] width 212 height 19
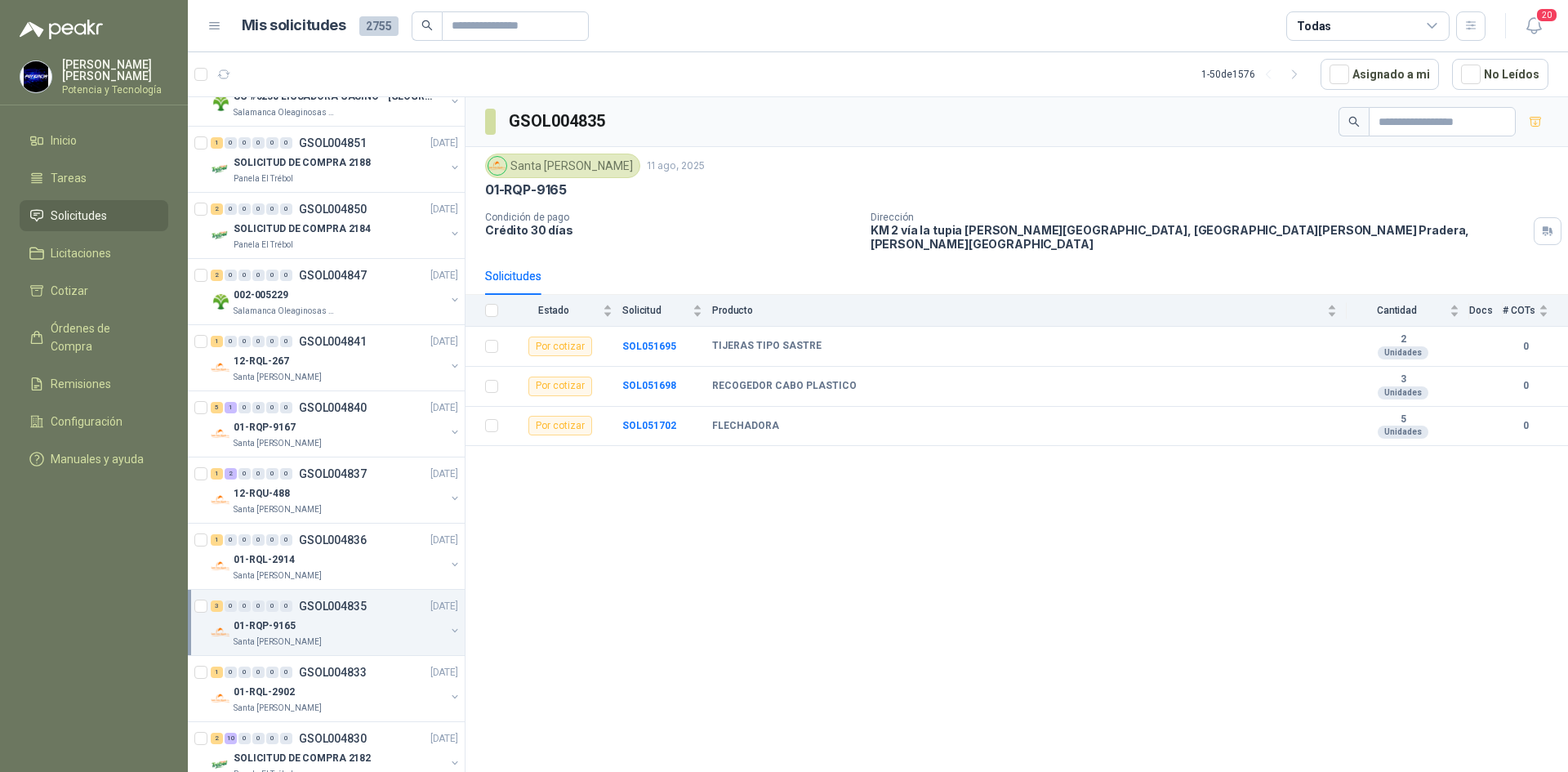
scroll to position [1061, 0]
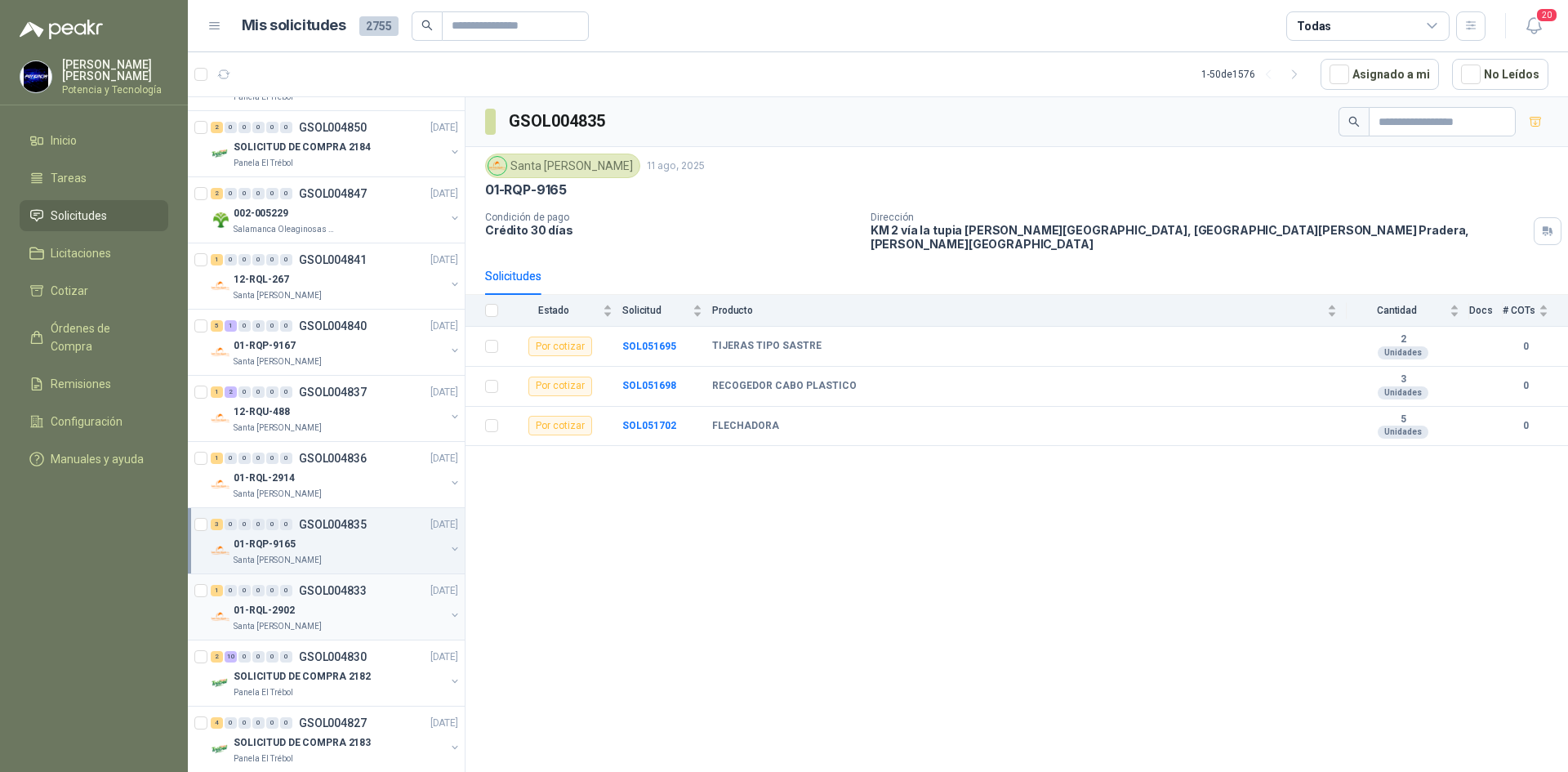
click at [310, 616] on div "01-RQL-2902" at bounding box center [339, 610] width 212 height 19
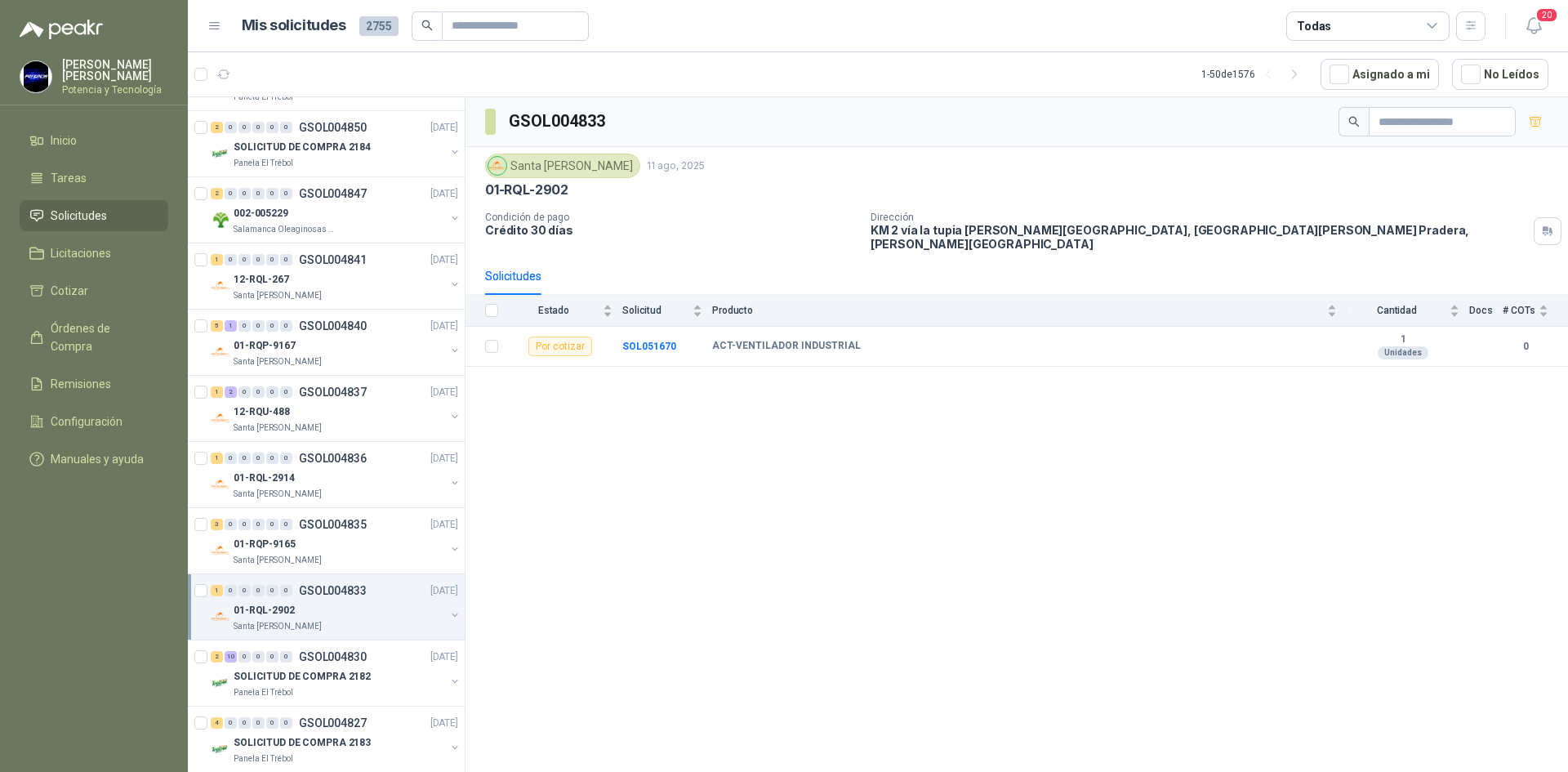
scroll to position [1144, 0]
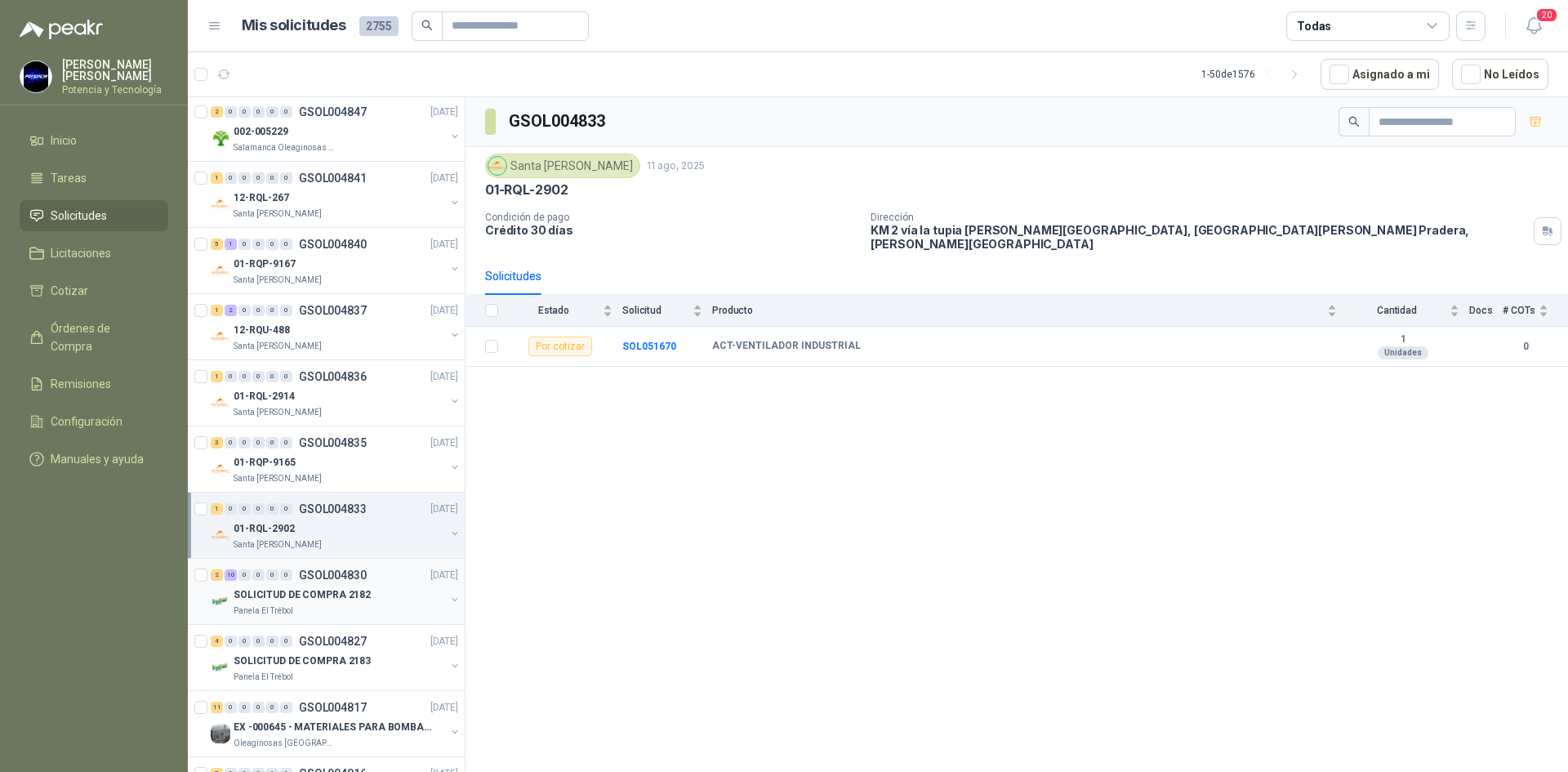
click at [322, 608] on div "Panela El Trébol" at bounding box center [339, 611] width 212 height 13
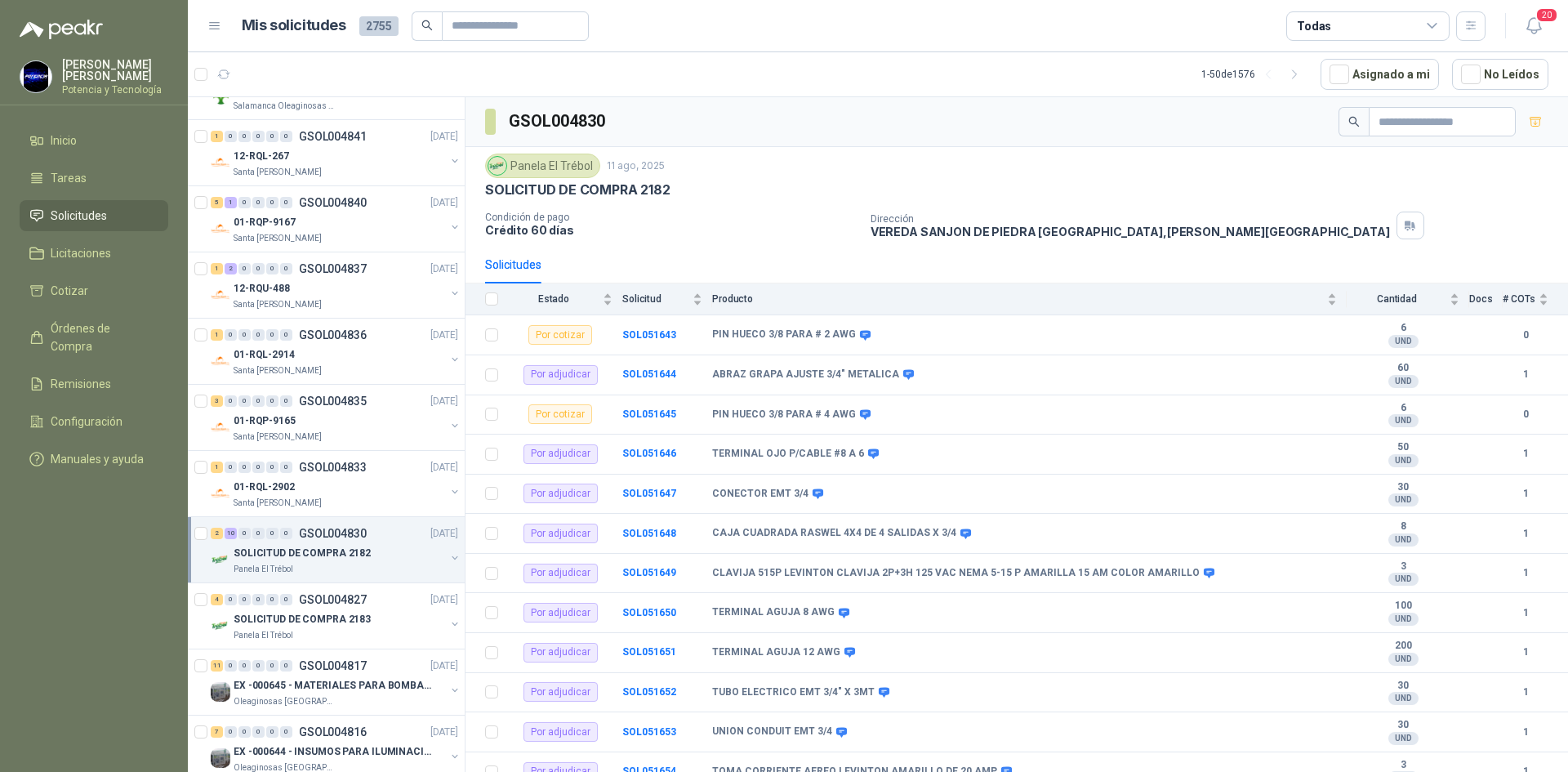
scroll to position [1225, 0]
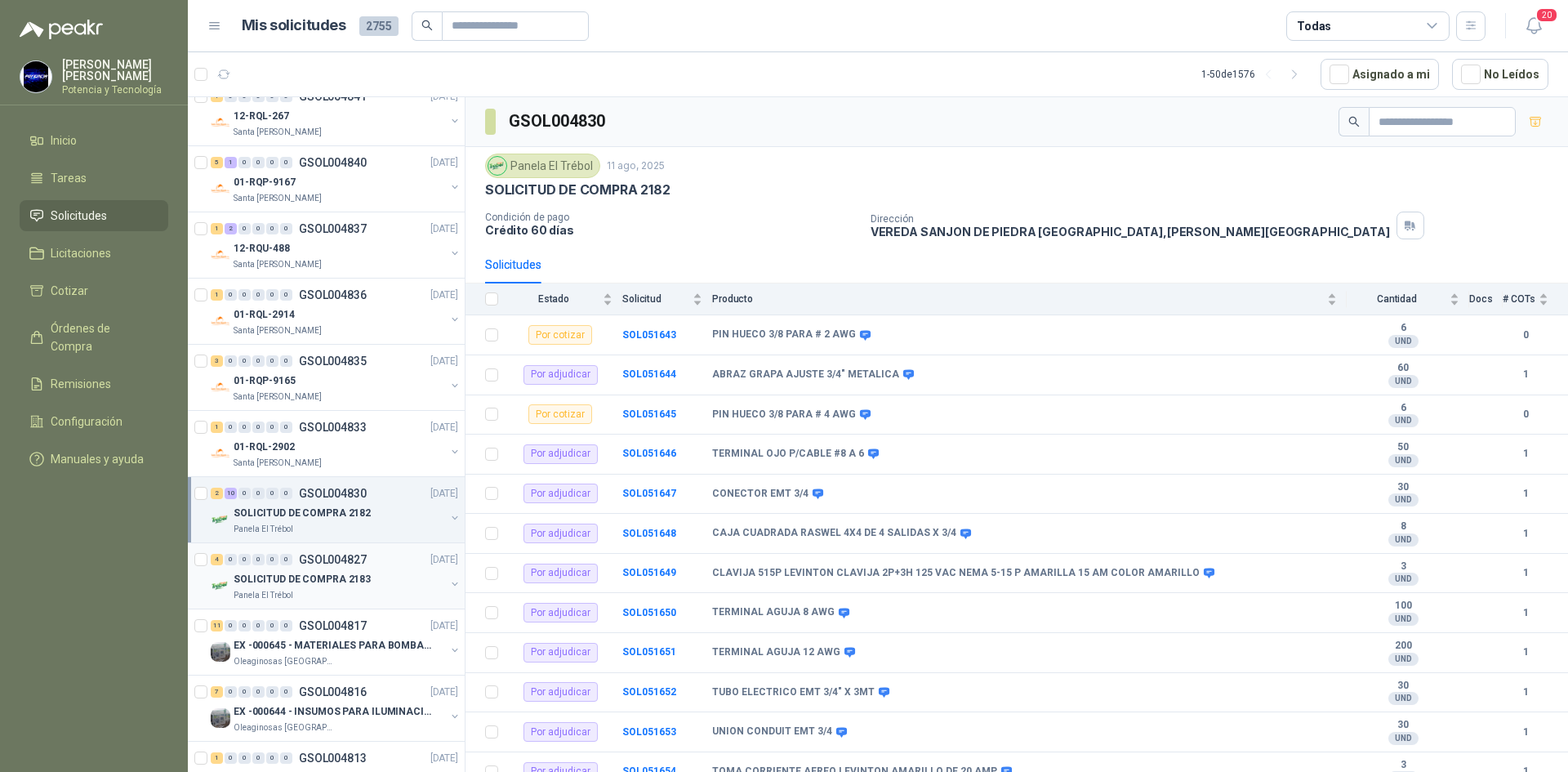
click at [330, 588] on div "SOLICITUD DE COMPRA 2183" at bounding box center [339, 579] width 212 height 19
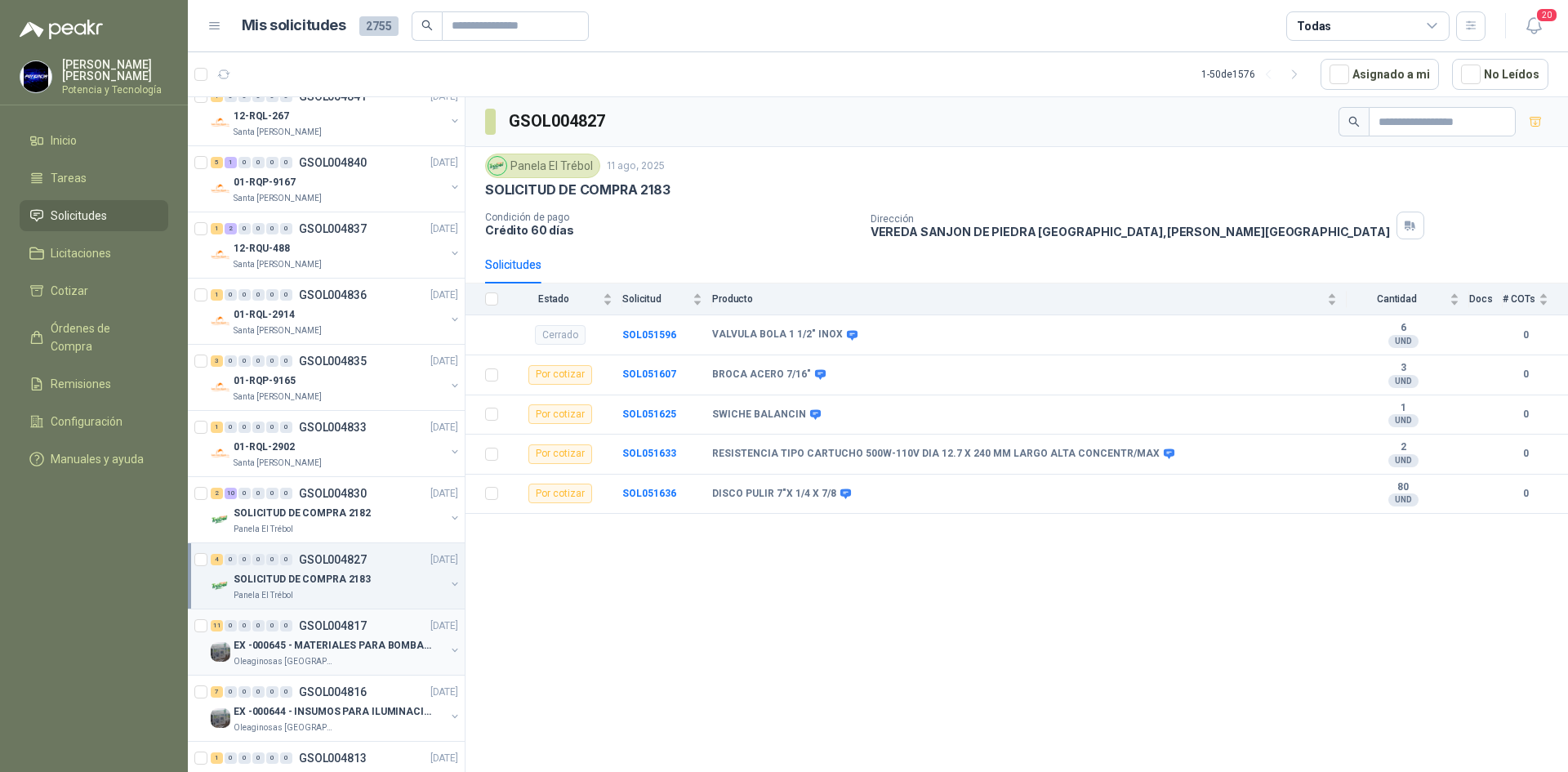
click at [335, 643] on p "EX -000645 - MATERIALES PARA BOMBAS STANDBY PLANTA" at bounding box center [335, 646] width 203 height 15
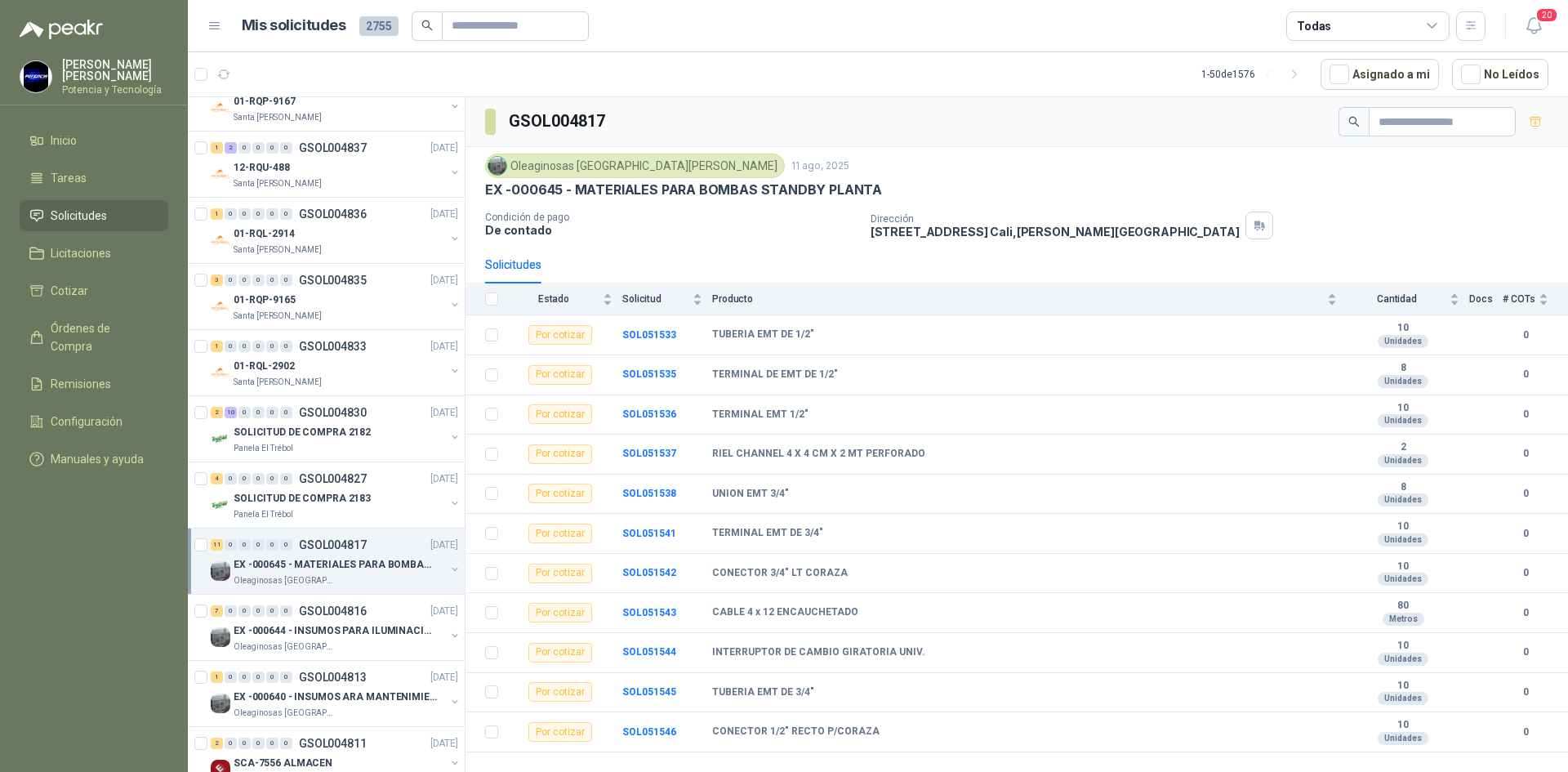
scroll to position [1306, 0]
click at [324, 634] on p "EX -000644 - INSUMOS PARA ILUMINACIONN ZONA DE CLA" at bounding box center [335, 630] width 203 height 15
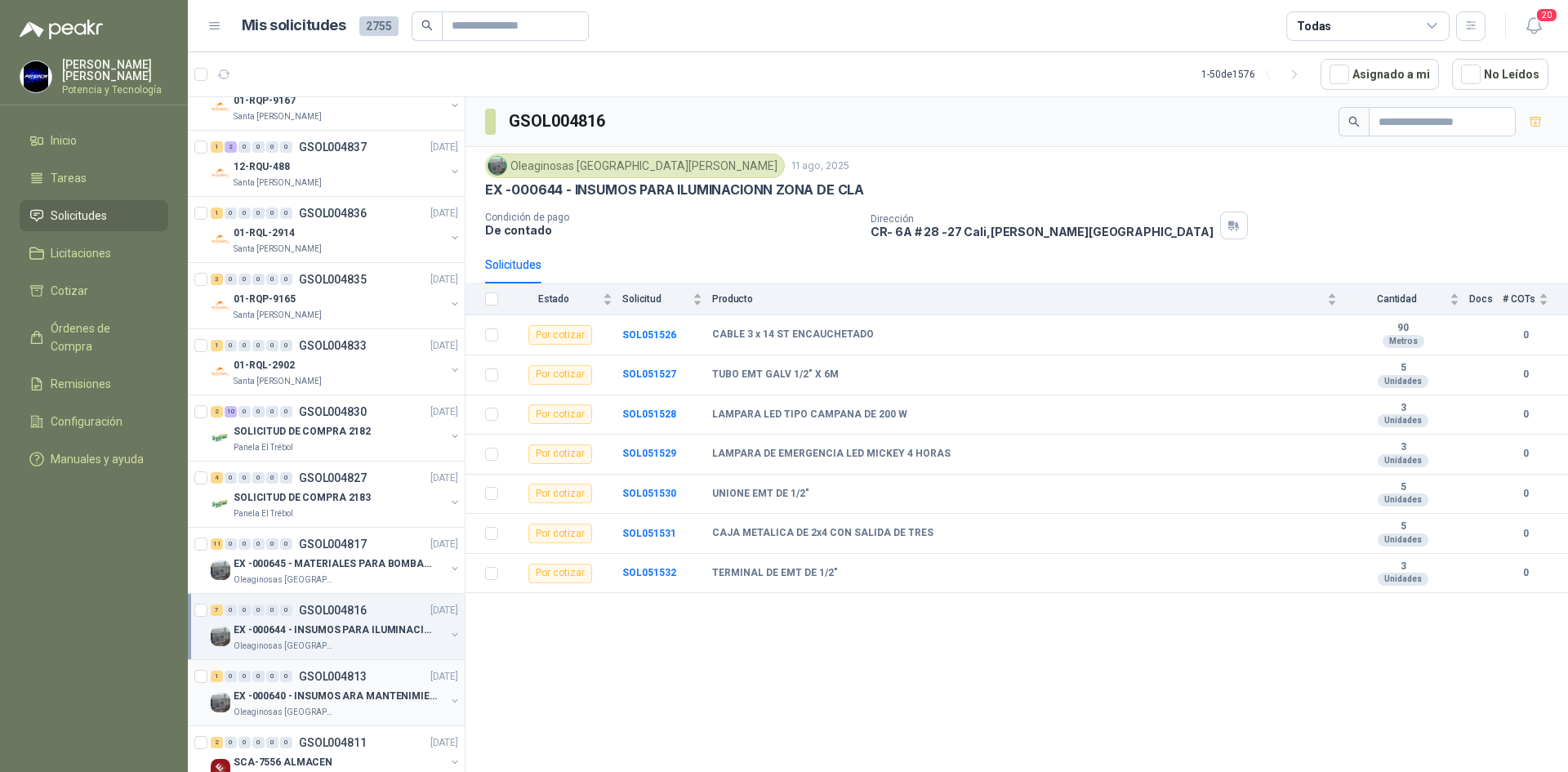
click at [341, 697] on p "EX -000640 - INSUMOS ARA MANTENIMIENTO MECANICO" at bounding box center [335, 696] width 203 height 15
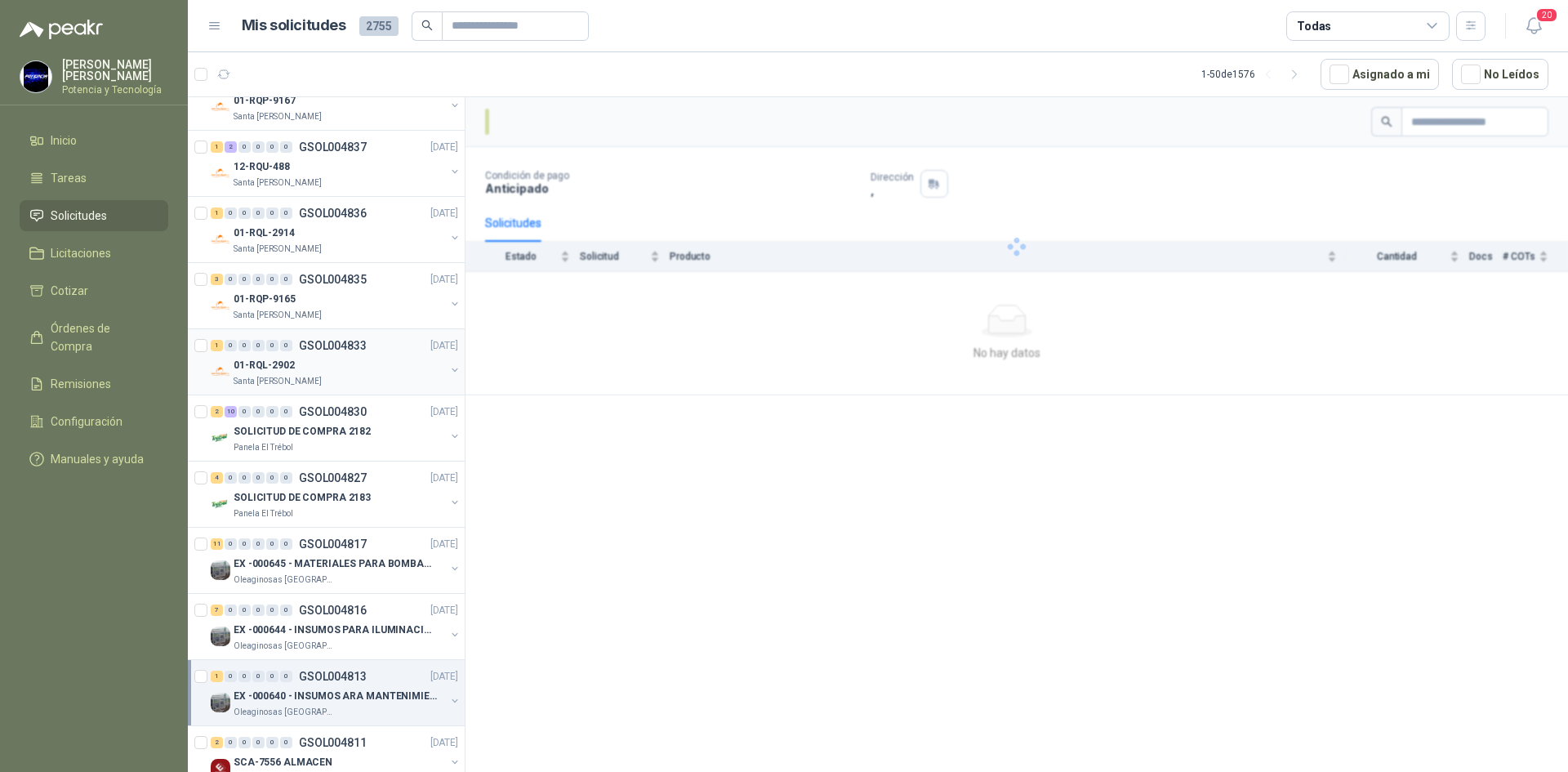
scroll to position [1061, 0]
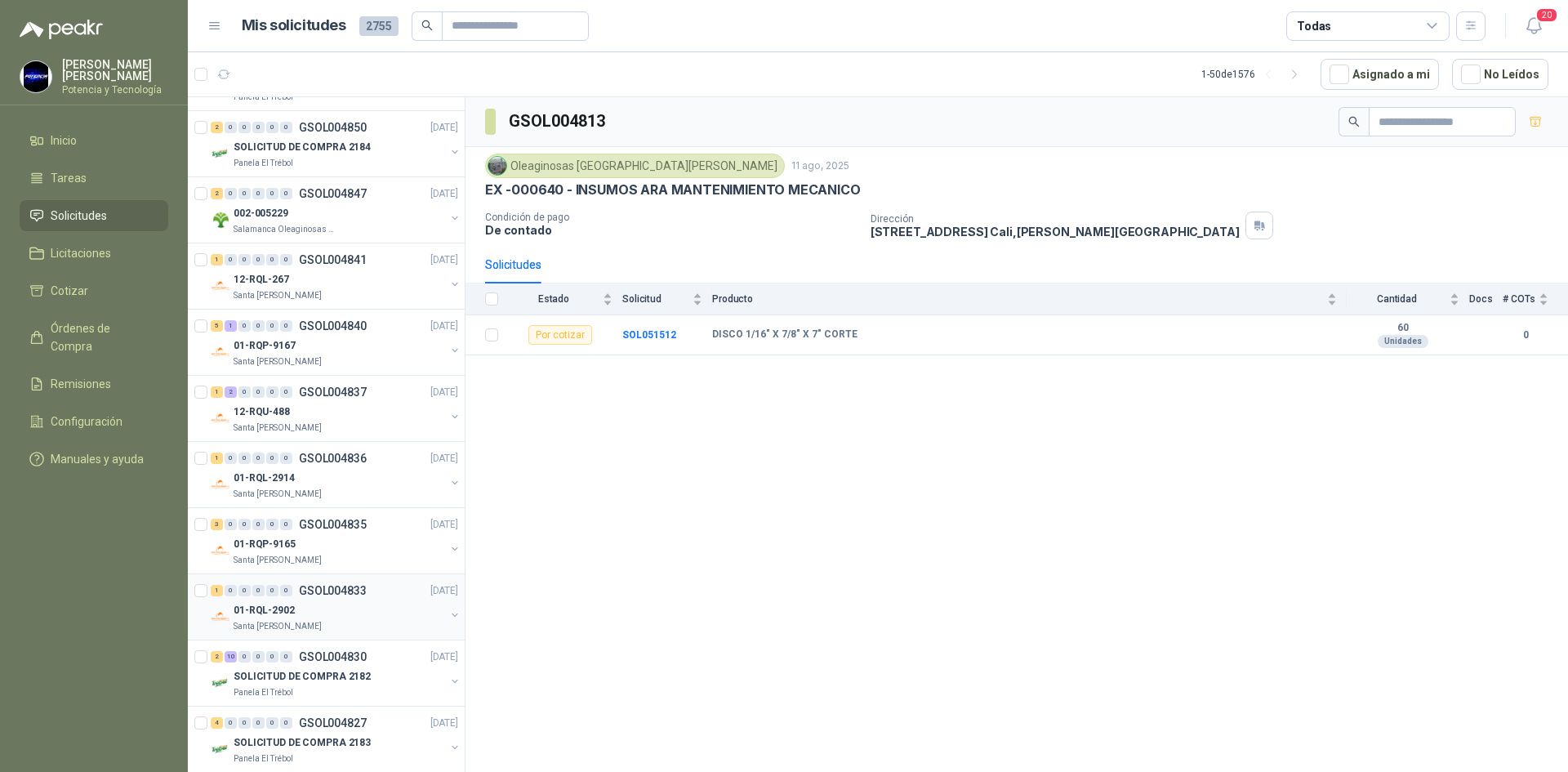
click at [321, 621] on div "Santa [PERSON_NAME]" at bounding box center [339, 626] width 212 height 13
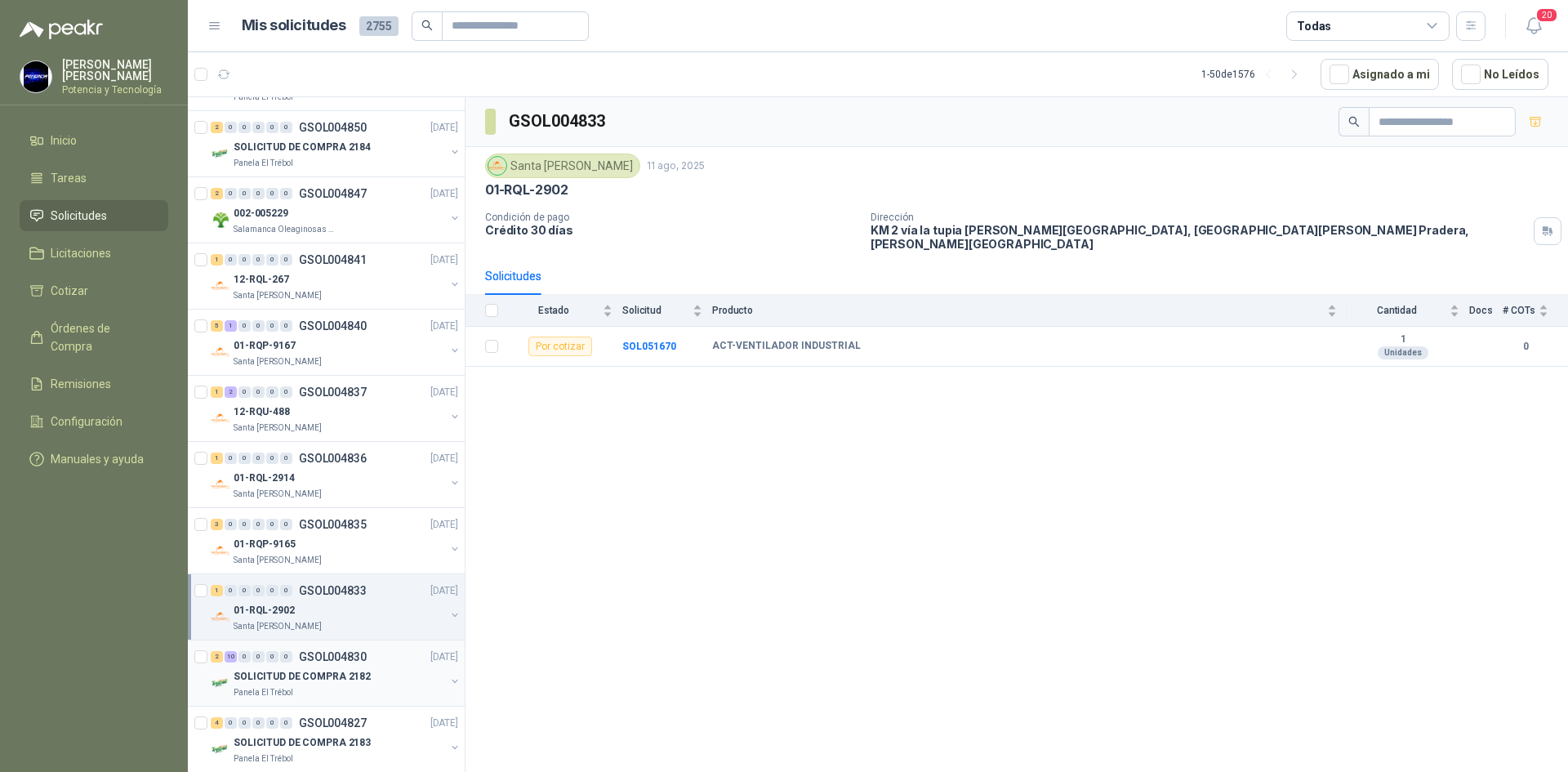
click at [307, 689] on div "Panela El Trébol" at bounding box center [339, 693] width 212 height 13
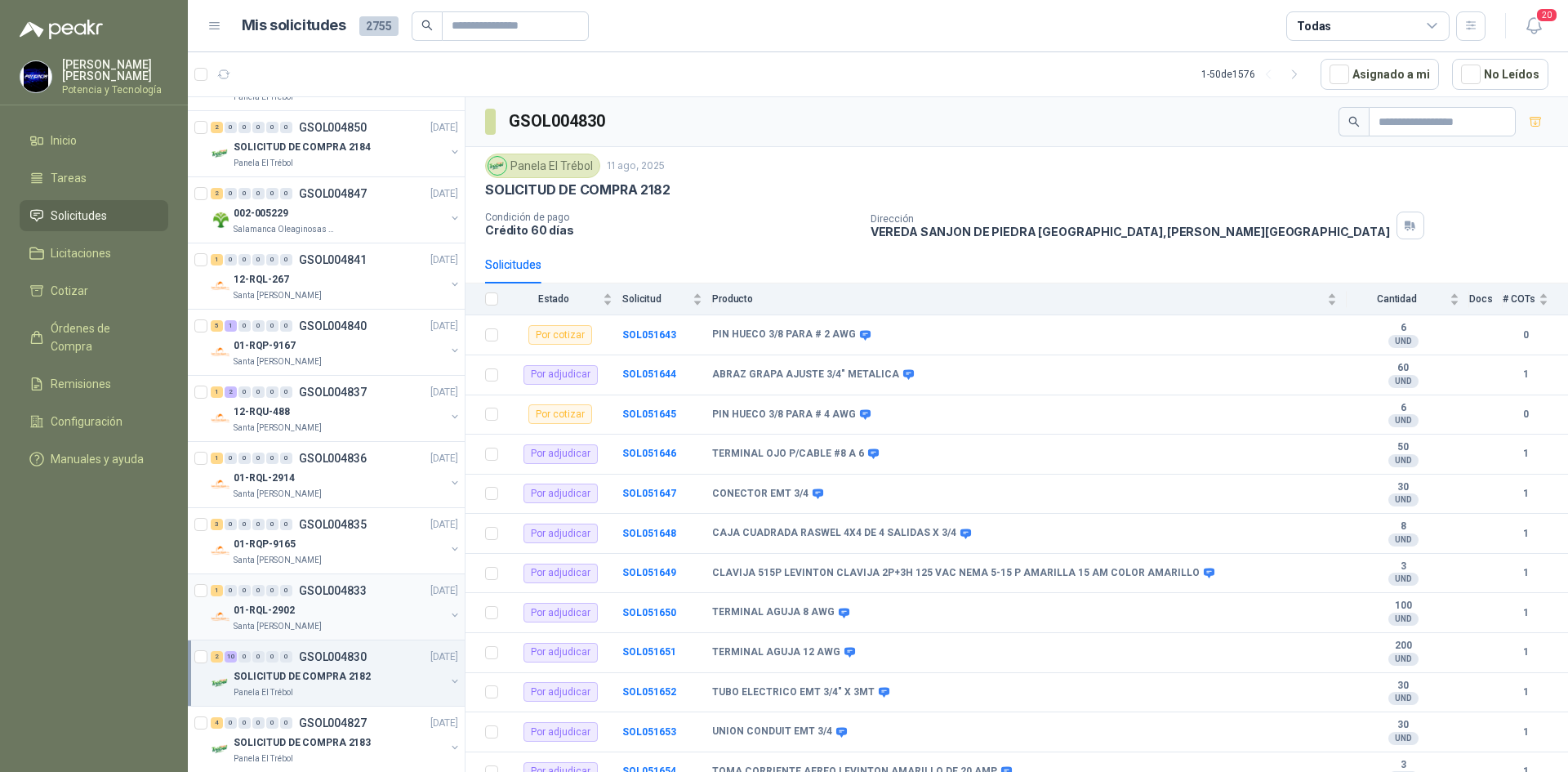
click at [309, 626] on div "Santa [PERSON_NAME]" at bounding box center [339, 626] width 212 height 13
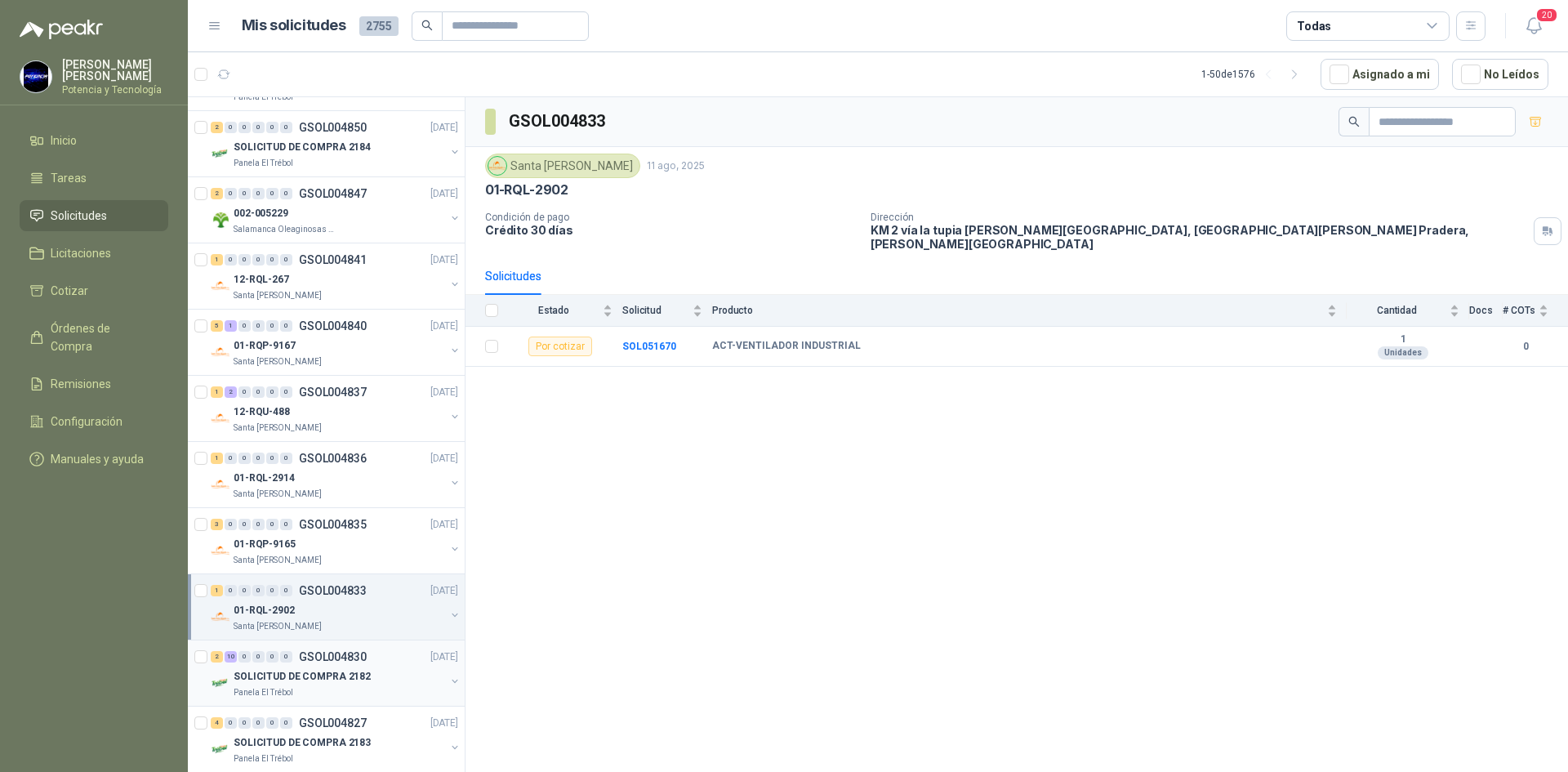
click at [341, 657] on p "GSOL004830" at bounding box center [332, 657] width 68 height 11
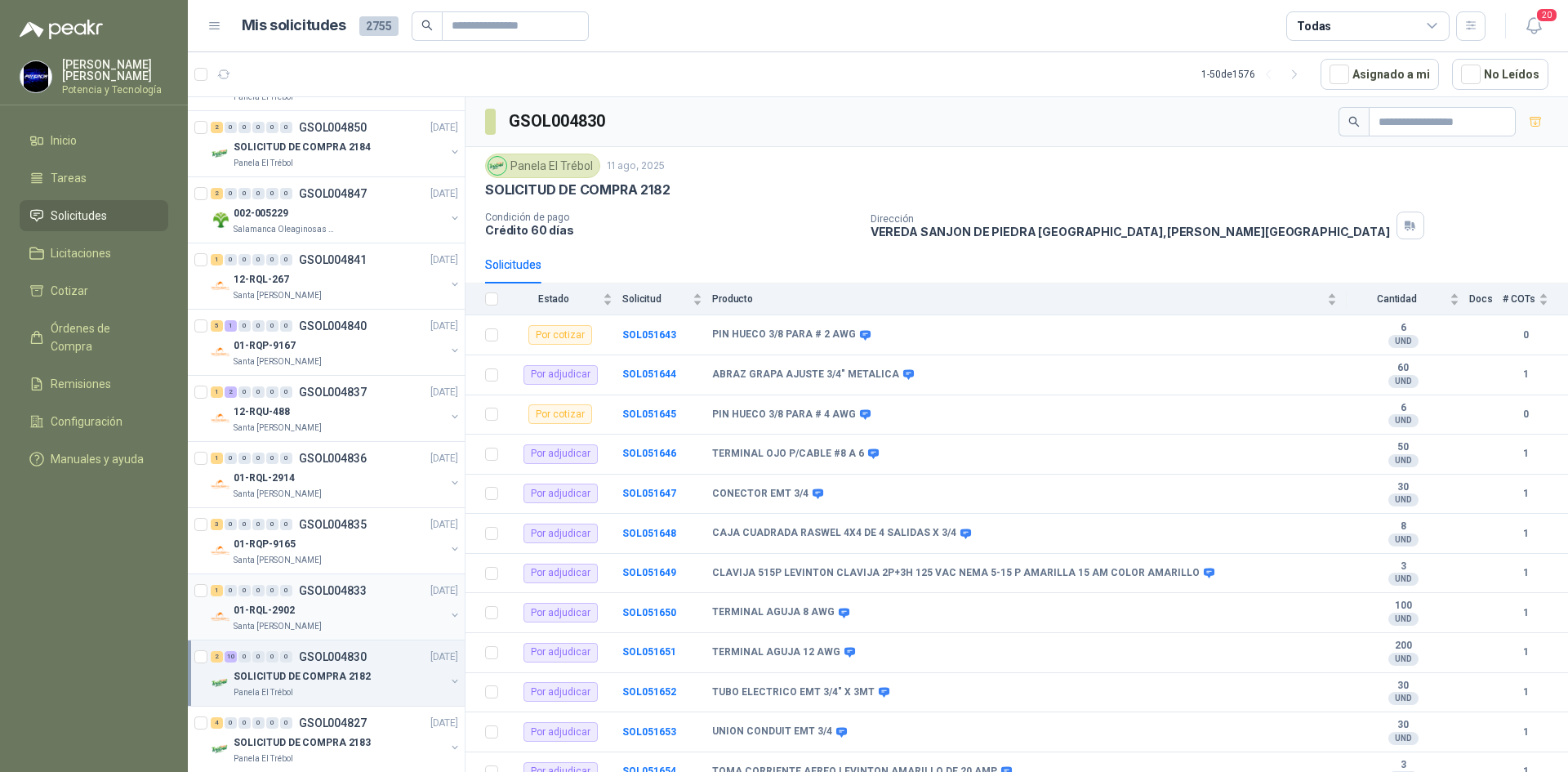
click at [319, 620] on div "Santa [PERSON_NAME]" at bounding box center [339, 626] width 212 height 13
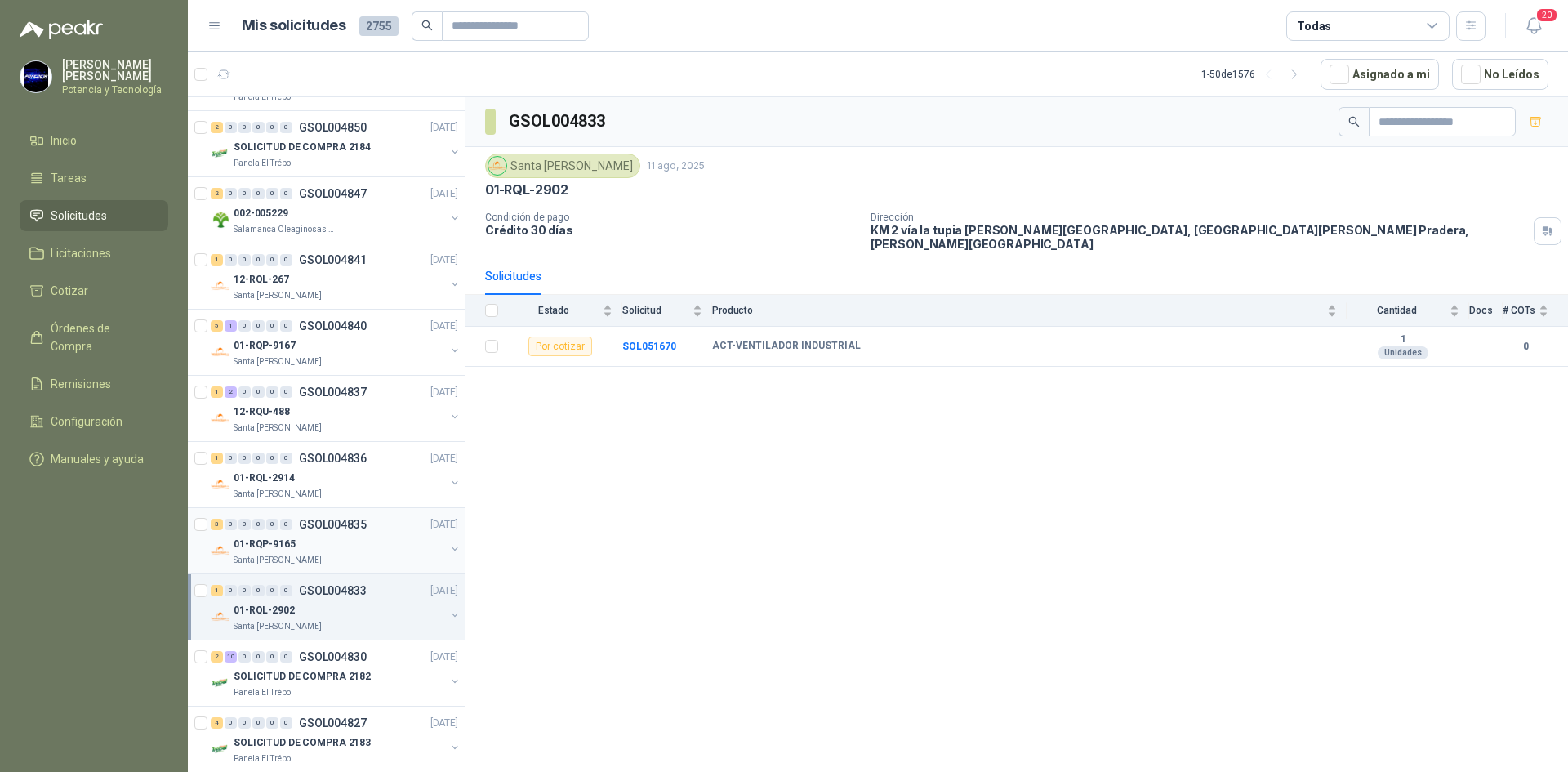
click at [330, 547] on div "01-RQP-9165" at bounding box center [339, 544] width 212 height 19
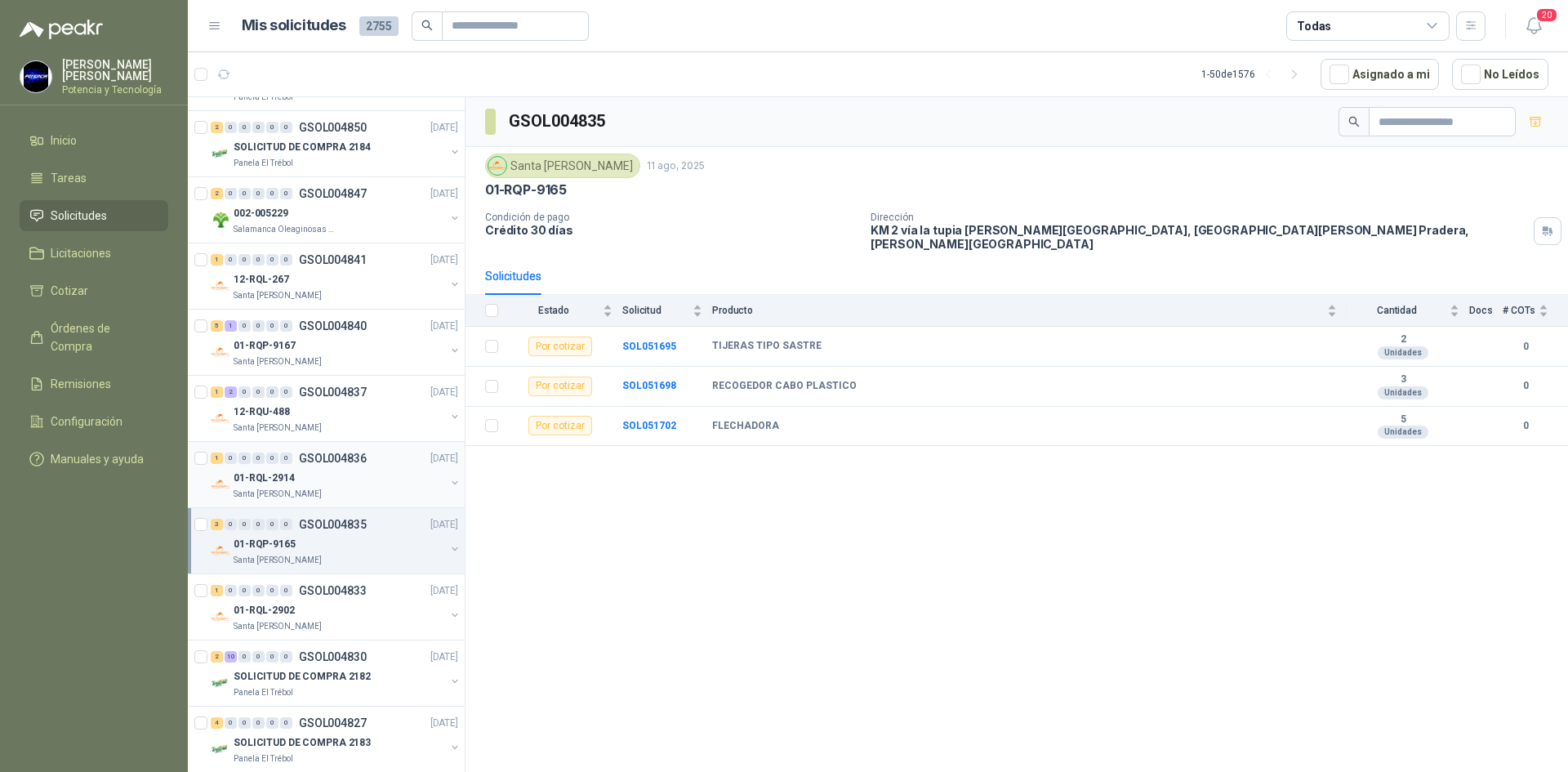
click at [278, 491] on p "Santa [PERSON_NAME]" at bounding box center [278, 494] width 88 height 13
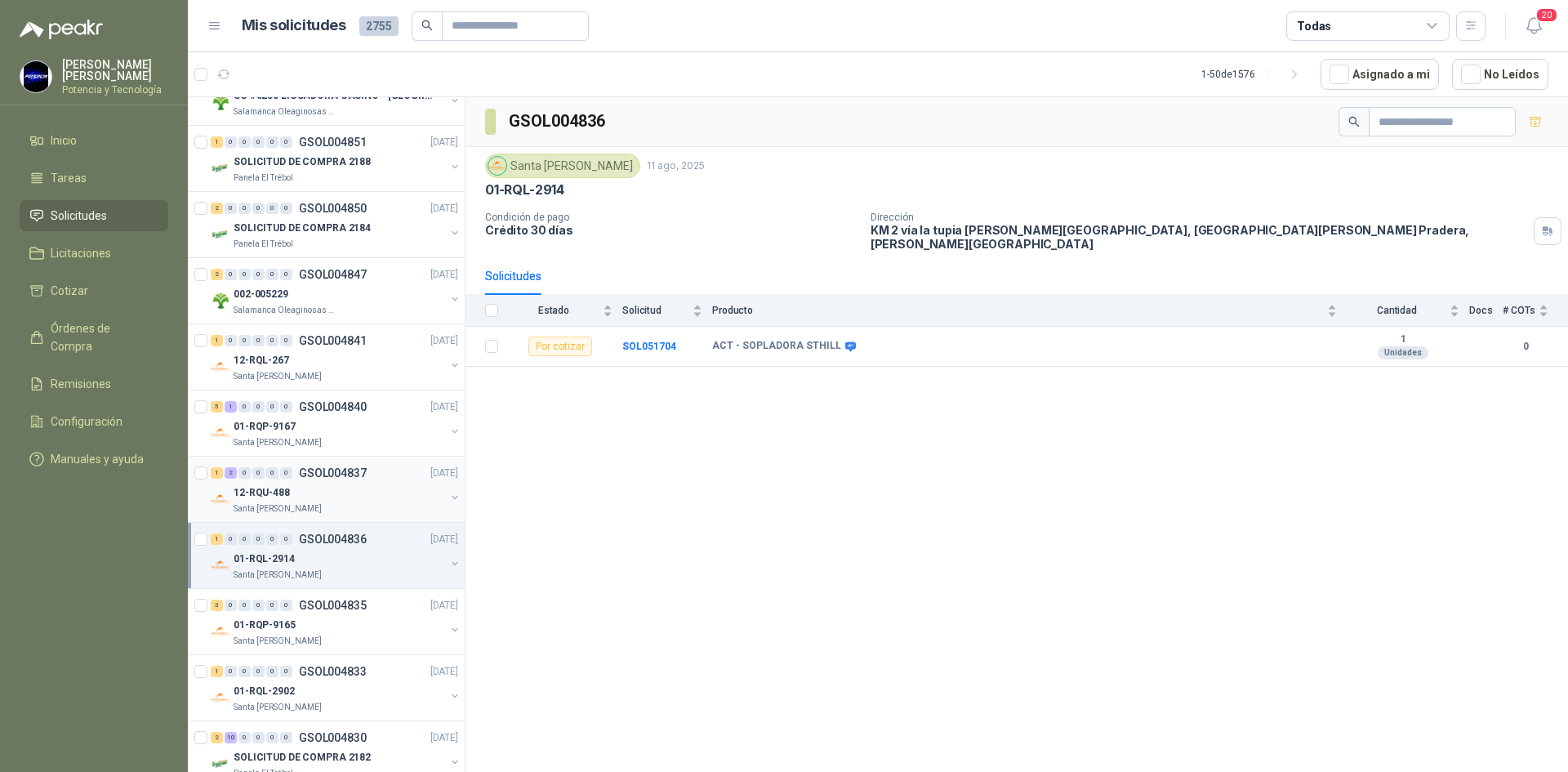
scroll to position [980, 0]
click at [316, 505] on div "Santa [PERSON_NAME]" at bounding box center [339, 510] width 212 height 13
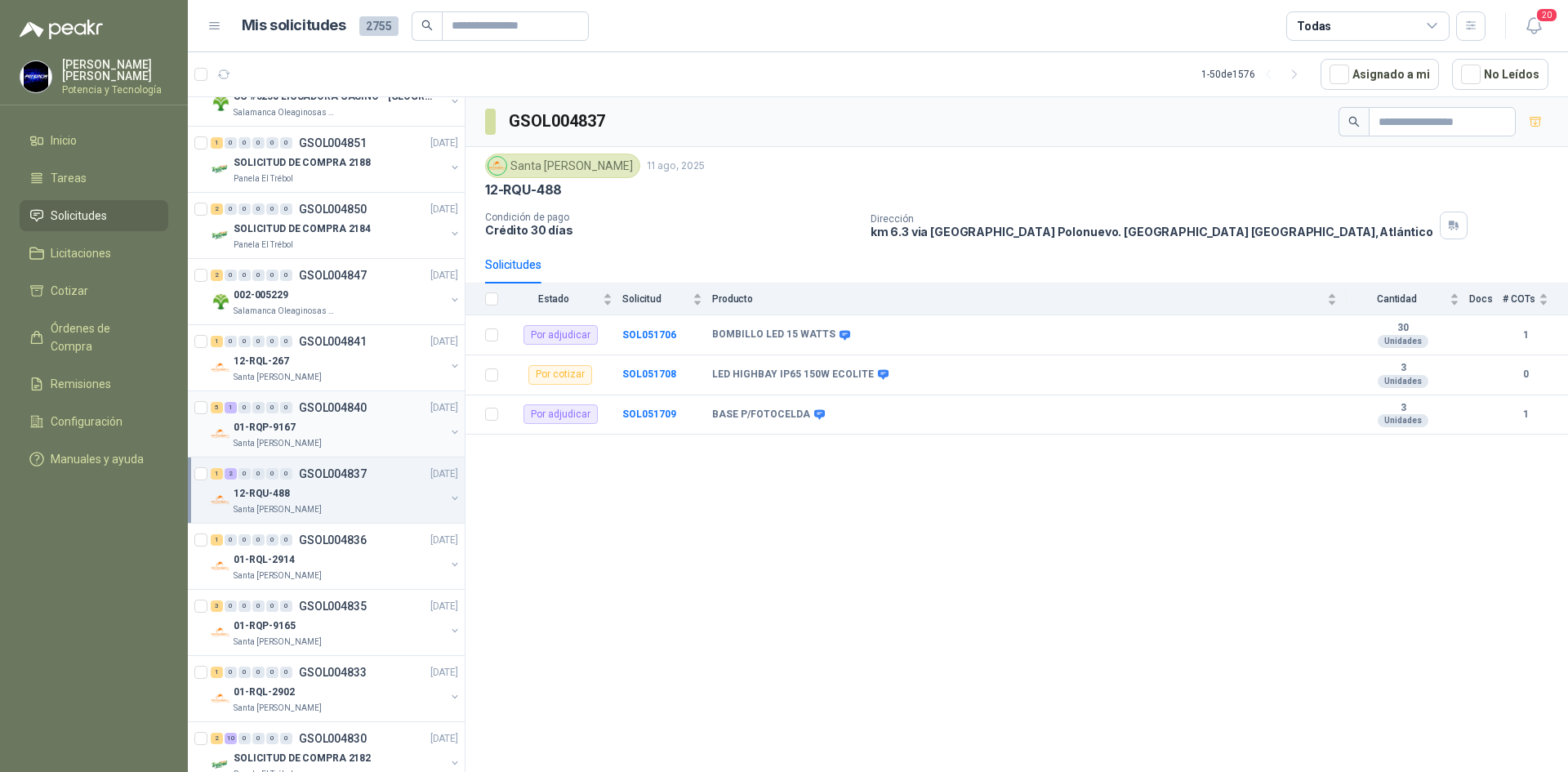
click at [325, 438] on div "Santa [PERSON_NAME]" at bounding box center [339, 443] width 212 height 13
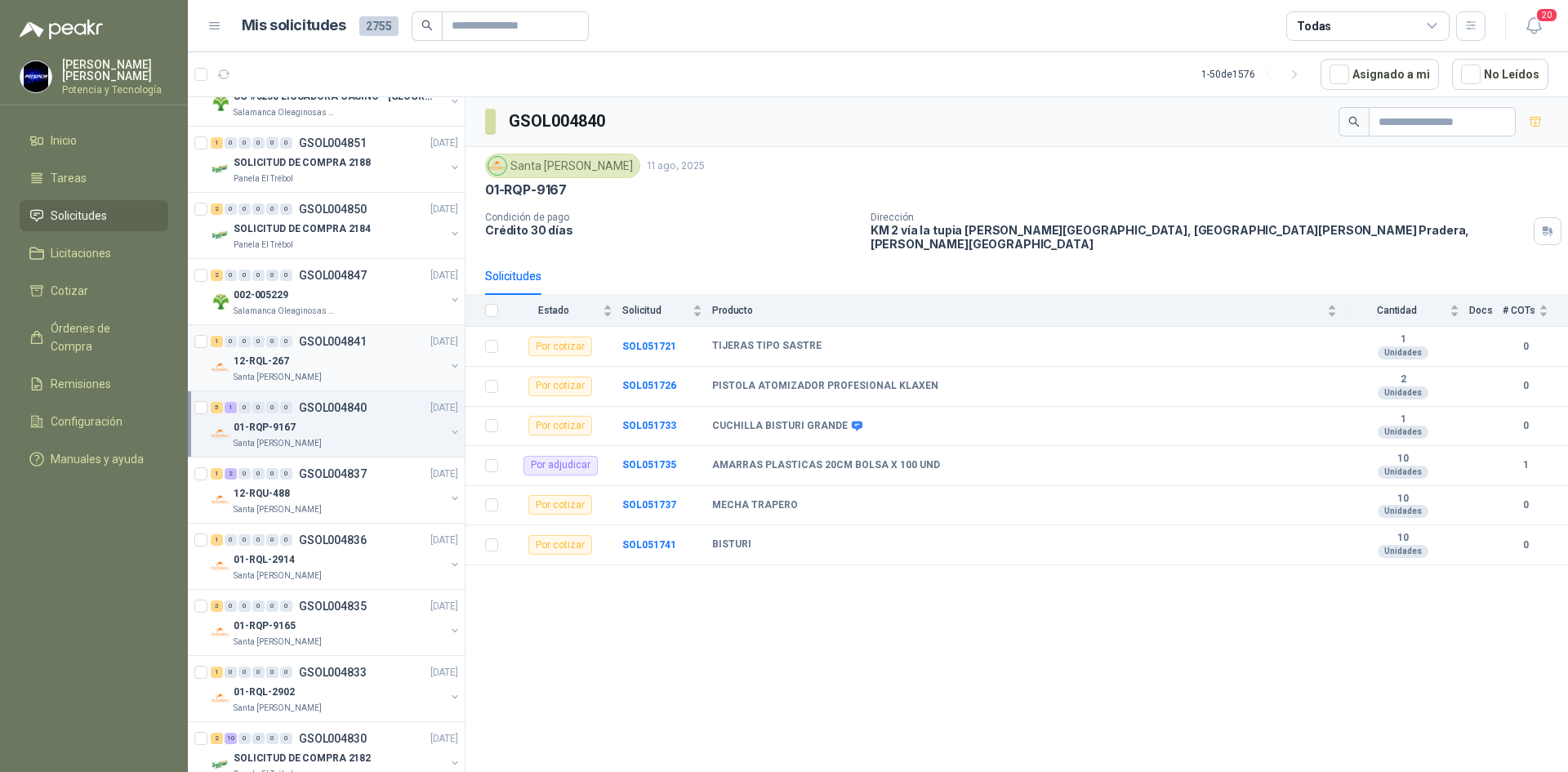
click at [330, 355] on div "12-RQL-267" at bounding box center [339, 361] width 212 height 19
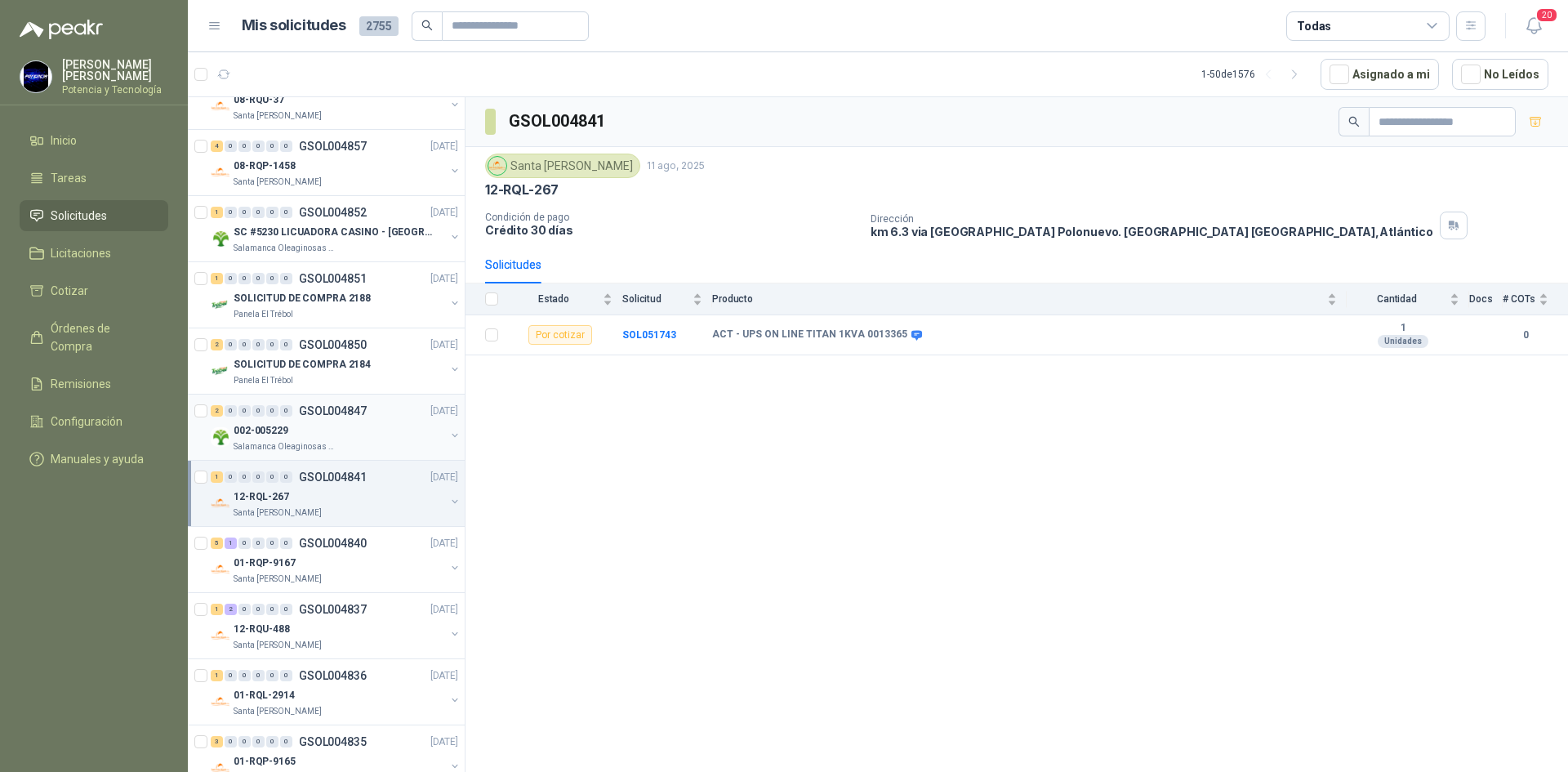
scroll to position [817, 0]
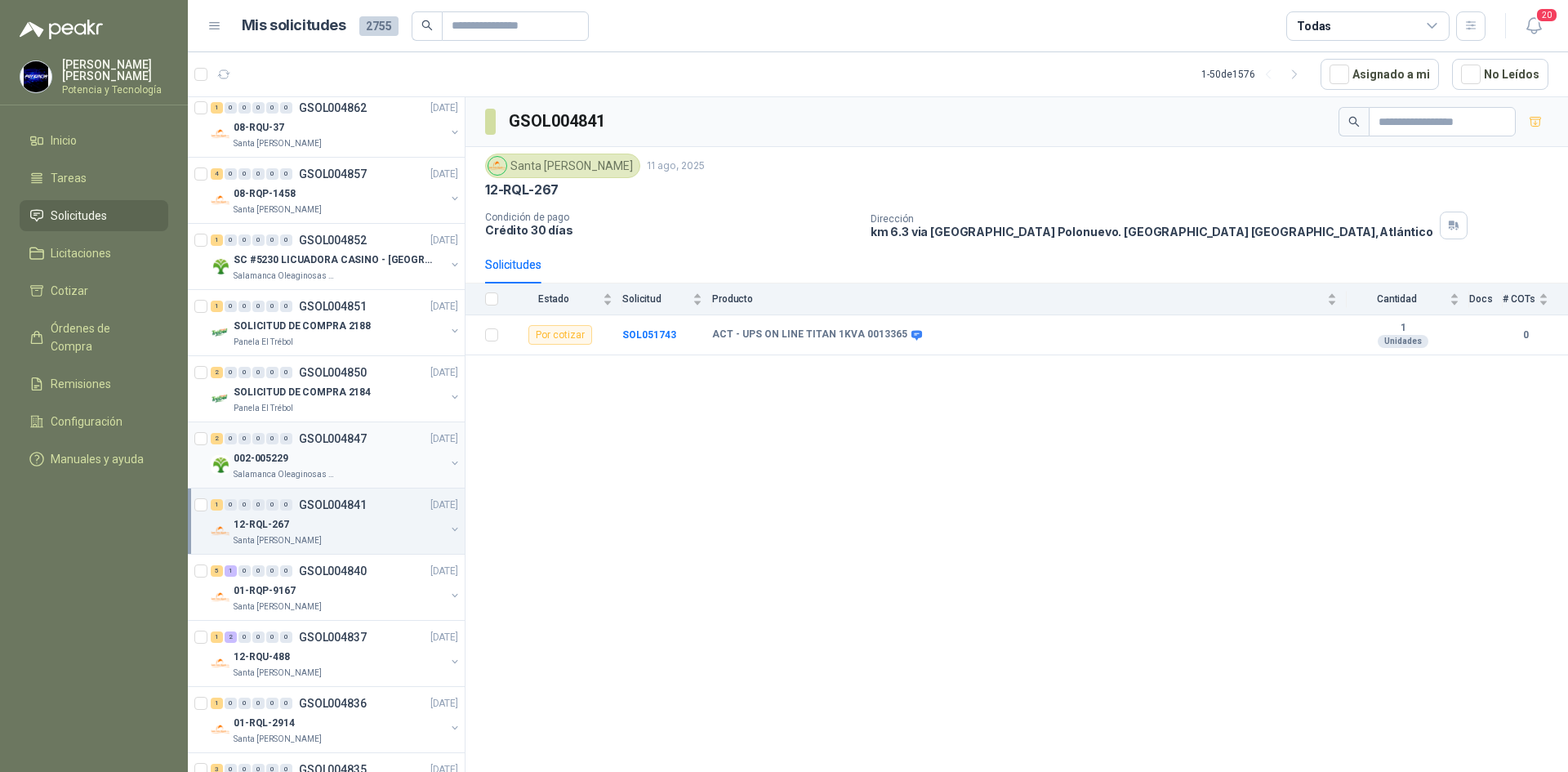
click at [303, 465] on div "002-005229" at bounding box center [339, 458] width 212 height 19
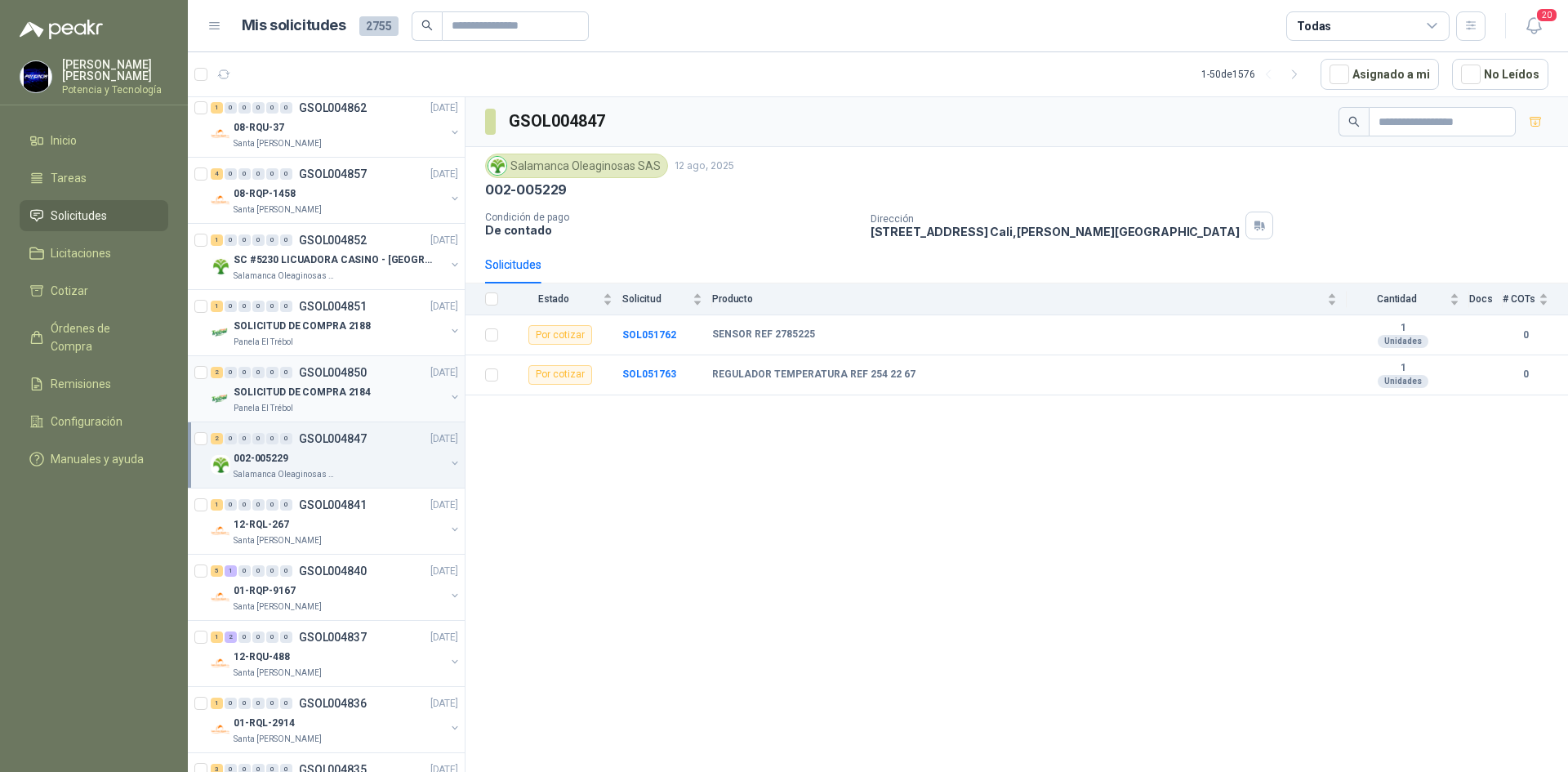
click at [285, 408] on p "Panela El Trébol" at bounding box center [263, 408] width 59 height 13
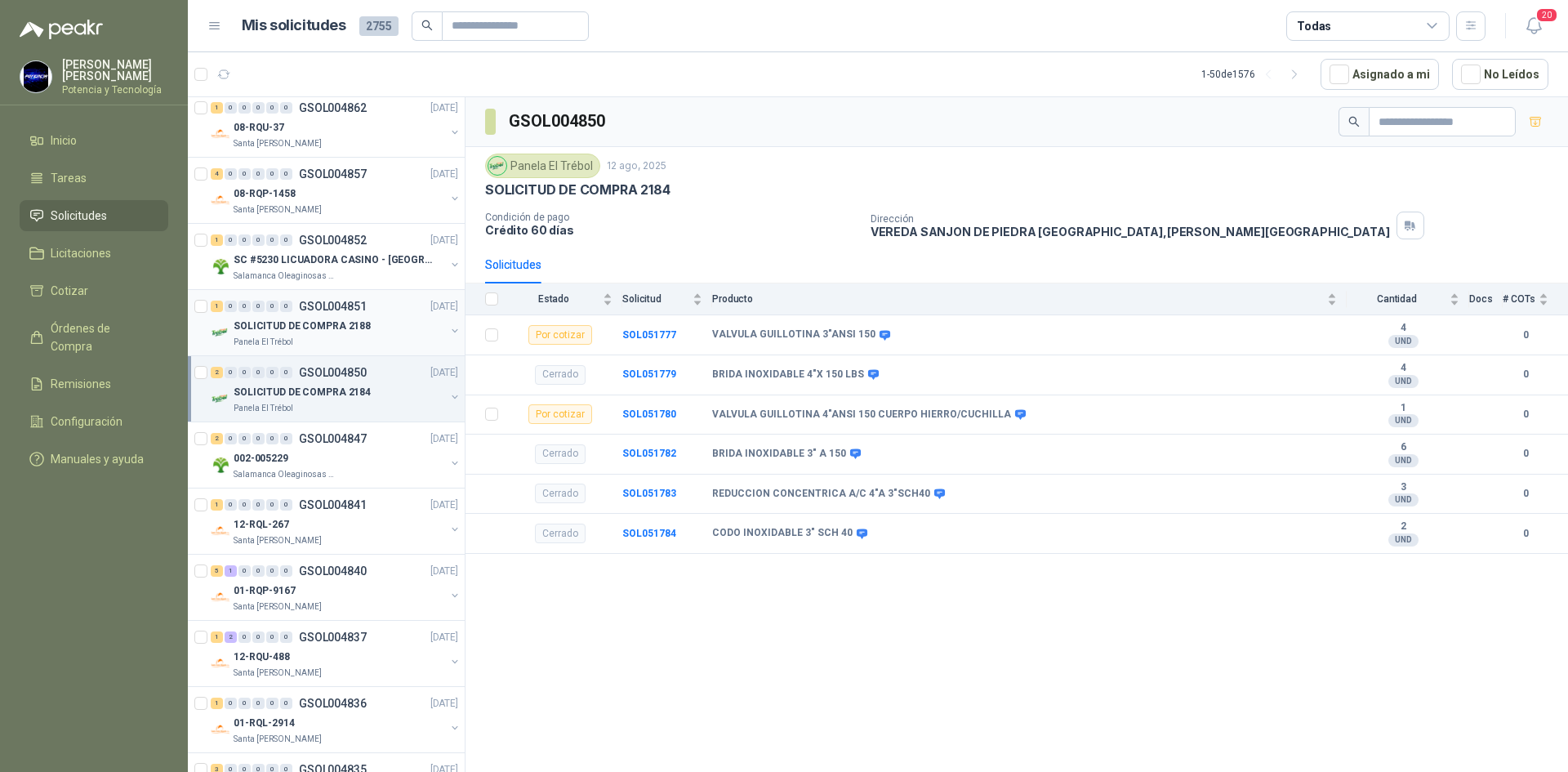
click at [281, 335] on div "SOLICITUD DE COMPRA 2188" at bounding box center [339, 326] width 212 height 19
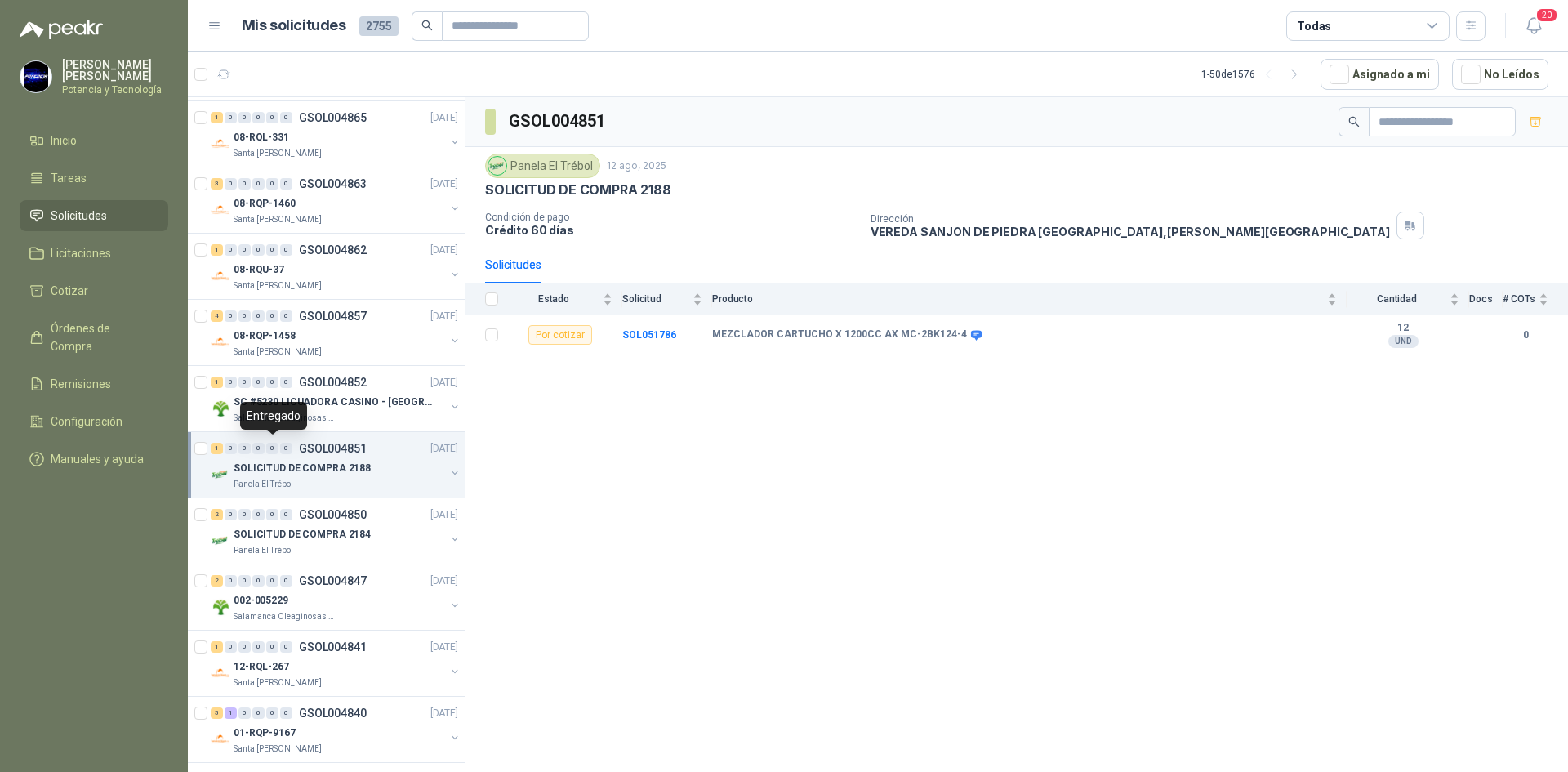
scroll to position [653, 0]
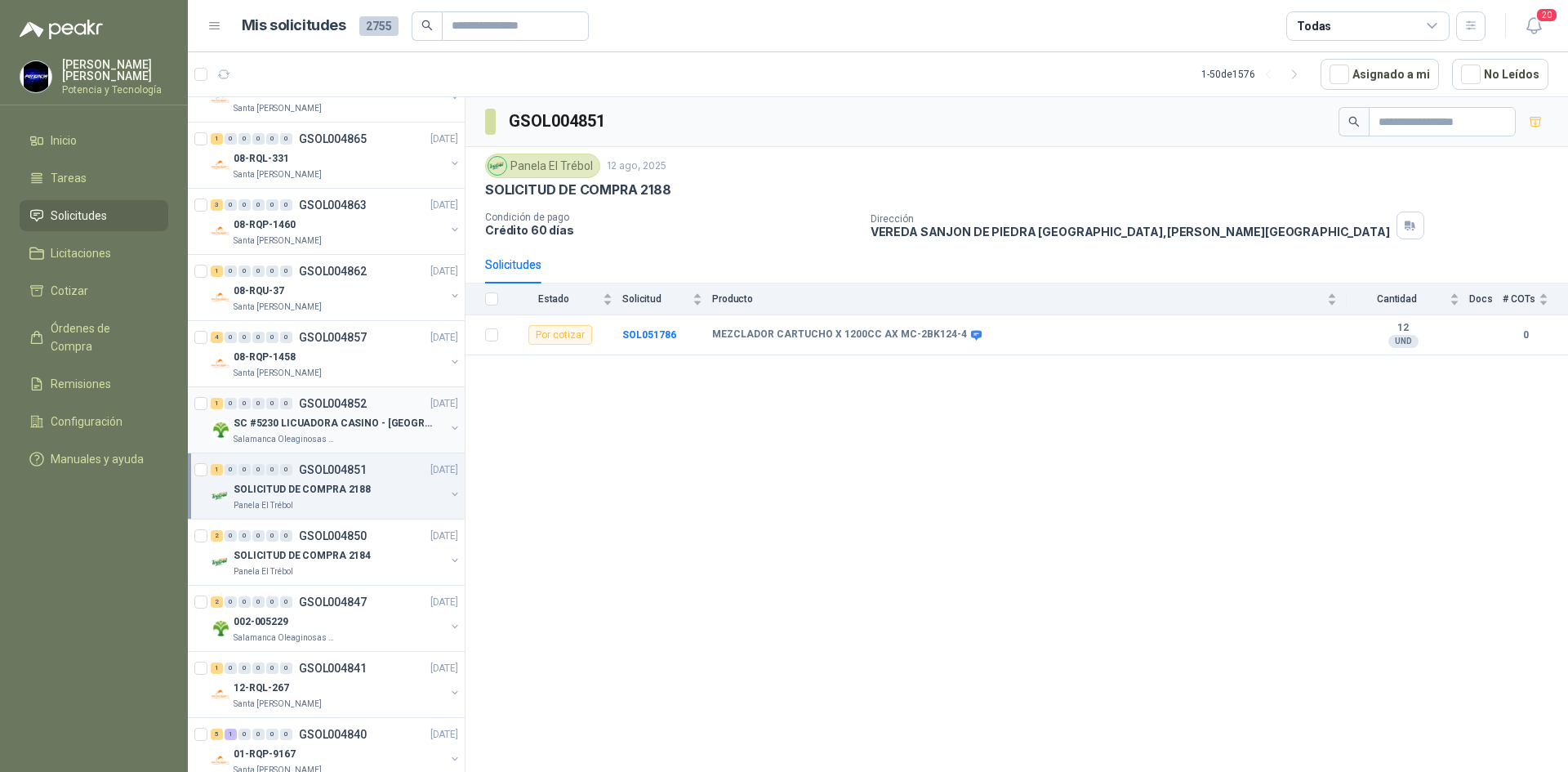
click at [320, 428] on p "SC #5230 LICUADORA CASINO - [GEOGRAPHIC_DATA]" at bounding box center [335, 423] width 203 height 15
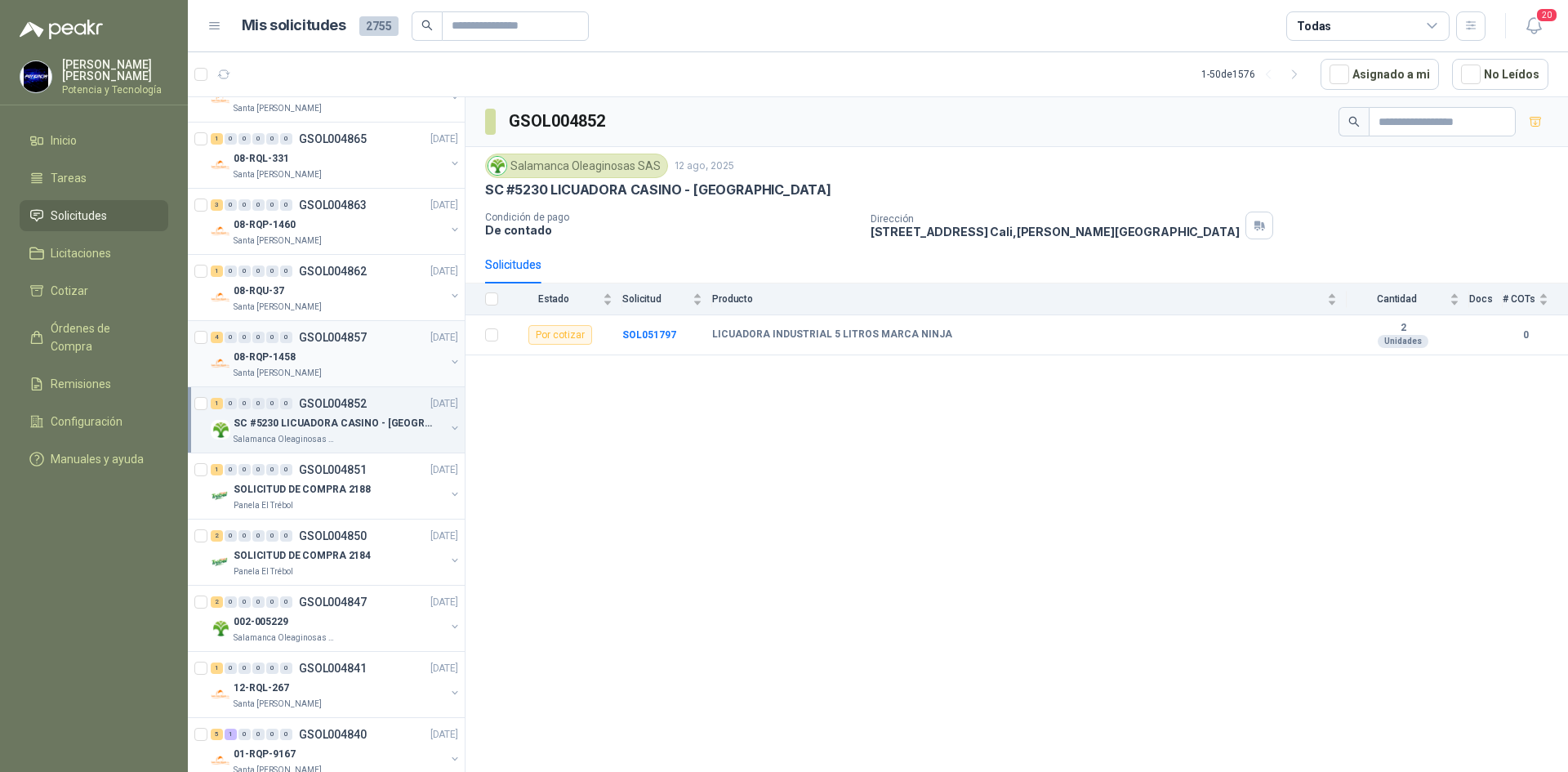
click at [292, 373] on p "Santa [PERSON_NAME]" at bounding box center [278, 374] width 88 height 13
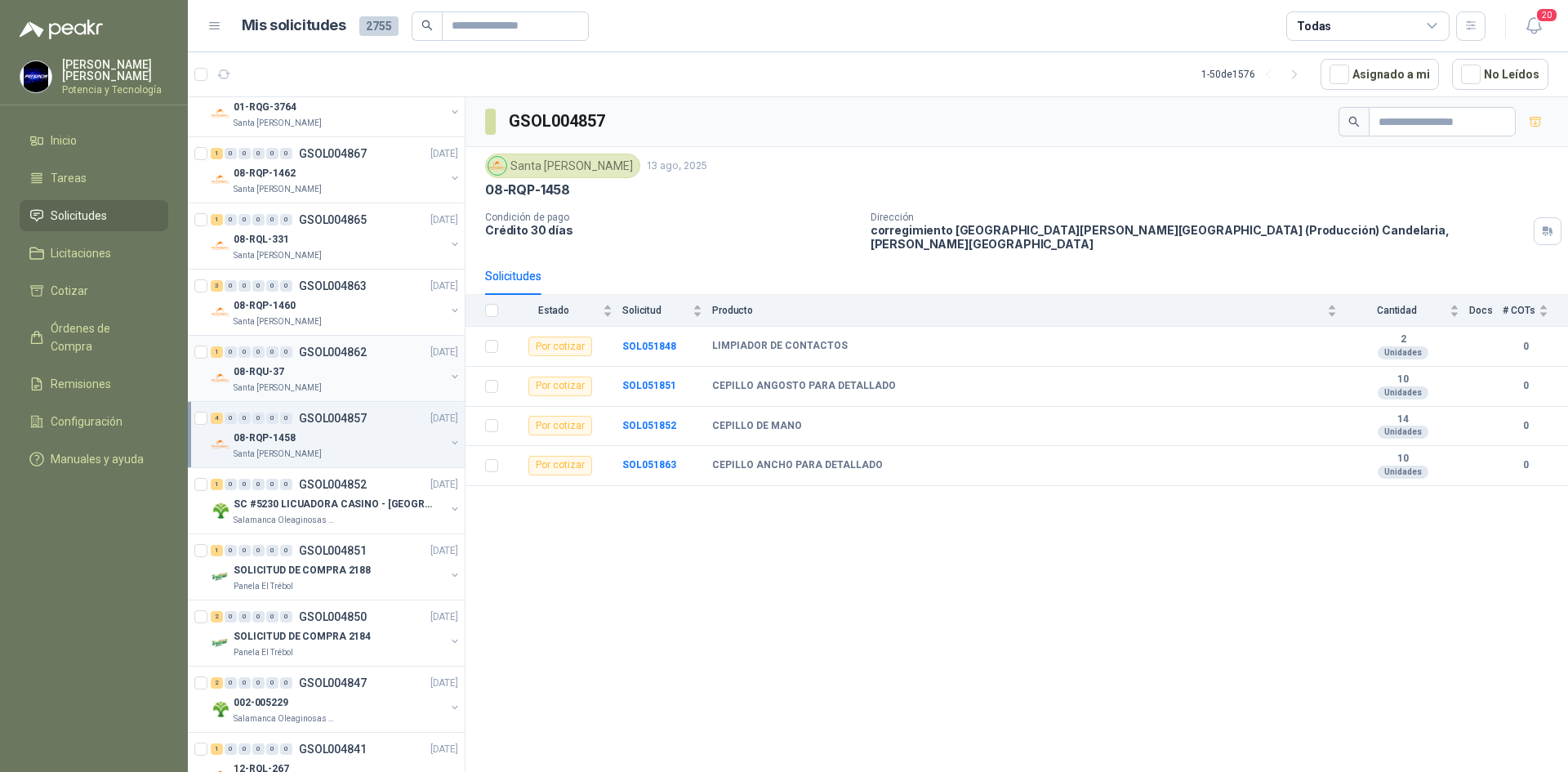
scroll to position [572, 0]
click at [646, 341] on b "SOL051848" at bounding box center [649, 347] width 54 height 11
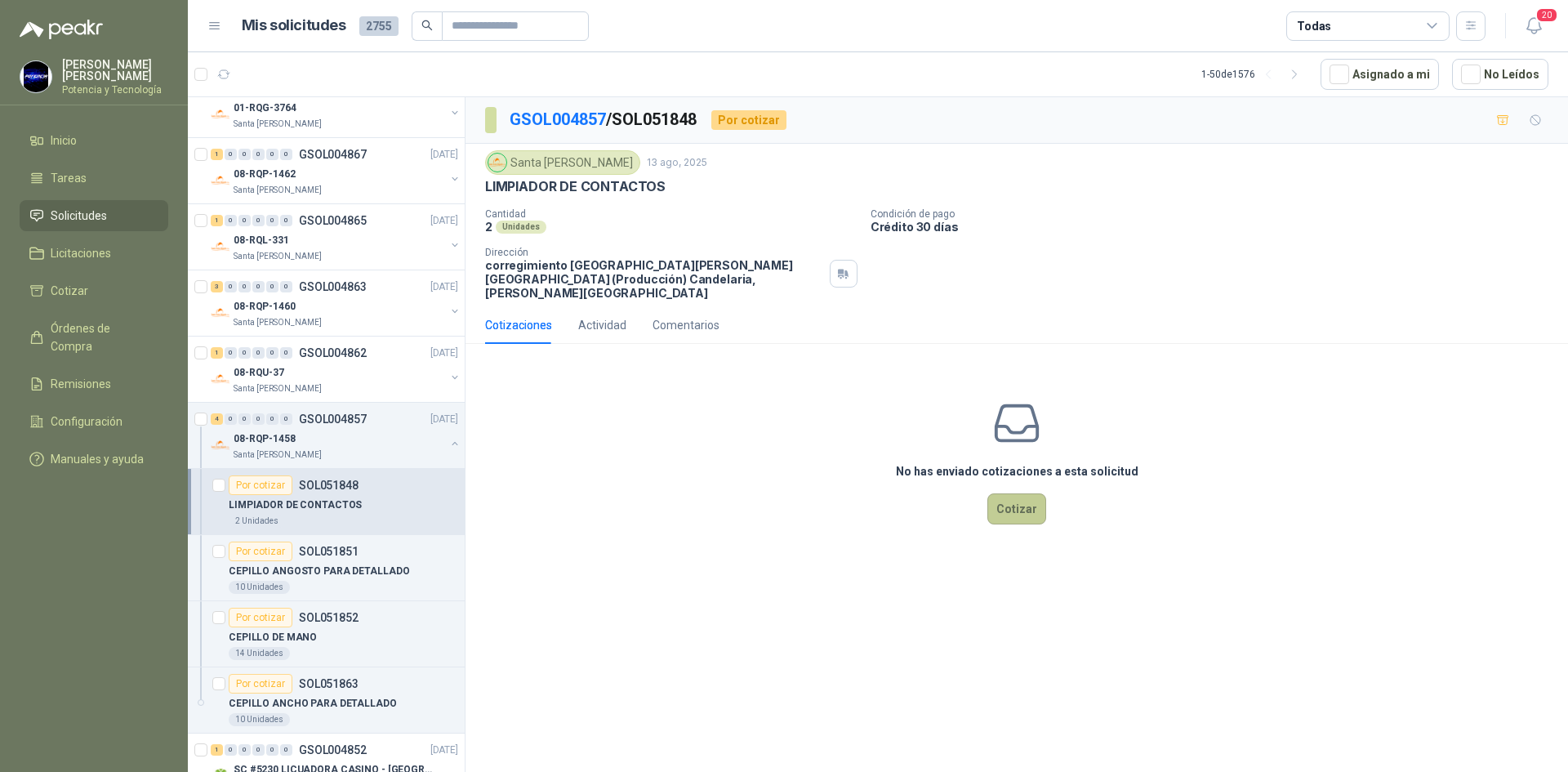
click at [1004, 499] on button "Cotizar" at bounding box center [1016, 509] width 58 height 31
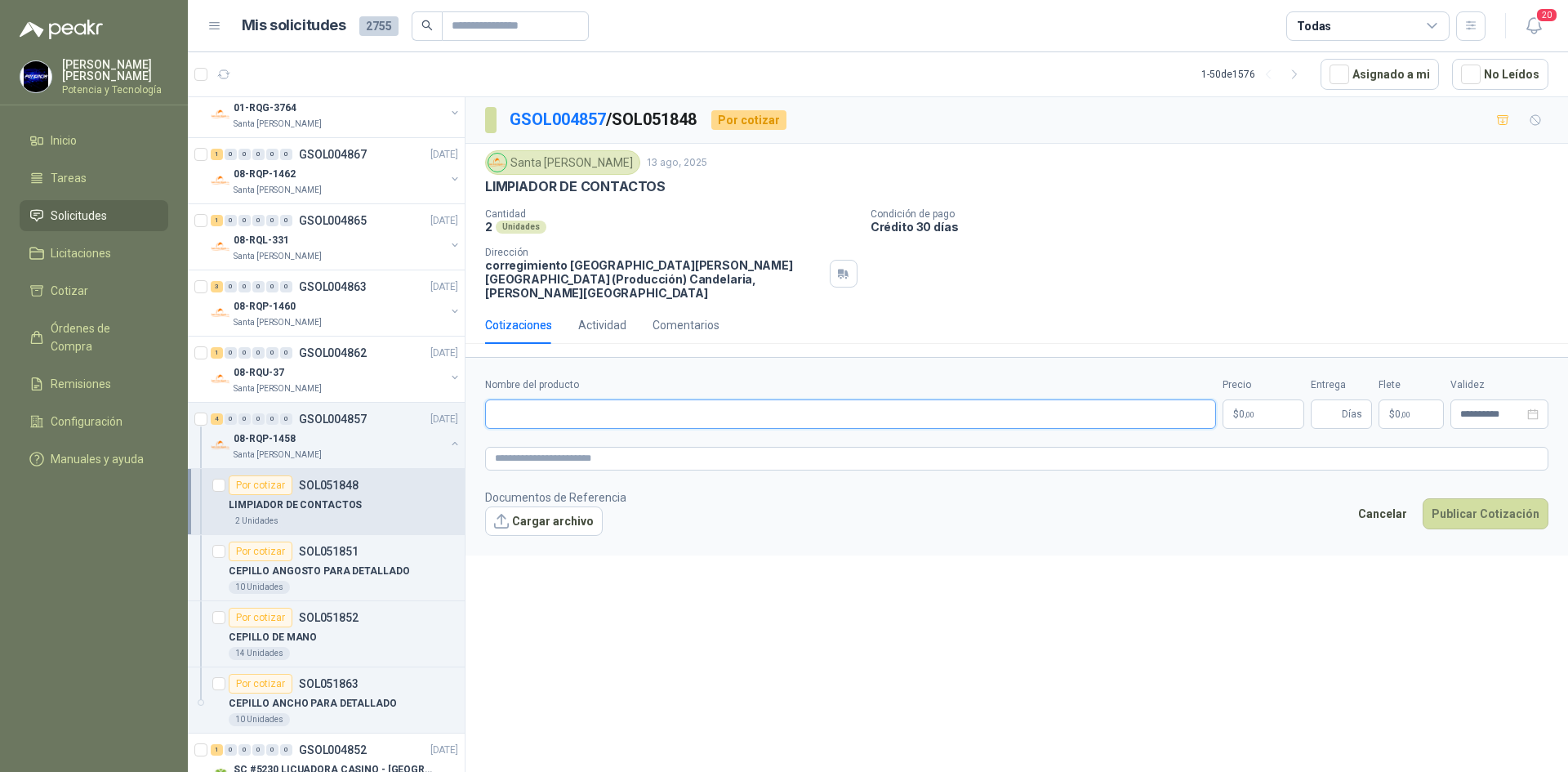
paste input "**********"
type input "**********"
click at [1261, 399] on p "$ 0 ,00" at bounding box center [1262, 414] width 81 height 30
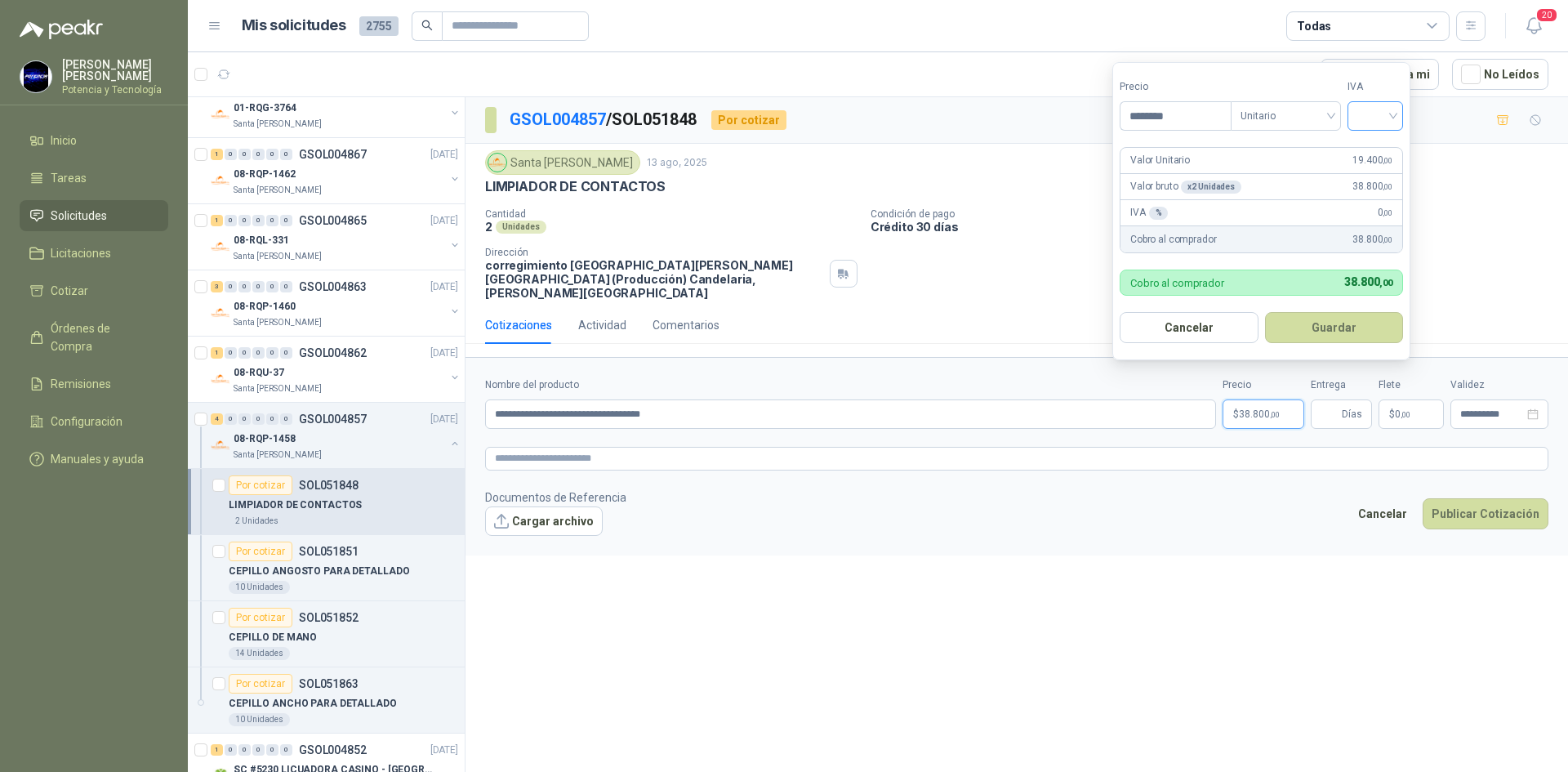
type input "********"
click at [1363, 119] on input "search" at bounding box center [1375, 115] width 36 height 25
drag, startPoint x: 1382, startPoint y: 141, endPoint x: 1145, endPoint y: 705, distance: 611.8
click at [1382, 144] on div "19%" at bounding box center [1379, 149] width 31 height 18
click at [1336, 409] on input "Entrega" at bounding box center [1329, 414] width 18 height 28
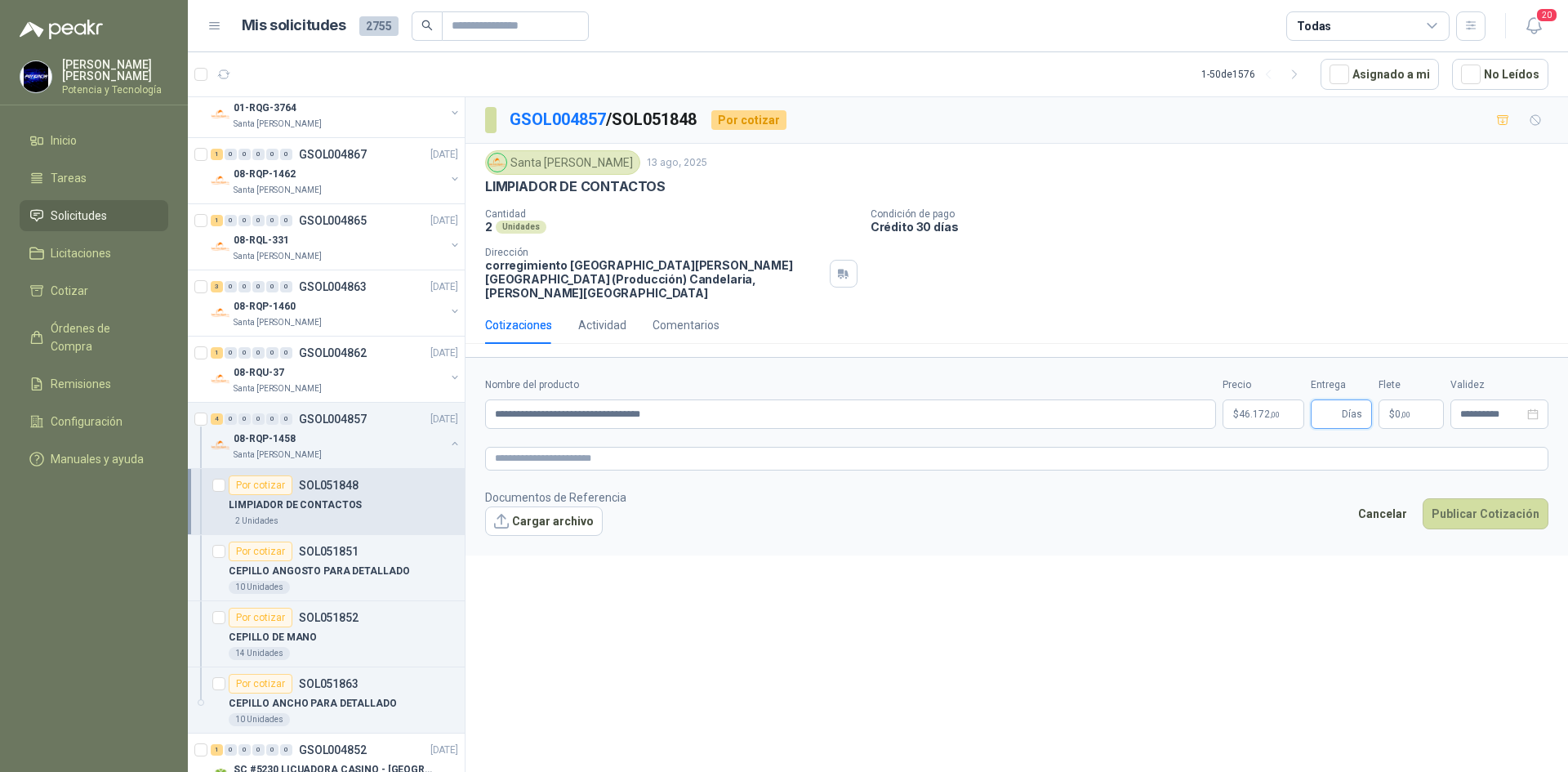
type input "*"
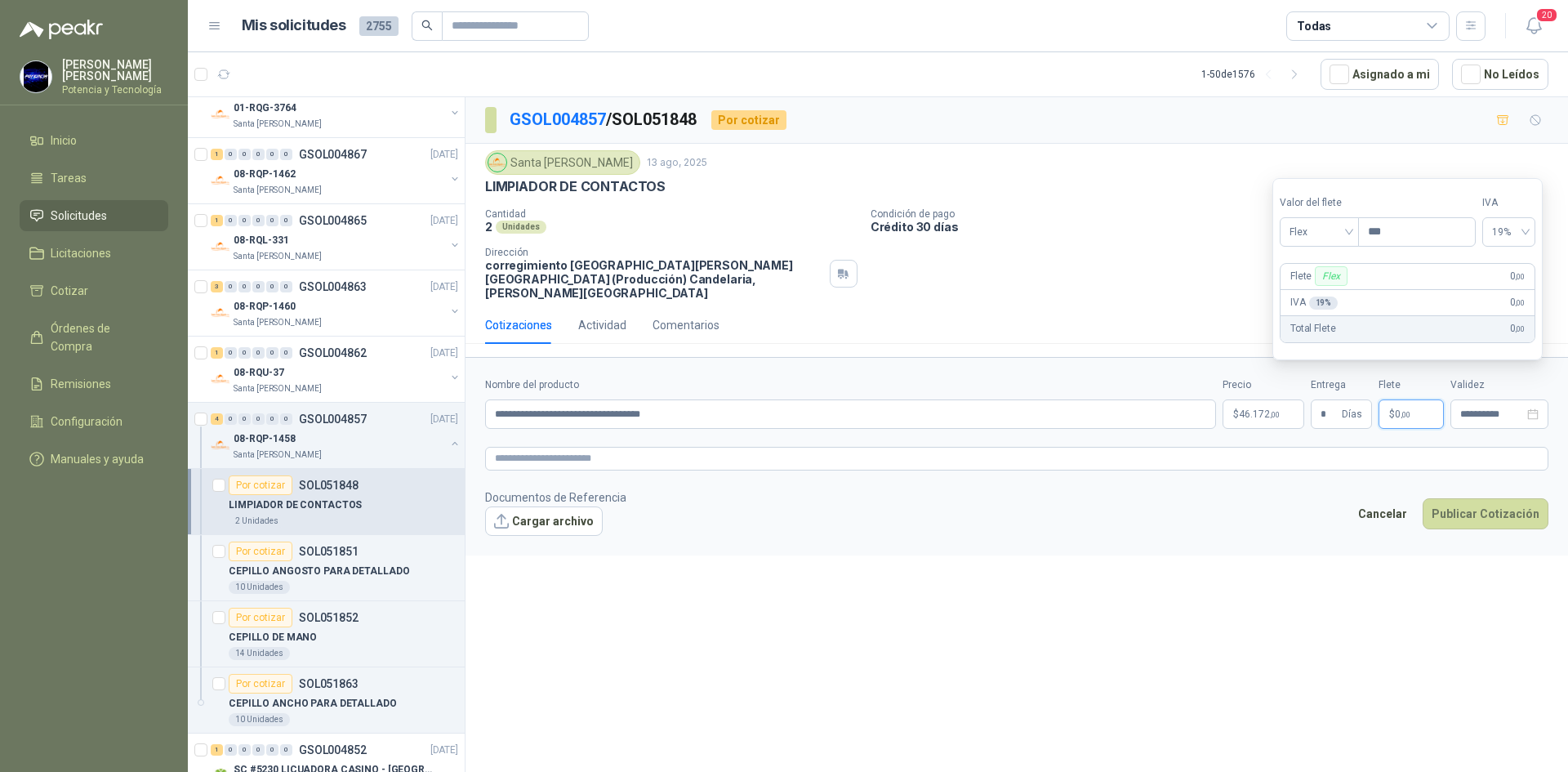
click at [1403, 407] on p "$ 0 ,00" at bounding box center [1411, 414] width 65 height 30
click at [1333, 230] on span "Flex" at bounding box center [1319, 232] width 59 height 25
click at [1310, 282] on div "Incluido" at bounding box center [1320, 292] width 76 height 26
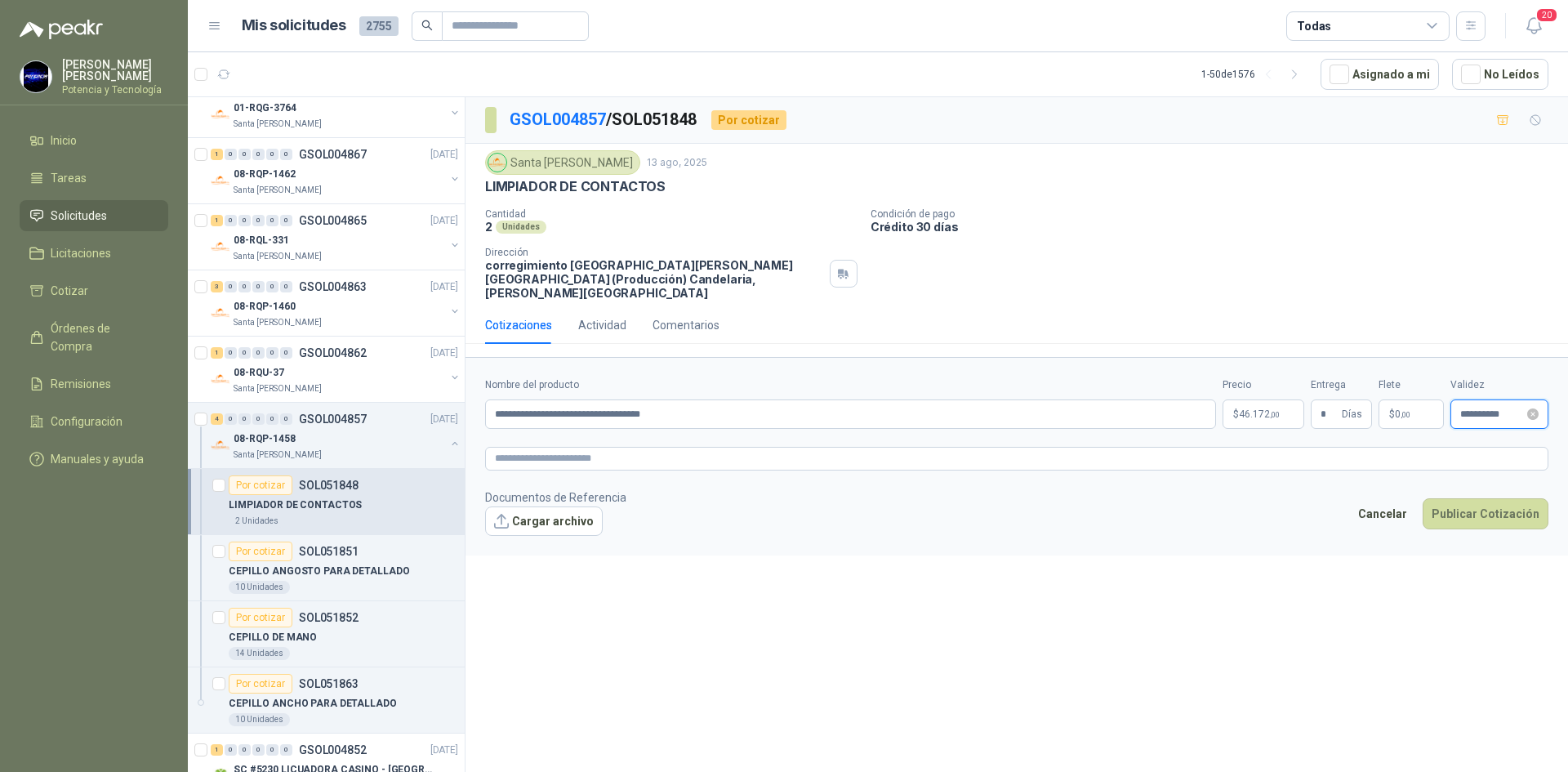
click at [1472, 409] on input "**********" at bounding box center [1492, 414] width 64 height 11
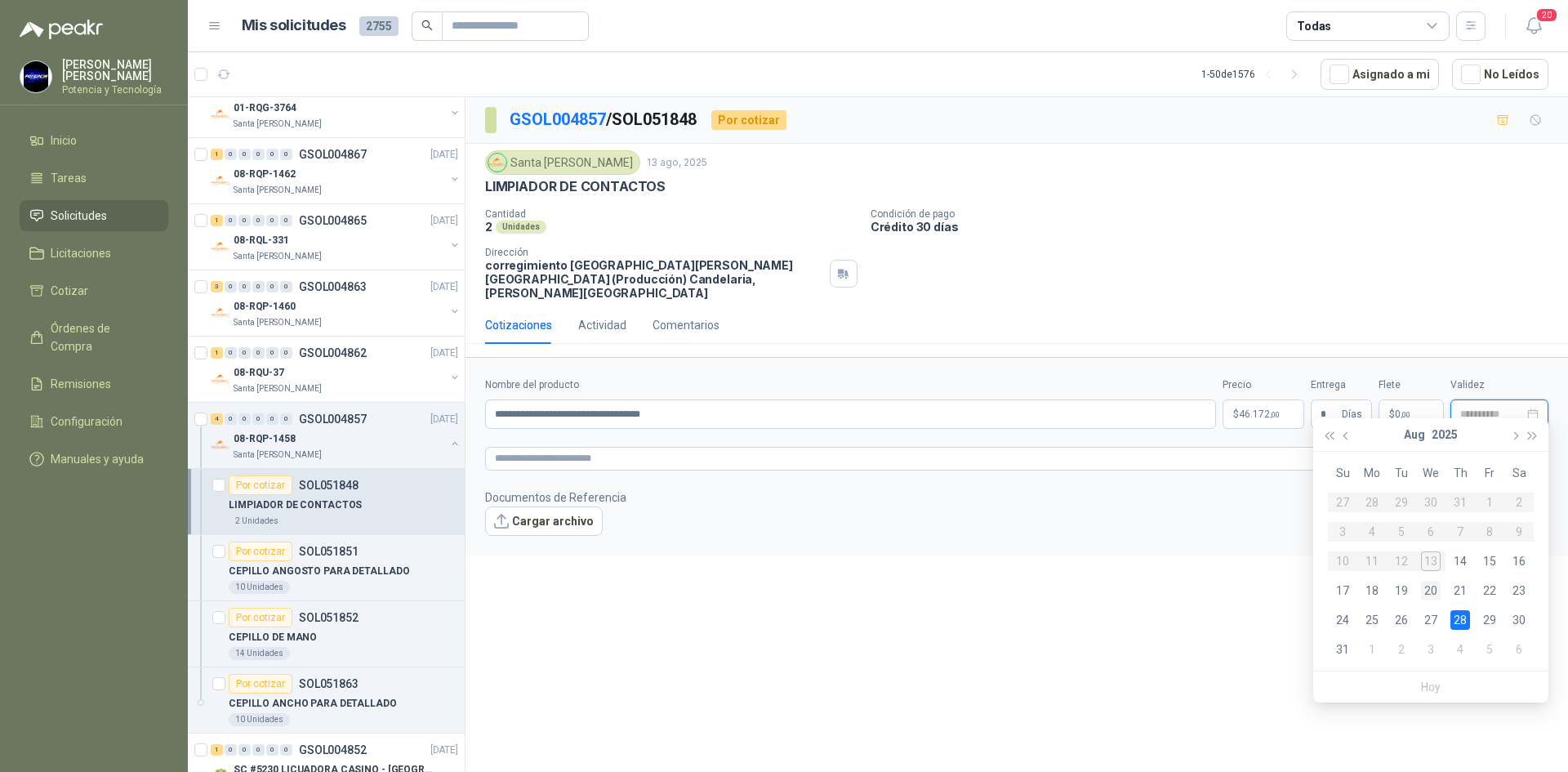
type input "**********"
click at [1435, 591] on div "20" at bounding box center [1431, 590] width 19 height 19
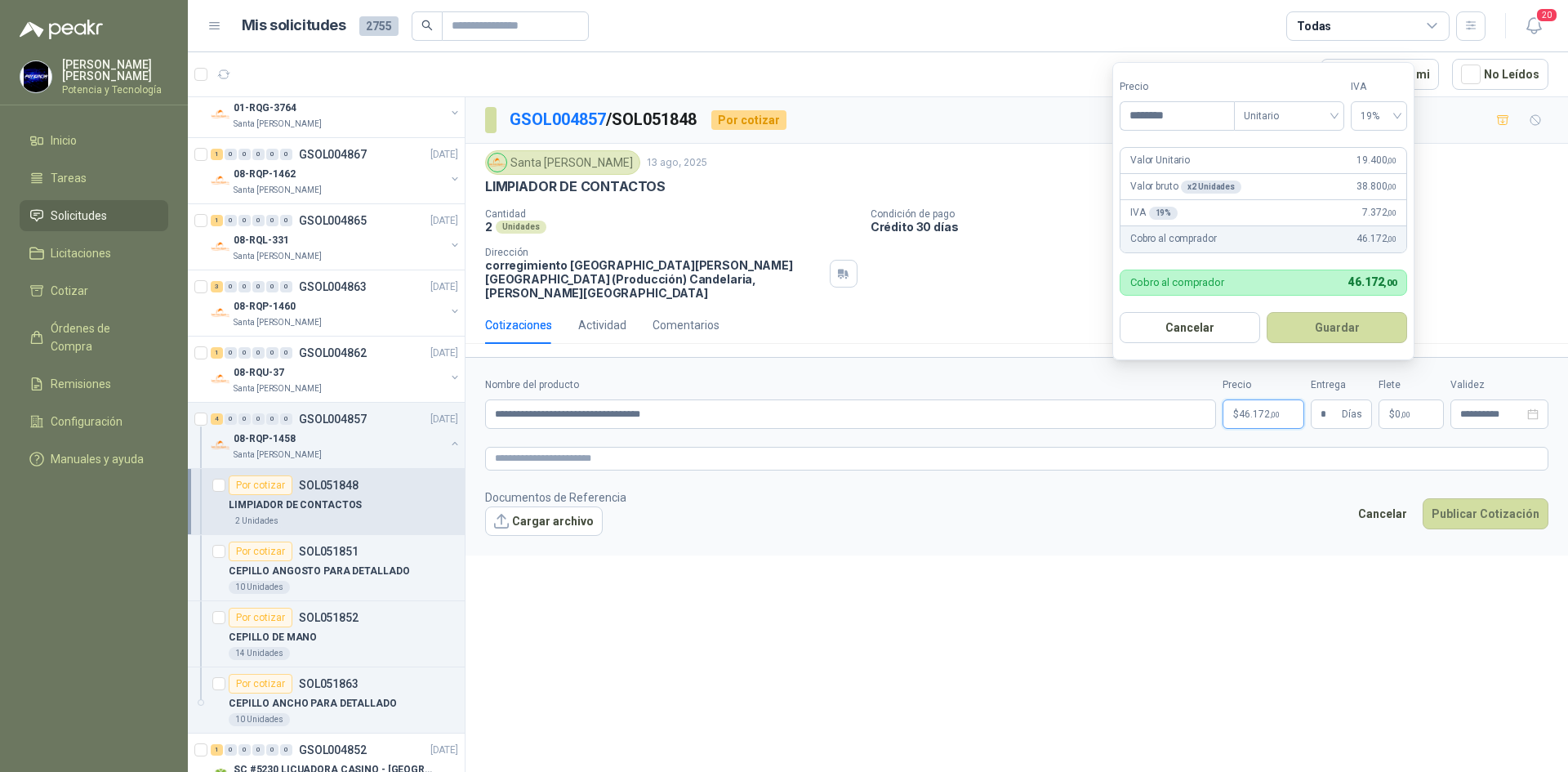
click at [1256, 409] on span "46.172 ,00" at bounding box center [1259, 414] width 41 height 10
click at [1468, 507] on button "Publicar Cotización" at bounding box center [1485, 513] width 125 height 31
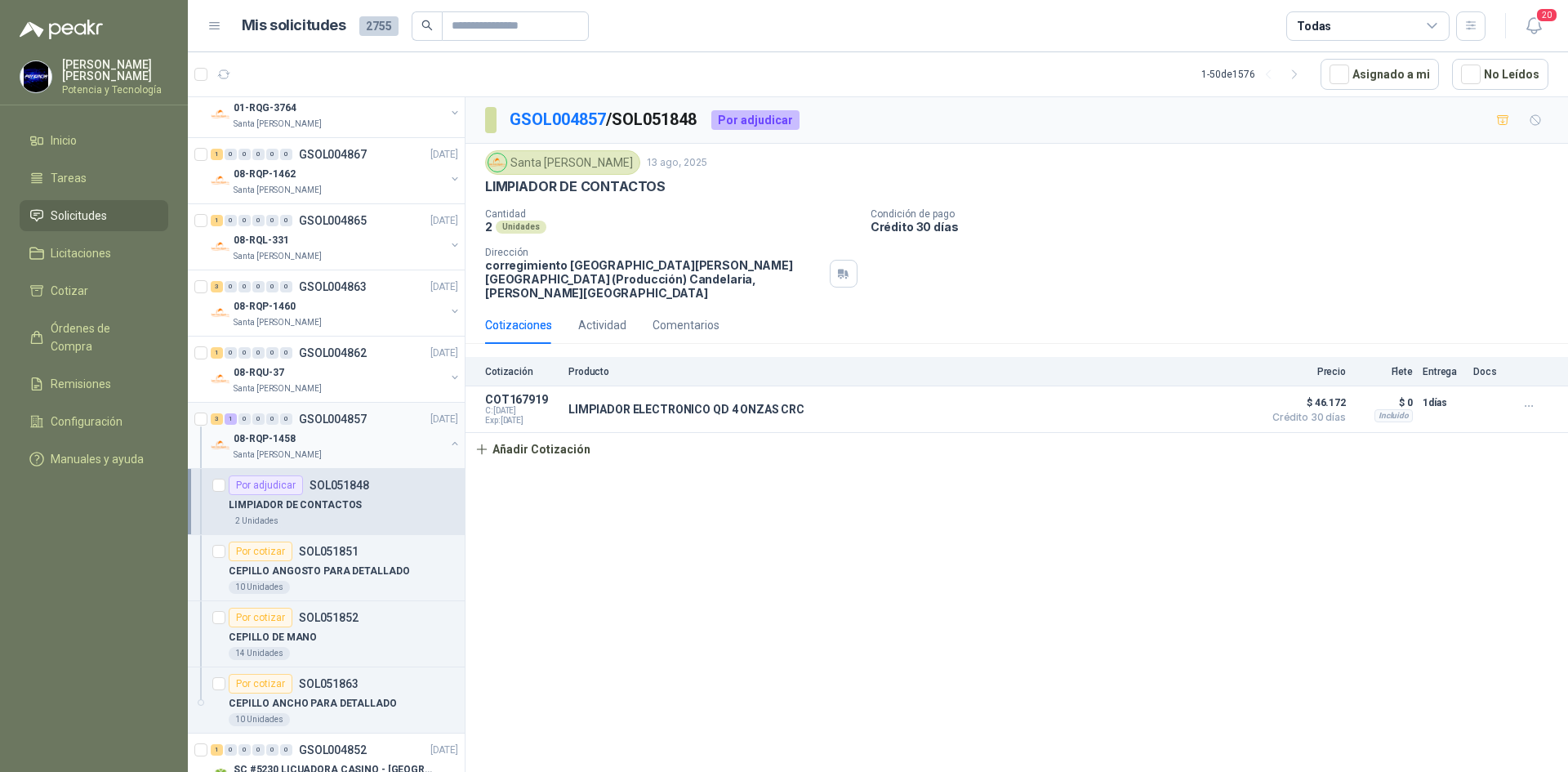
click at [312, 435] on div "08-RQP-1458" at bounding box center [339, 439] width 212 height 19
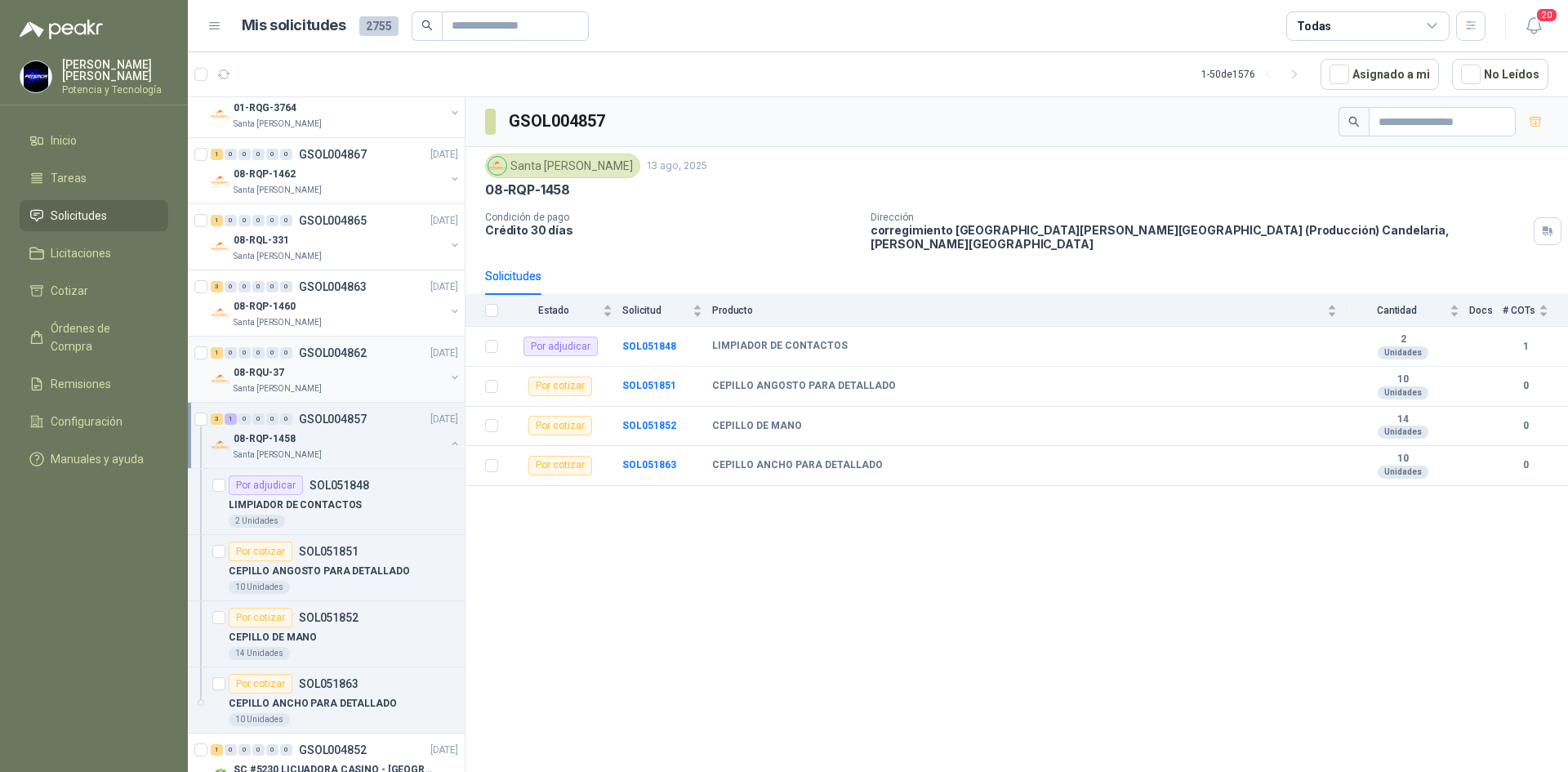
click at [324, 378] on div "08-RQU-37" at bounding box center [339, 373] width 212 height 19
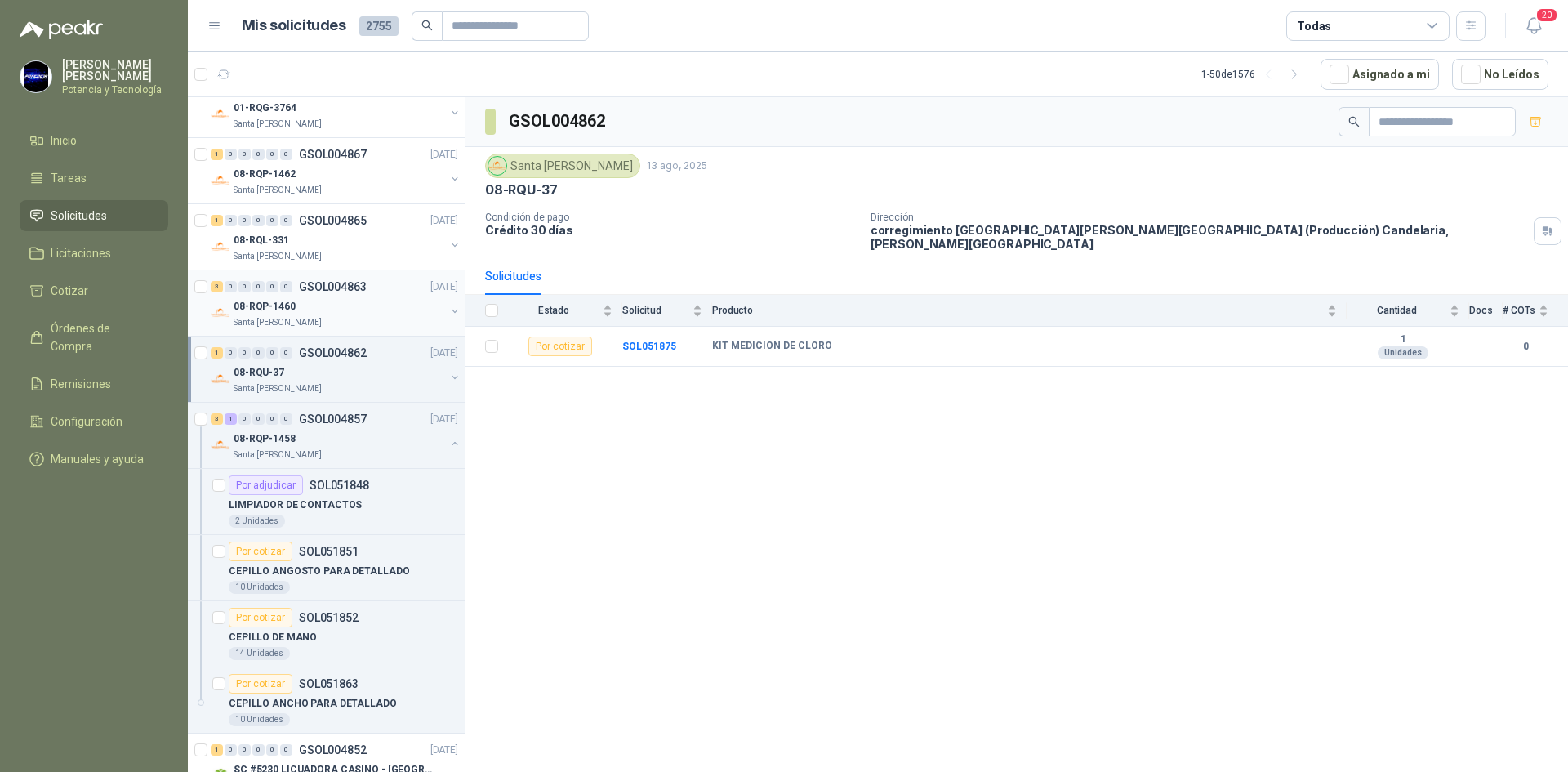
click at [280, 314] on div "08-RQP-1460" at bounding box center [339, 307] width 212 height 19
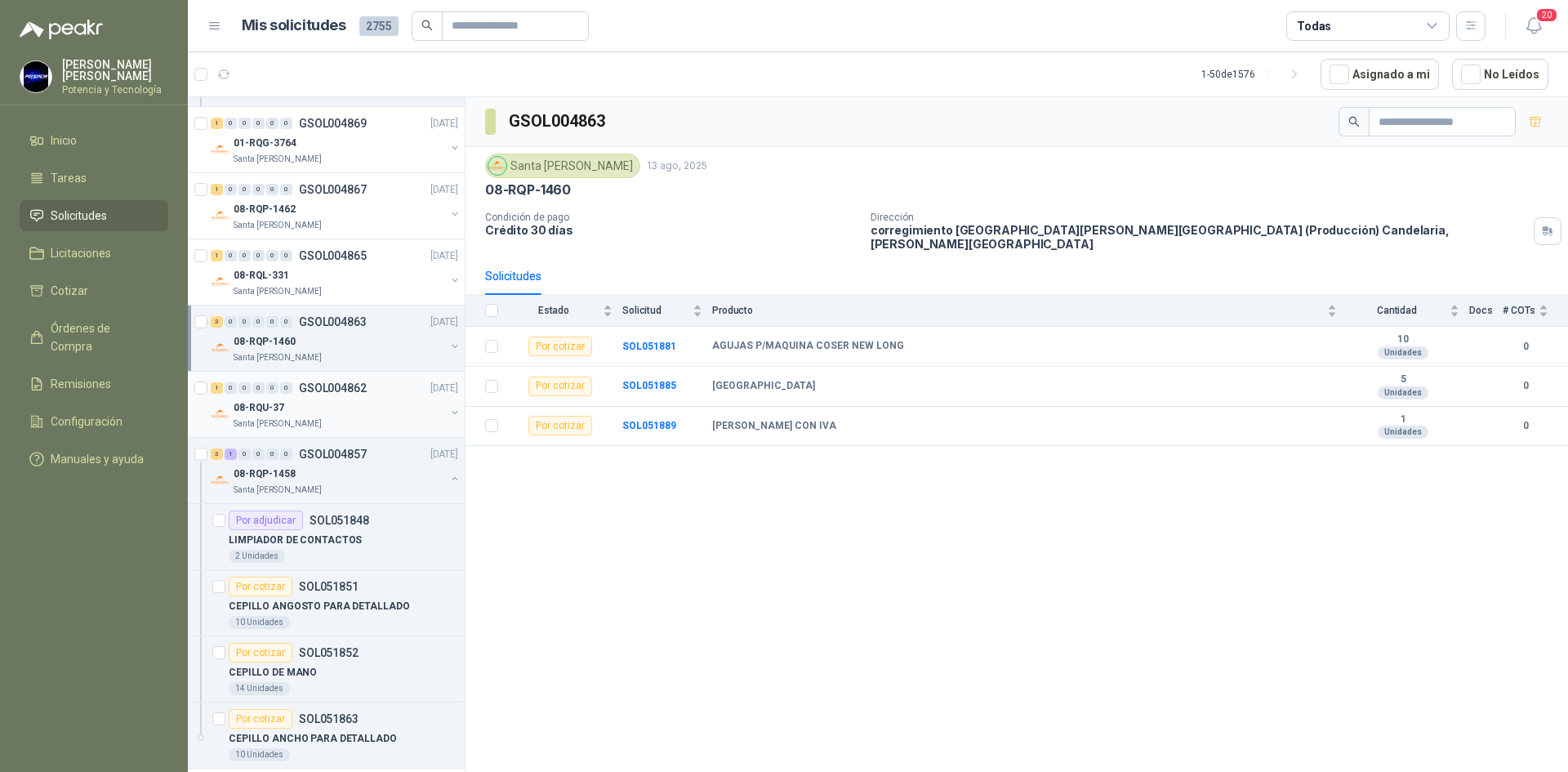
scroll to position [490, 0]
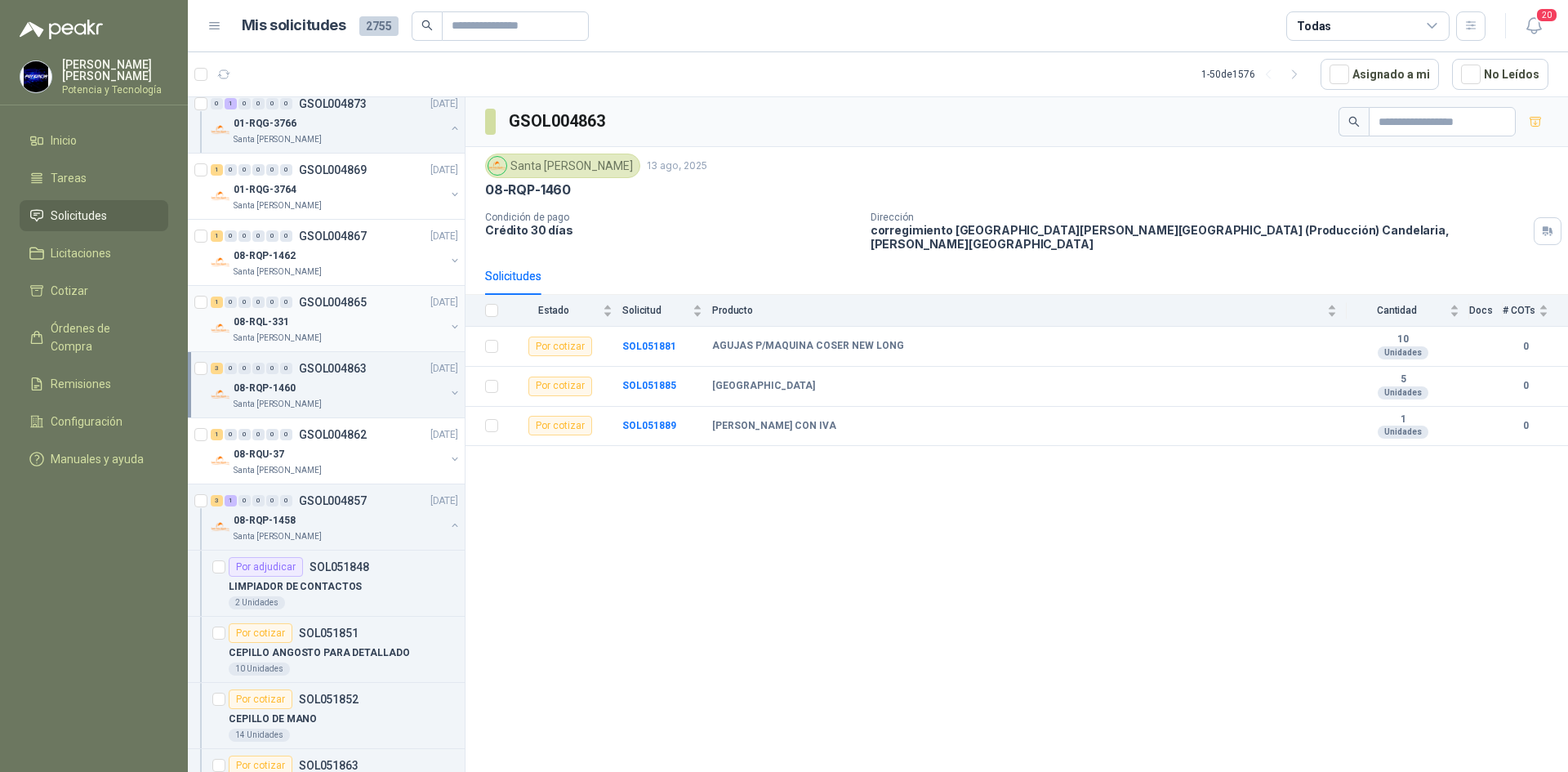
click at [317, 329] on div "08-RQL-331" at bounding box center [339, 322] width 212 height 19
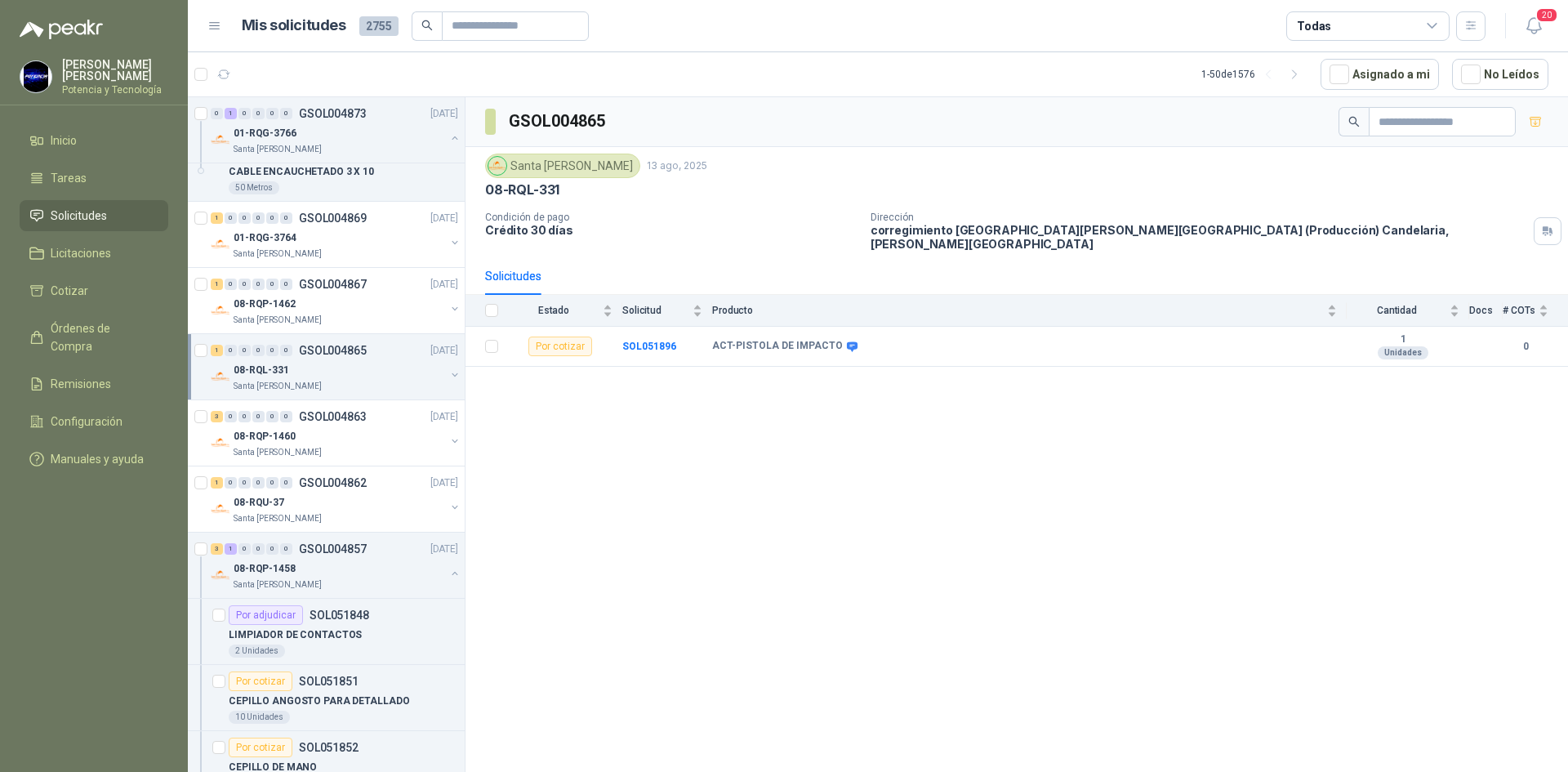
scroll to position [408, 0]
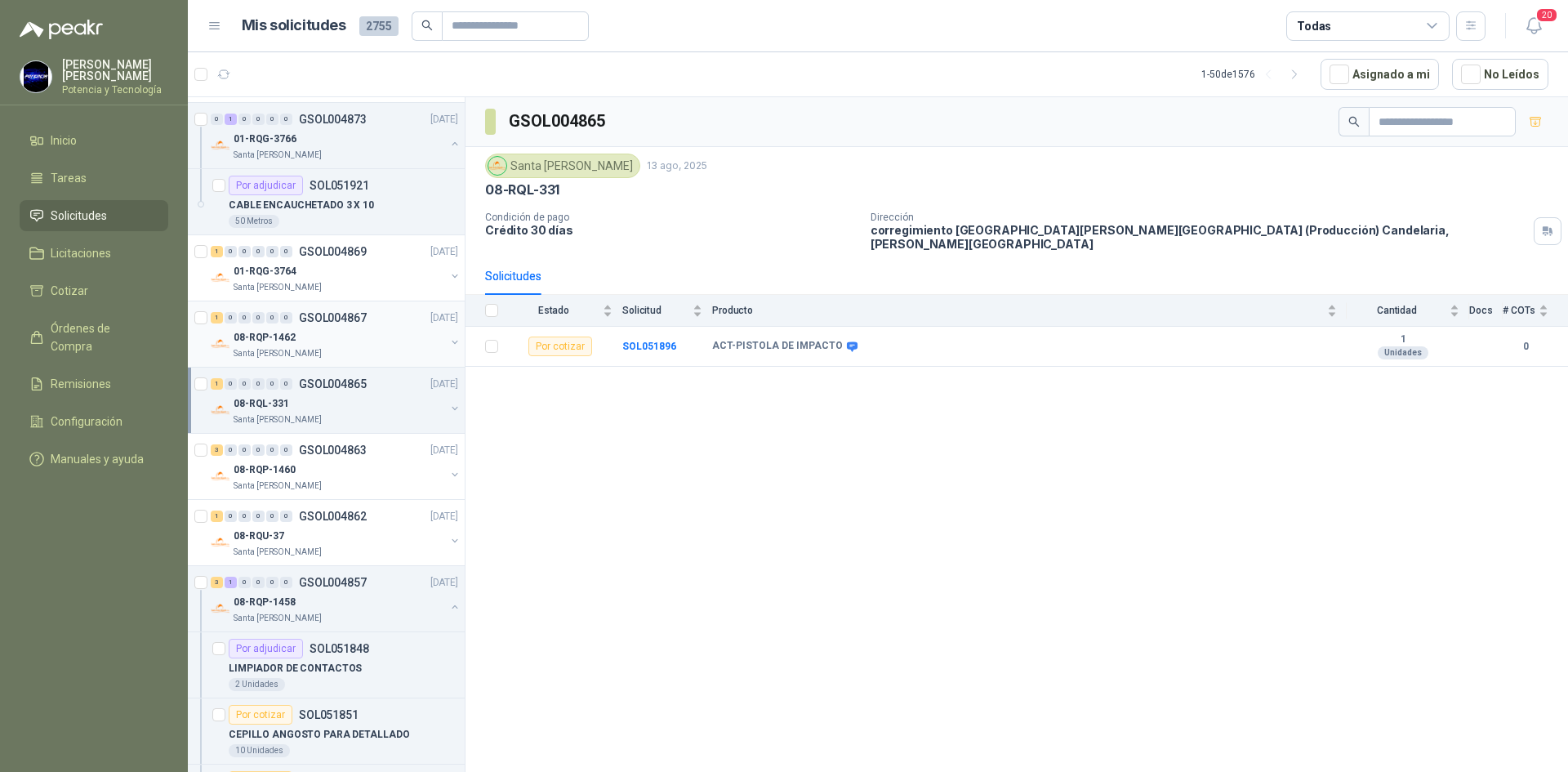
click at [348, 336] on div "08-RQP-1462" at bounding box center [339, 337] width 212 height 19
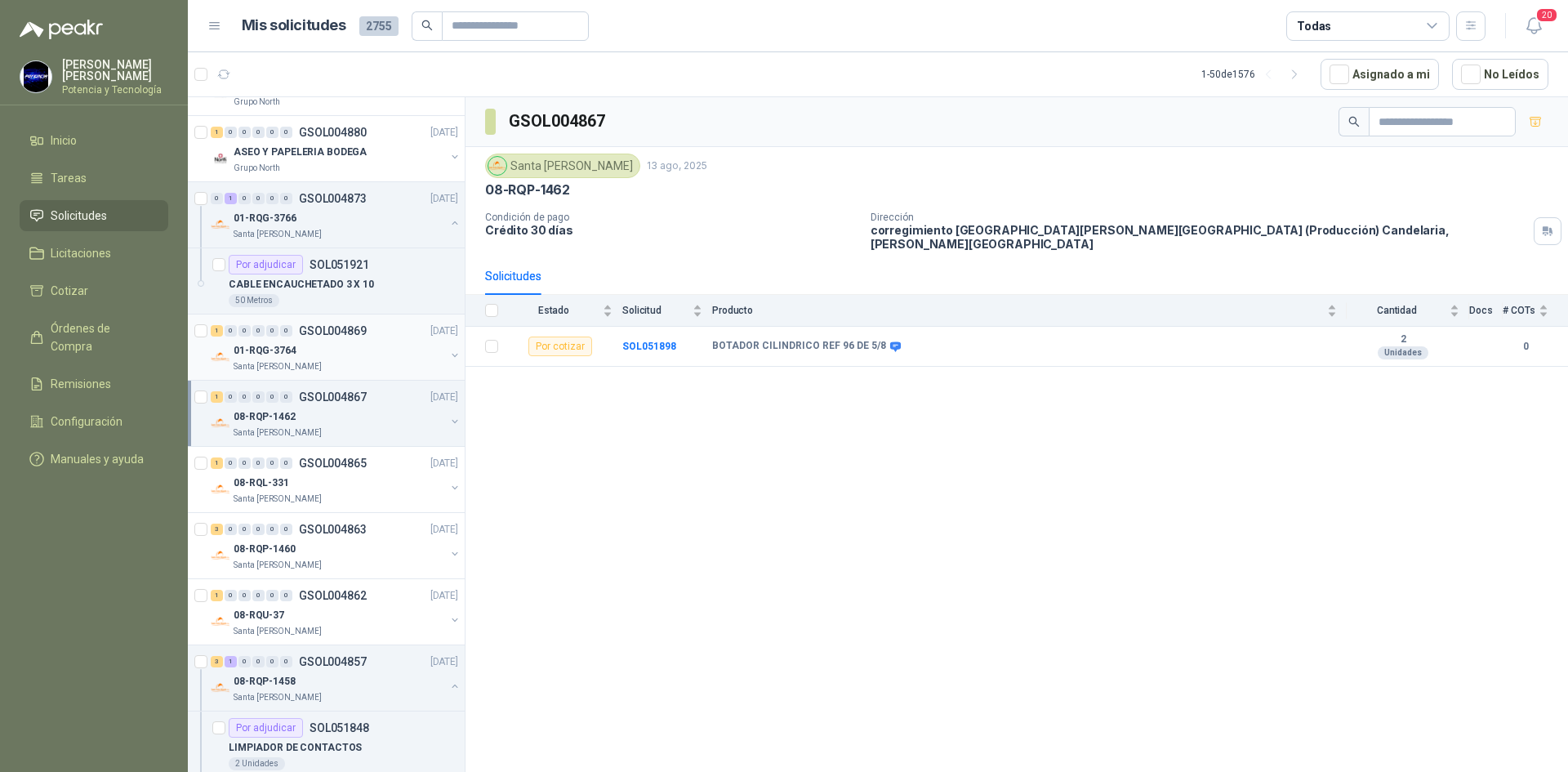
scroll to position [327, 0]
click at [348, 361] on div "01-RQG-3764" at bounding box center [339, 352] width 212 height 19
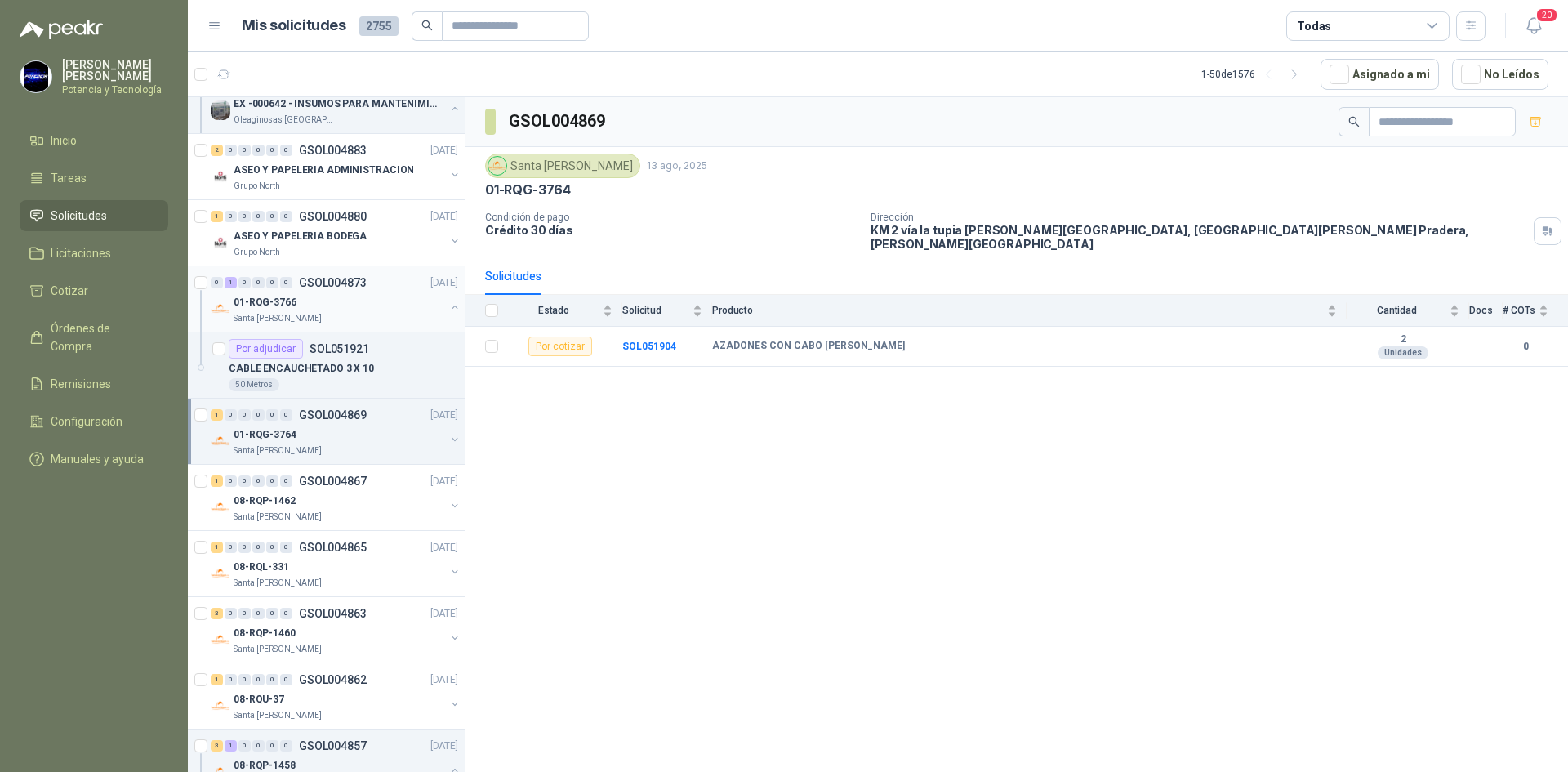
click at [289, 314] on p "Santa [PERSON_NAME]" at bounding box center [278, 319] width 88 height 13
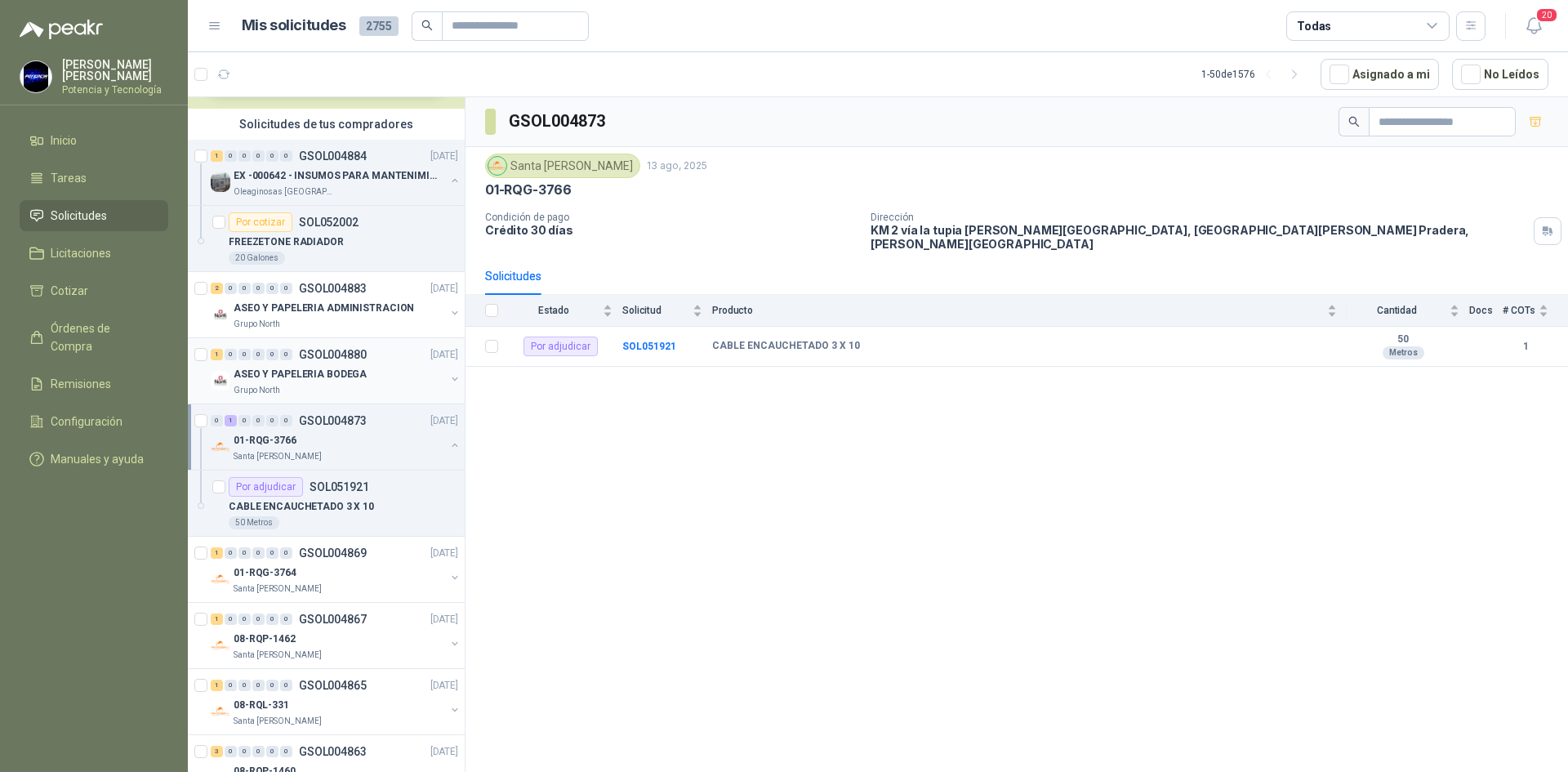
scroll to position [81, 0]
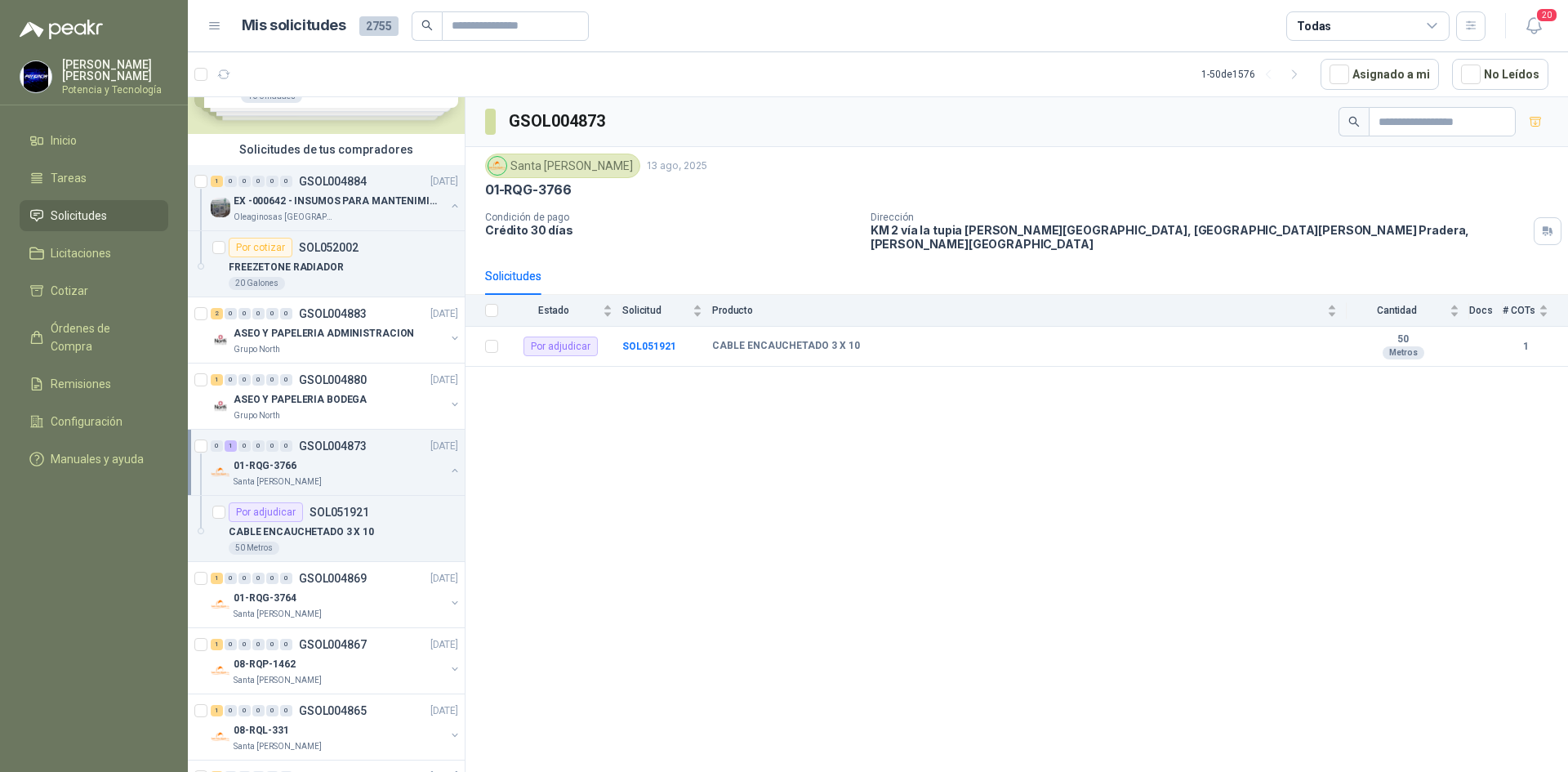
click at [318, 473] on div "01-RQG-3766" at bounding box center [339, 465] width 212 height 19
click at [297, 399] on p "ASEO Y PAPELERIA BODEGA" at bounding box center [300, 399] width 133 height 15
